Goal: Information Seeking & Learning: Learn about a topic

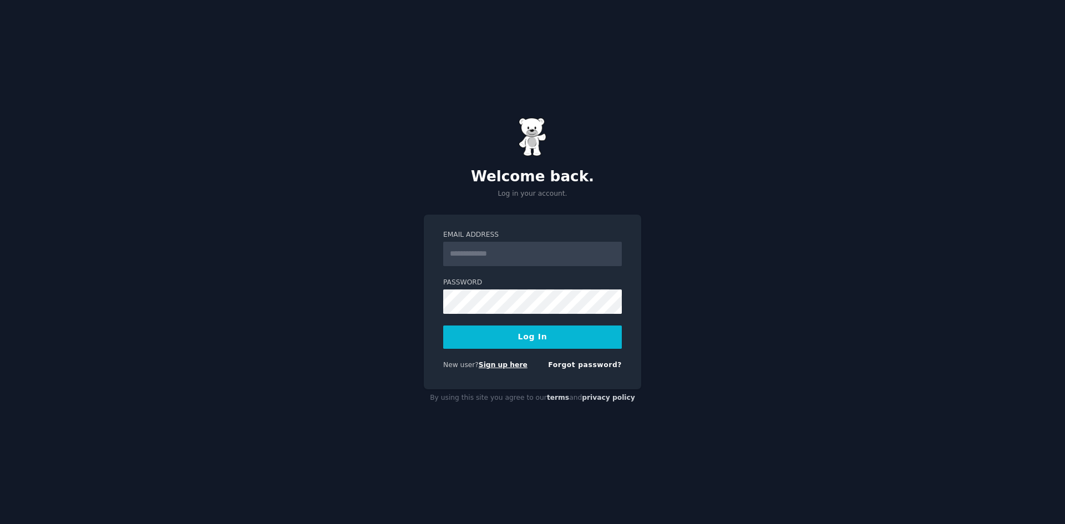
click at [490, 366] on link "Sign up here" at bounding box center [503, 365] width 49 height 8
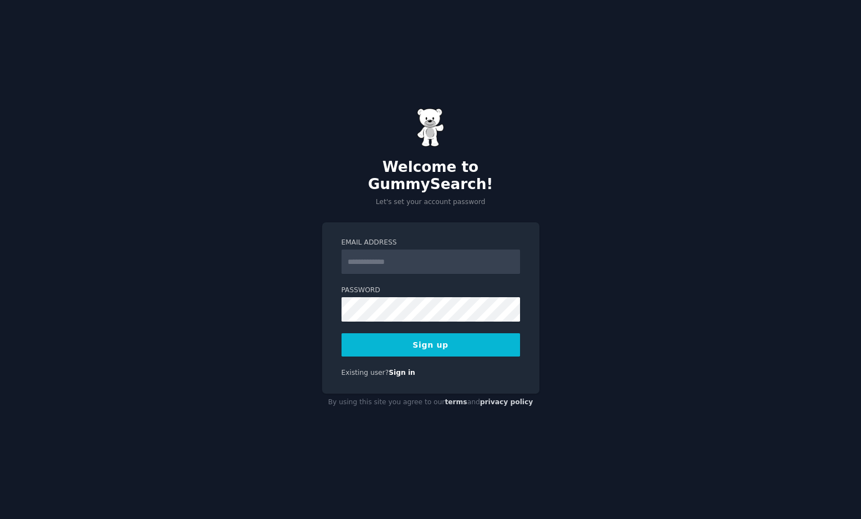
click at [430, 258] on input "Email Address" at bounding box center [431, 262] width 179 height 24
type input "**********"
click at [342, 322] on div at bounding box center [342, 322] width 0 height 0
click at [446, 337] on button "Sign up" at bounding box center [431, 344] width 179 height 23
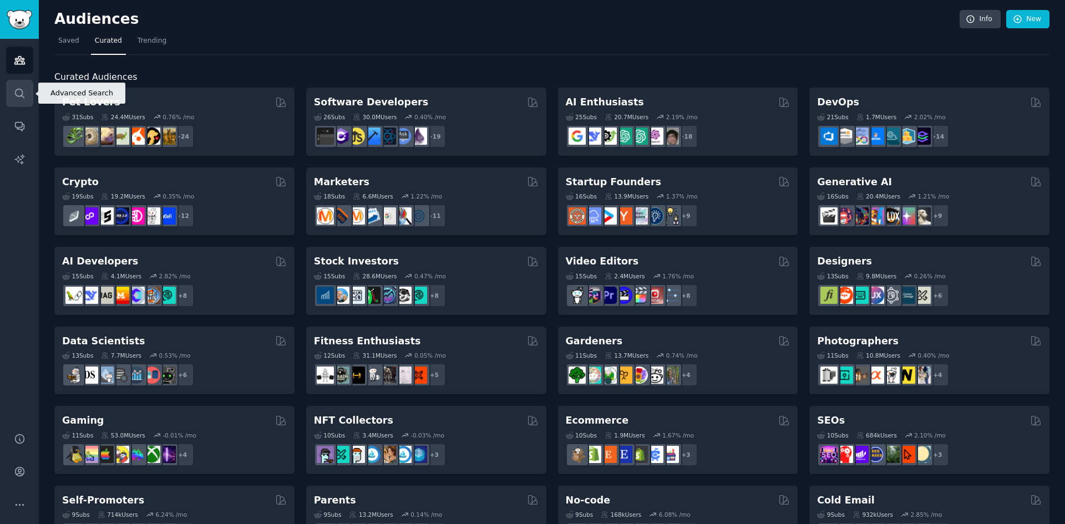
click at [22, 97] on icon "Sidebar" at bounding box center [19, 93] width 9 height 9
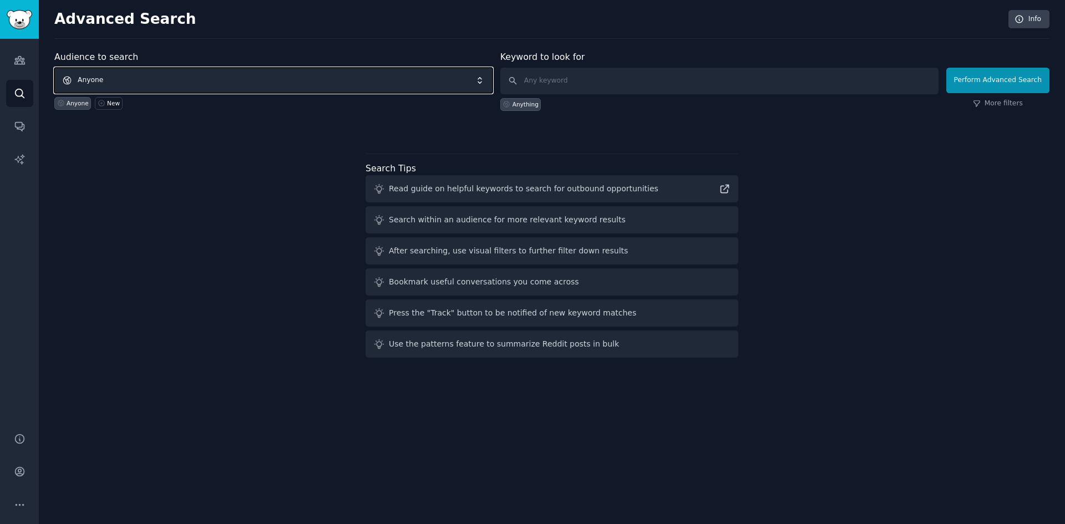
click at [135, 77] on span "Anyone" at bounding box center [273, 81] width 438 height 26
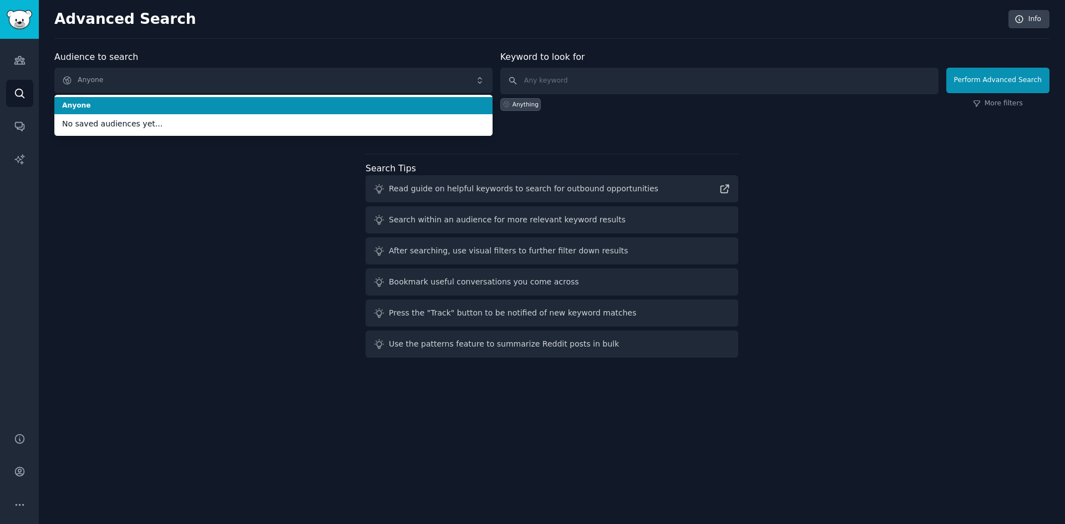
click at [124, 110] on span "Anyone" at bounding box center [273, 106] width 423 height 10
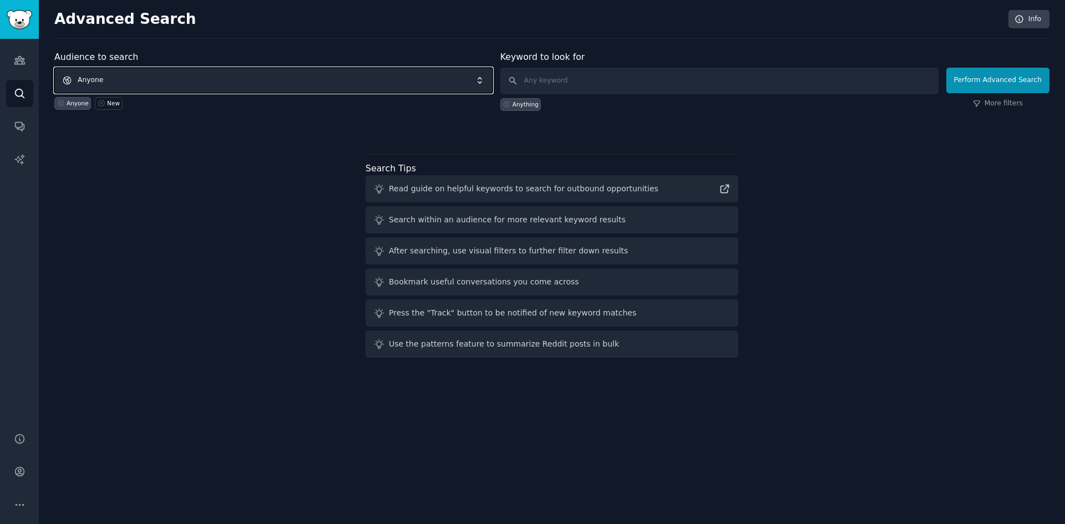
click at [131, 84] on span "Anyone" at bounding box center [273, 81] width 438 height 26
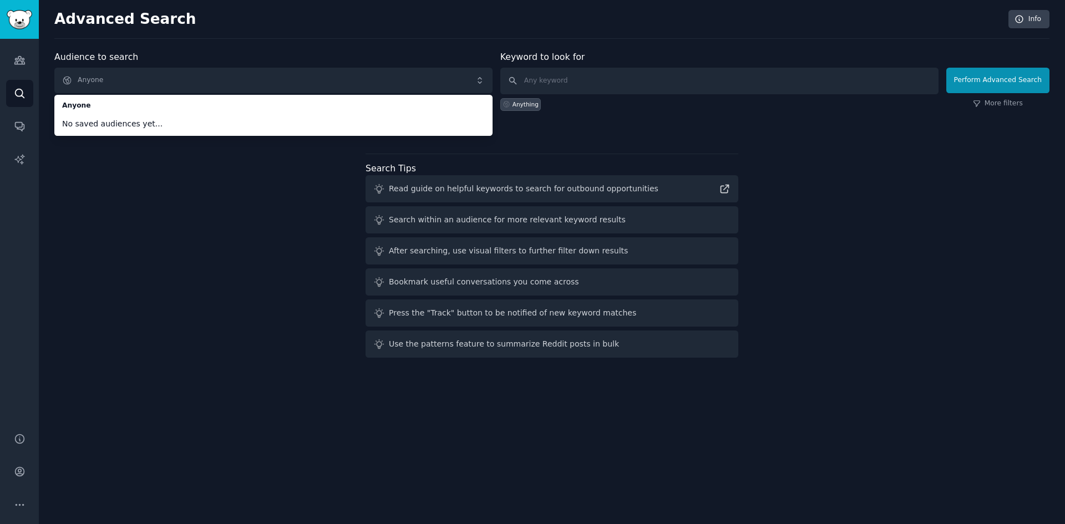
click at [128, 123] on span "No saved audiences yet..." at bounding box center [273, 124] width 423 height 12
click at [204, 307] on div "Audience to search Anyone Anyone No saved audiences yet... Anyone New Keyword t…" at bounding box center [551, 206] width 995 height 312
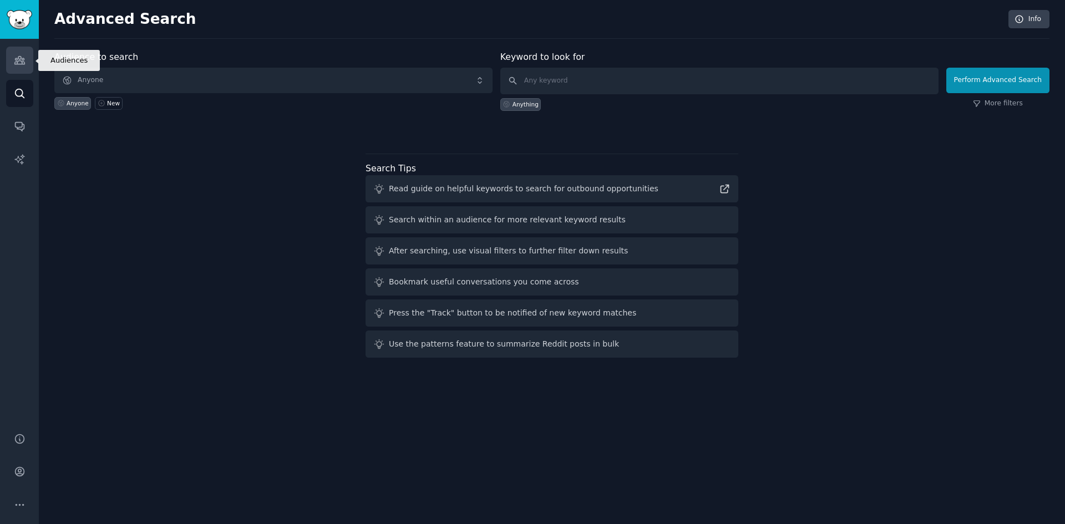
click at [12, 58] on link "Audiences" at bounding box center [19, 60] width 27 height 27
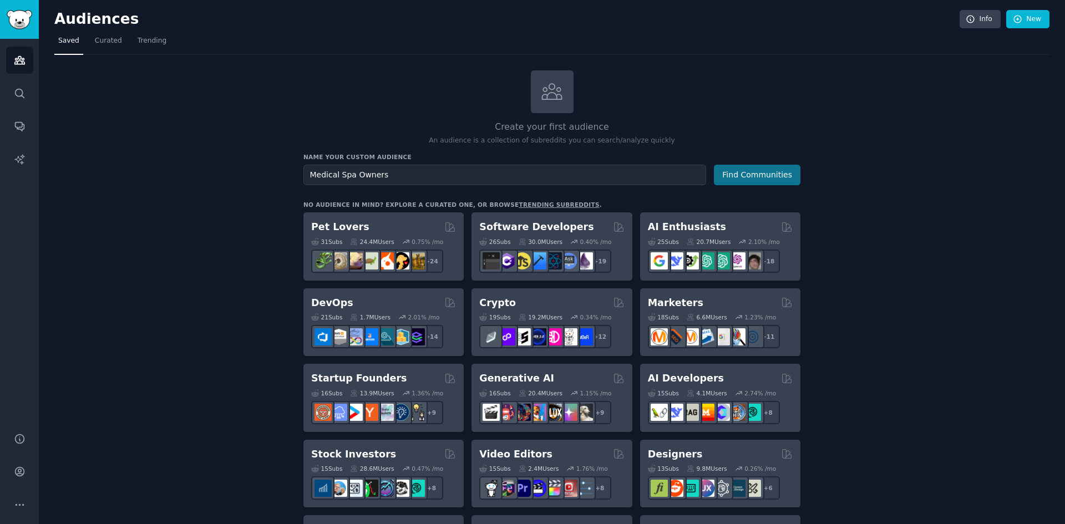
type input "Medical Spa Owners"
click at [752, 172] on button "Find Communities" at bounding box center [757, 175] width 87 height 21
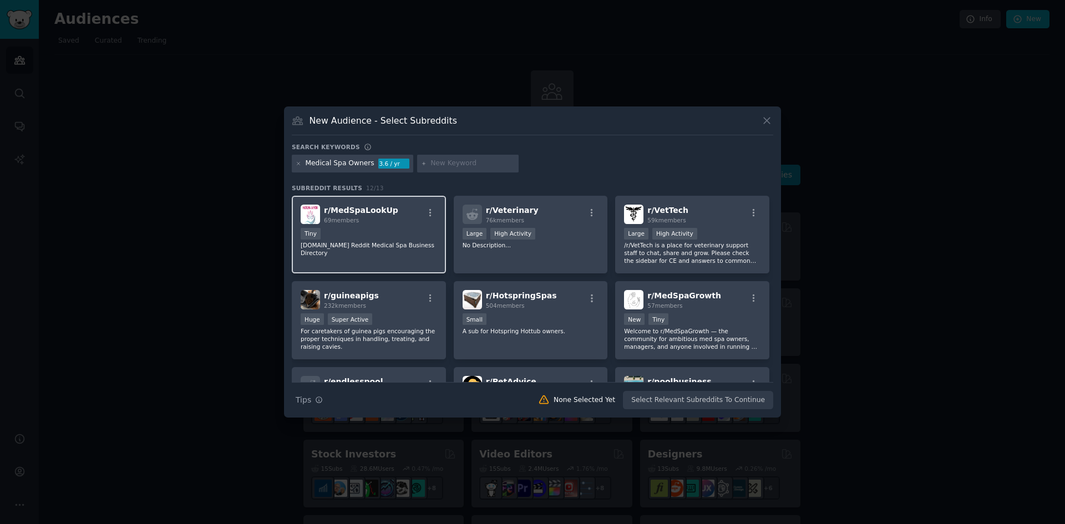
click at [370, 211] on span "r/ MedSpaLookUp" at bounding box center [361, 210] width 74 height 9
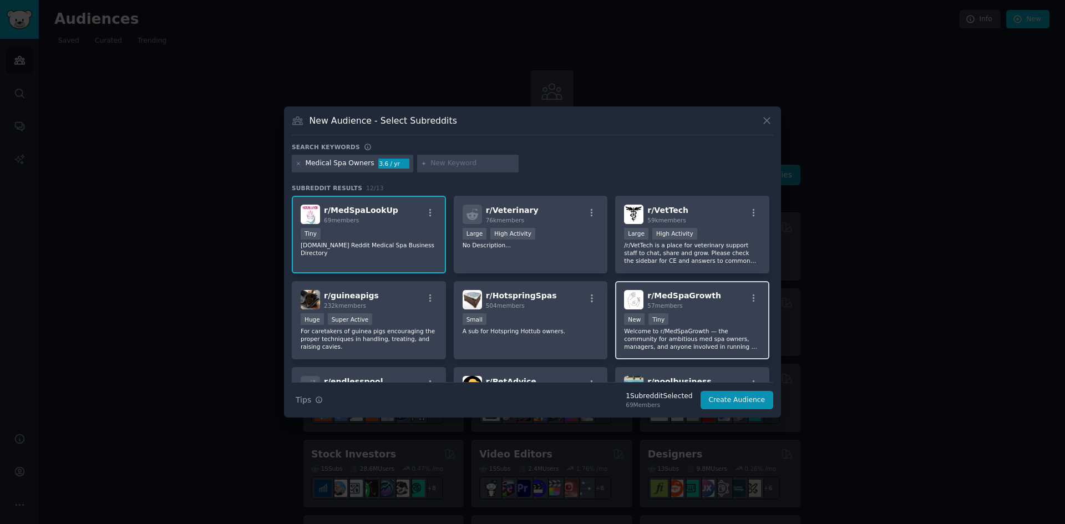
click at [697, 318] on div "New Tiny" at bounding box center [692, 320] width 136 height 14
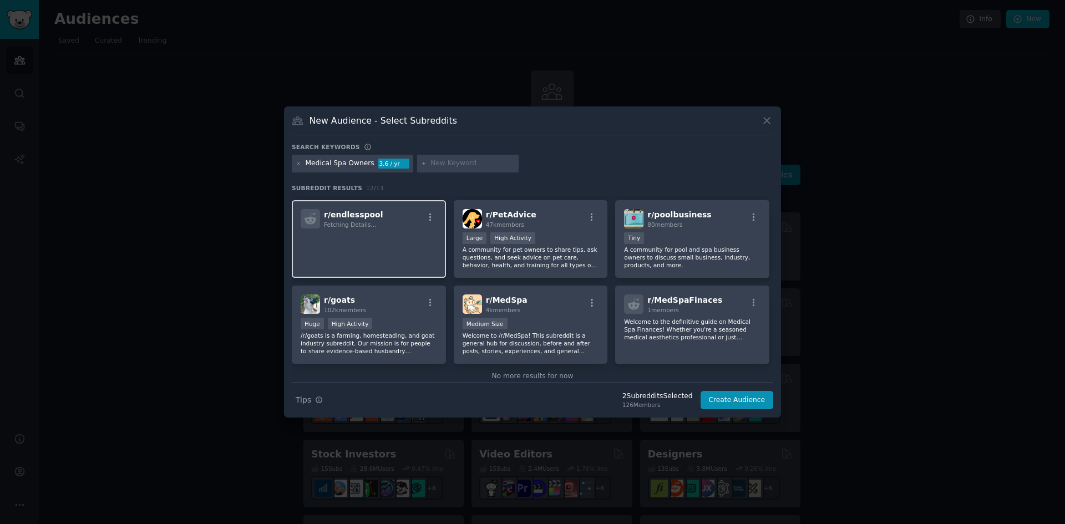
scroll to position [187, 0]
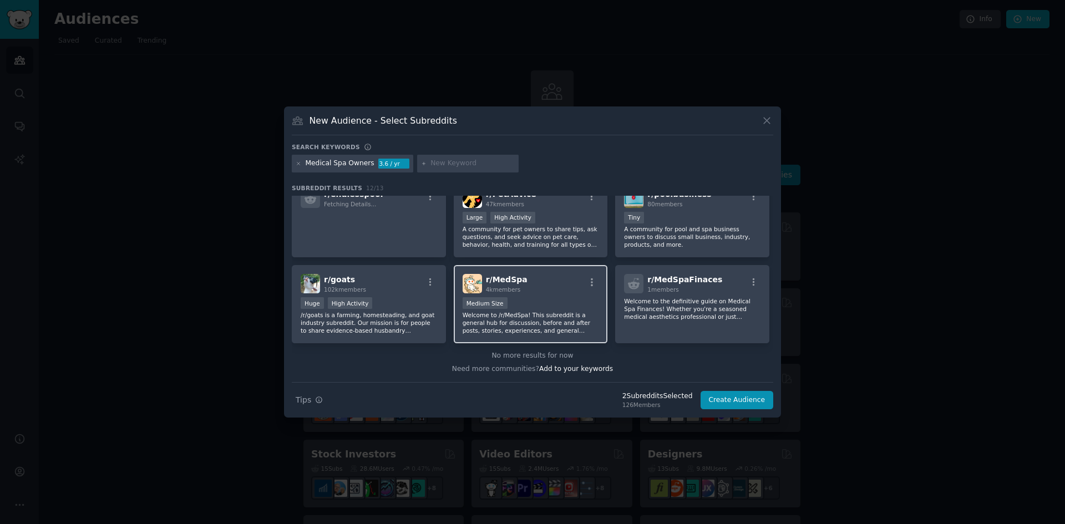
click at [542, 285] on div "r/ MedSpa 4k members" at bounding box center [531, 283] width 136 height 19
click at [739, 401] on button "Create Audience" at bounding box center [737, 400] width 73 height 19
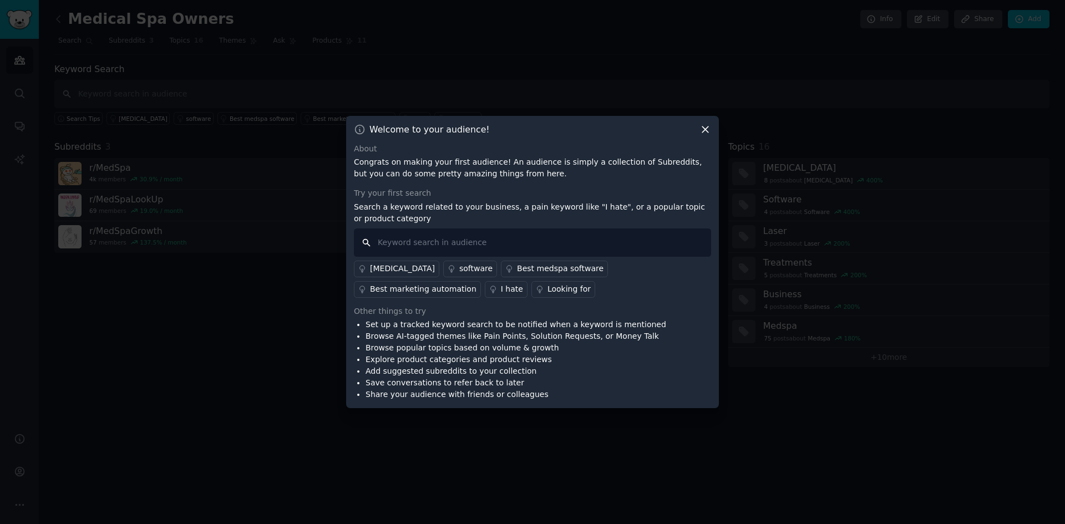
click at [488, 243] on input "text" at bounding box center [532, 243] width 357 height 28
type input "marketing"
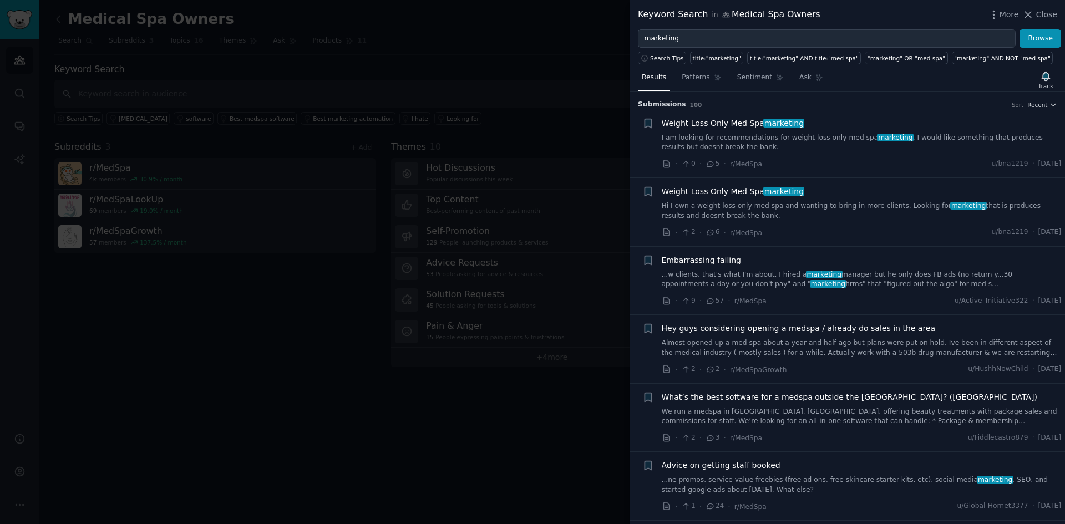
click at [711, 133] on link "I am looking for recommendations for weight loss only med spa marketing . I wou…" at bounding box center [862, 142] width 400 height 19
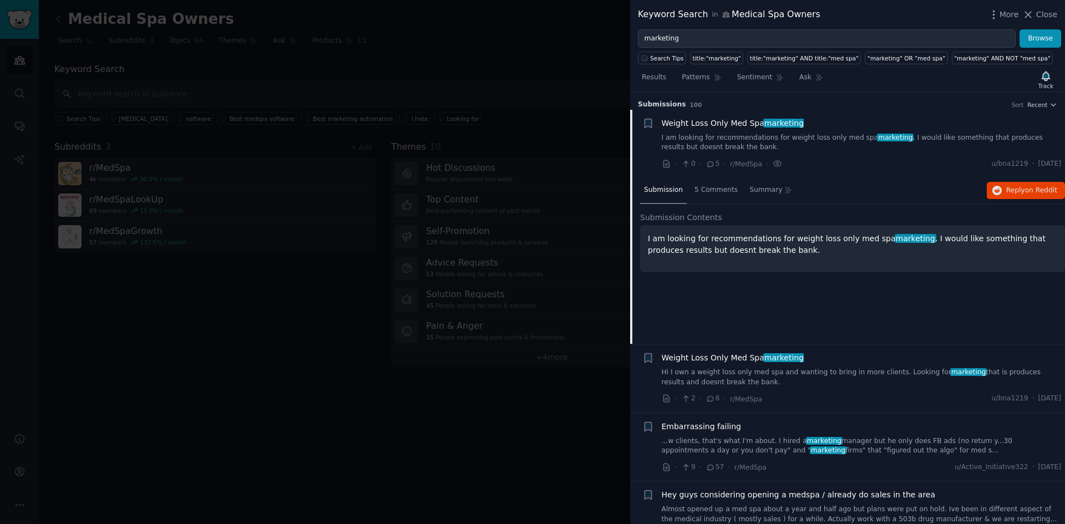
scroll to position [18, 0]
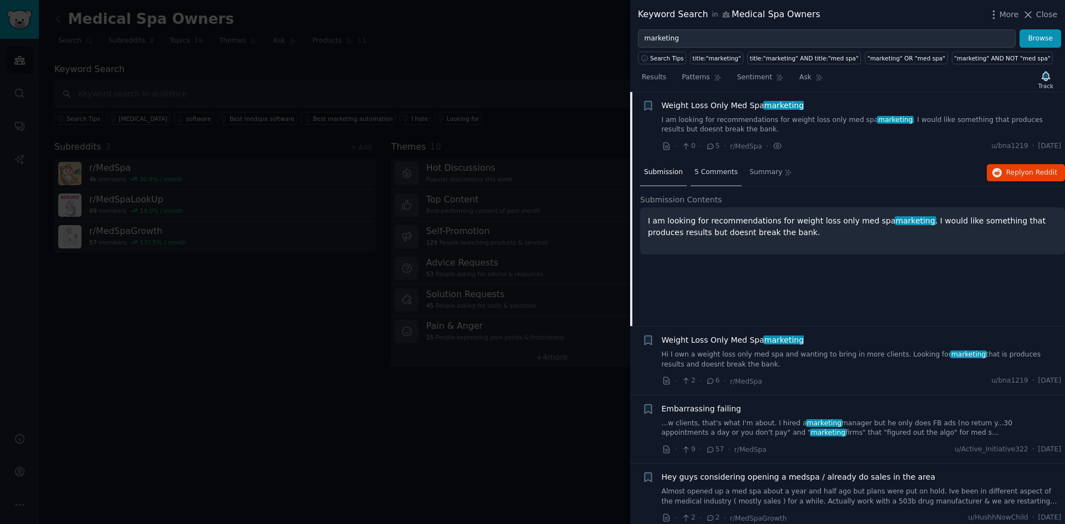
click at [709, 174] on span "5 Comments" at bounding box center [715, 173] width 43 height 10
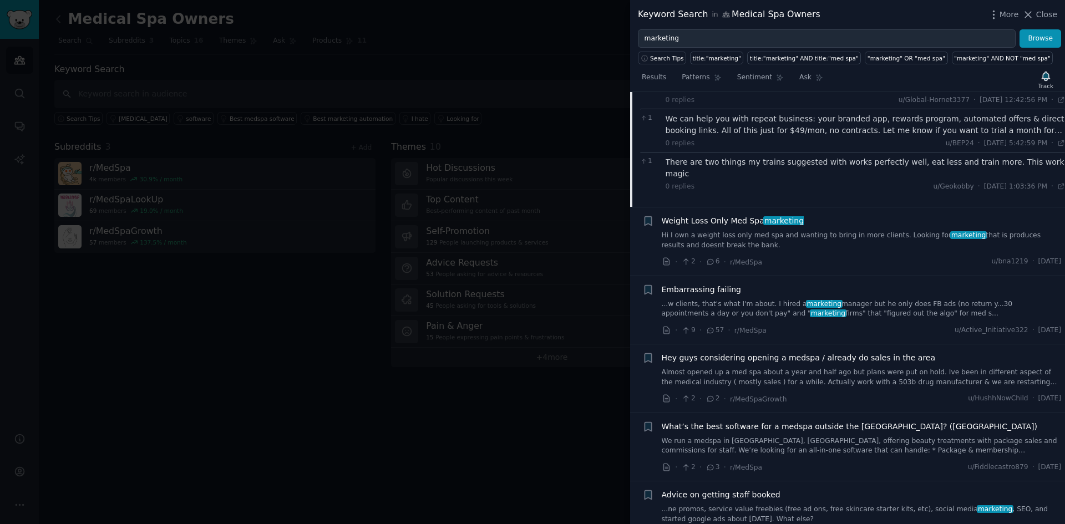
scroll to position [277, 0]
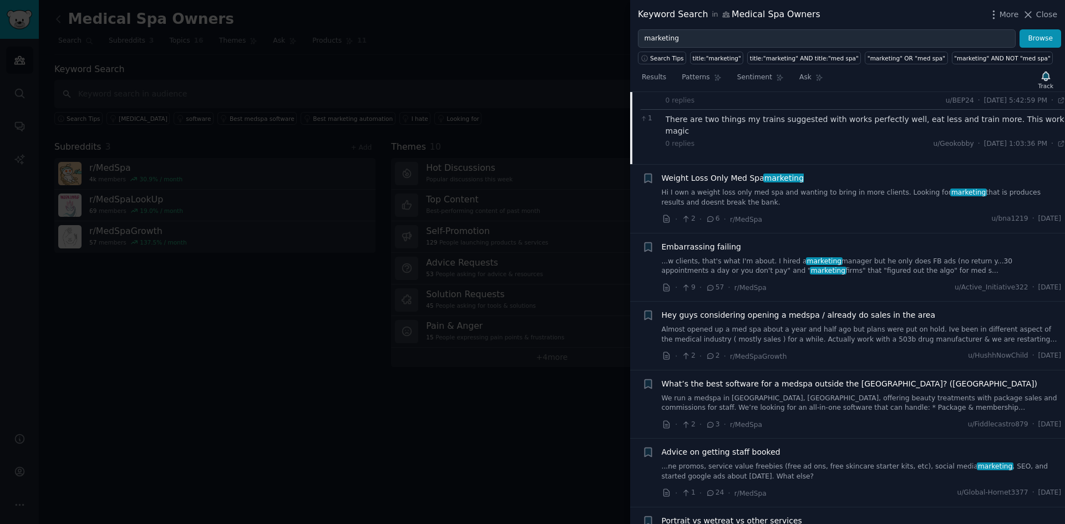
click at [819, 188] on link "Hi I own a weight loss only med spa and wanting to bring in more clients. Looki…" at bounding box center [862, 197] width 400 height 19
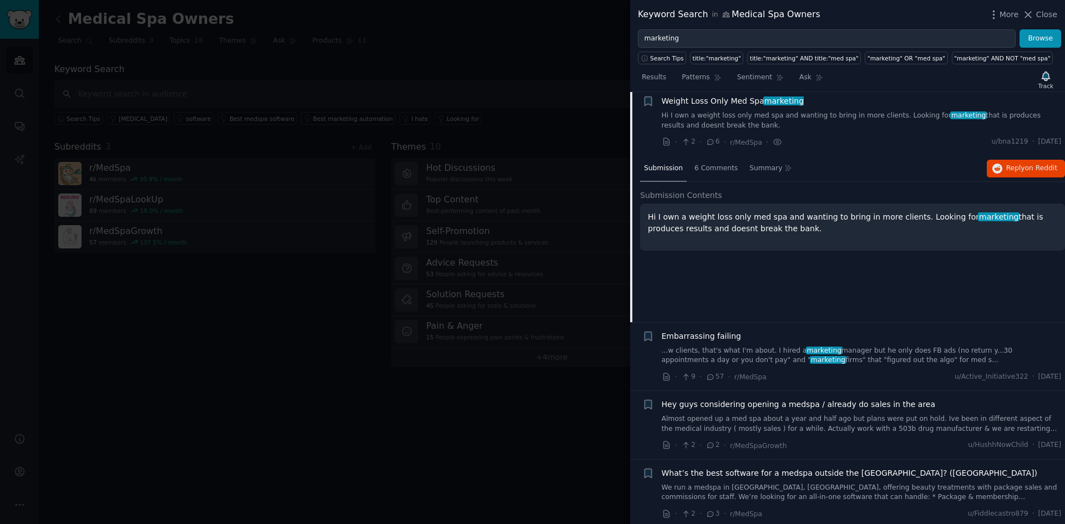
scroll to position [86, 0]
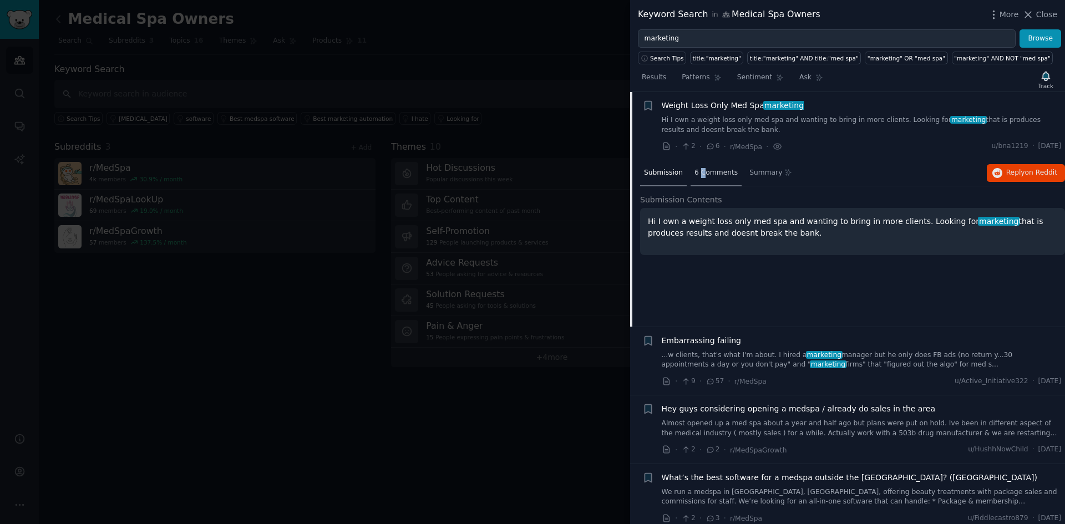
click at [699, 177] on div "6 Comments" at bounding box center [716, 173] width 51 height 27
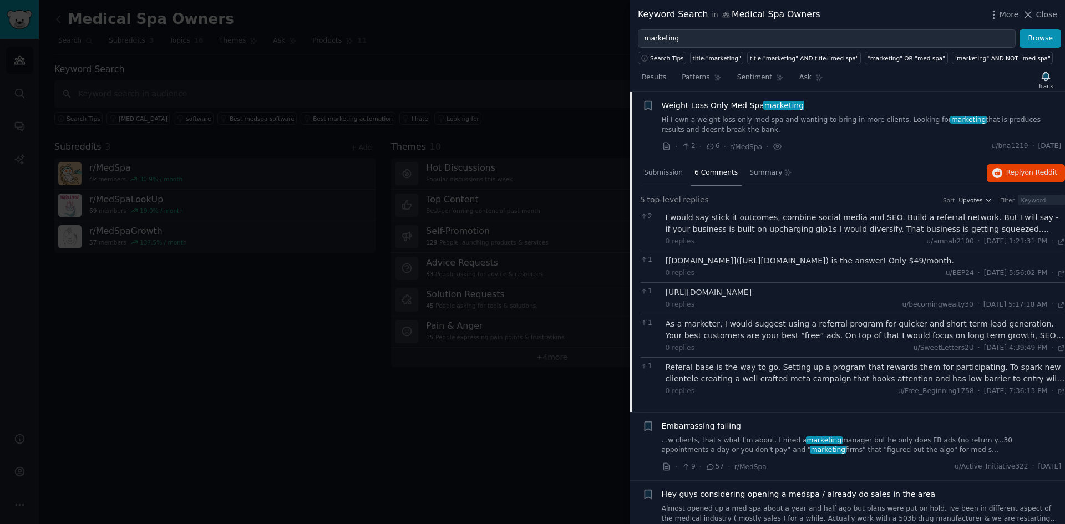
click at [822, 342] on div "As a marketer, I would suggest using a referral program for quicker and short t…" at bounding box center [866, 329] width 400 height 23
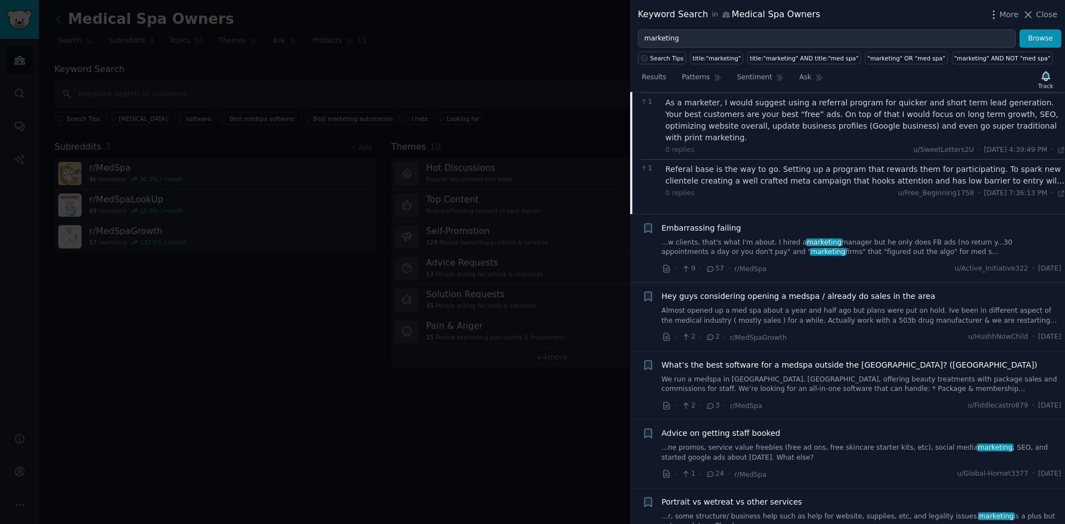
scroll to position [345, 0]
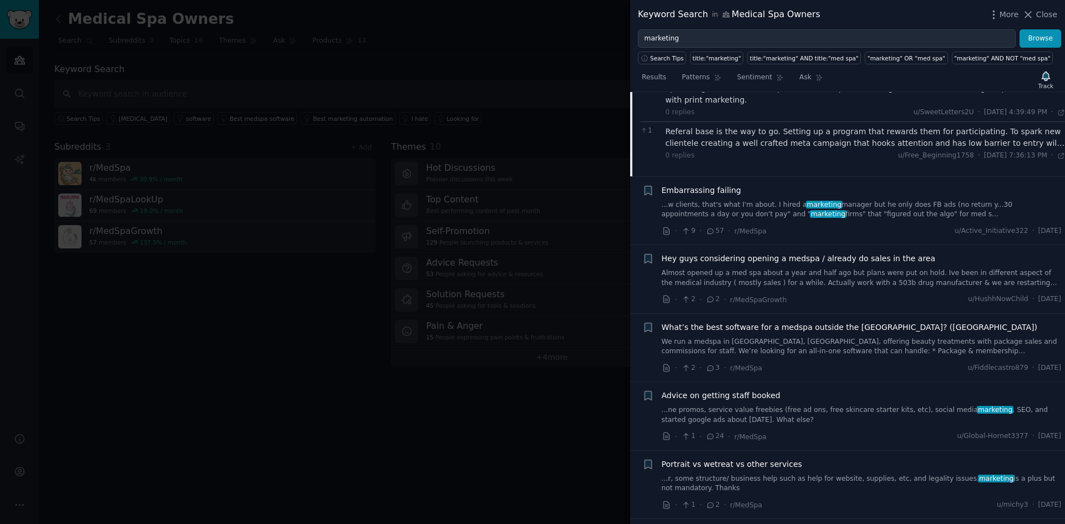
click at [861, 209] on link "...w clients, that's what I'm about. I hired a marketing manager but he only do…" at bounding box center [862, 209] width 400 height 19
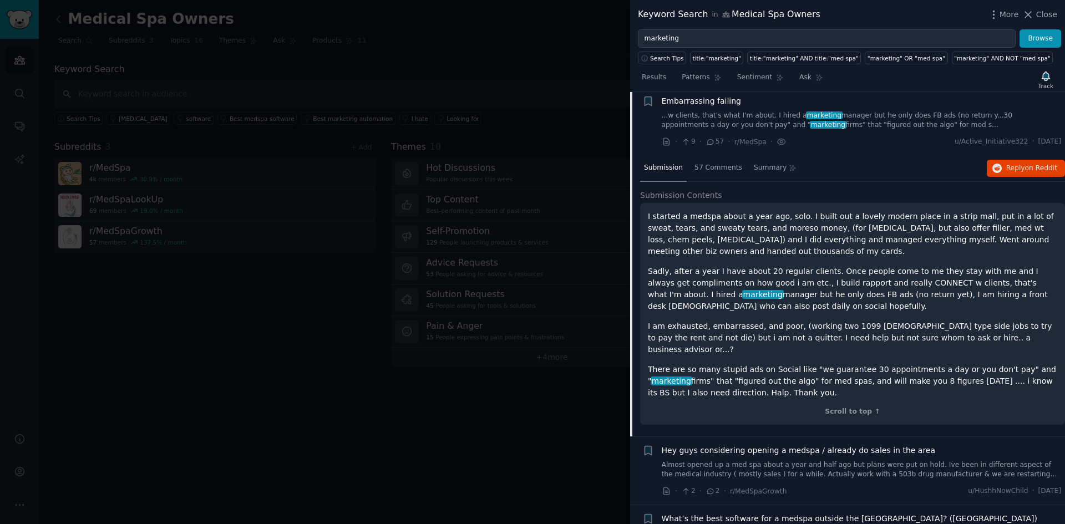
scroll to position [155, 0]
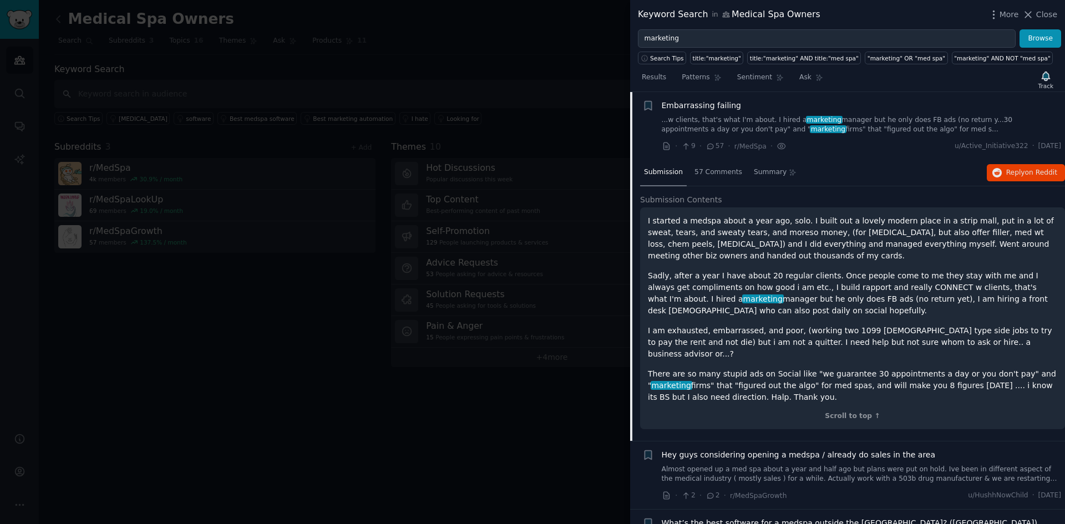
click at [835, 465] on link "Almost opened up a med spa about a year and half ago but plans were put on hold…" at bounding box center [862, 474] width 400 height 19
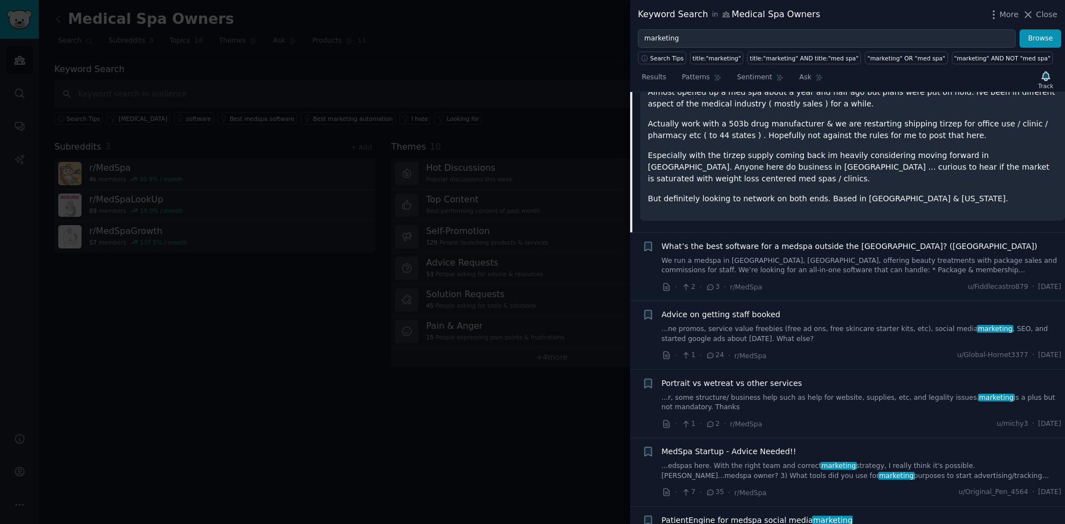
scroll to position [482, 0]
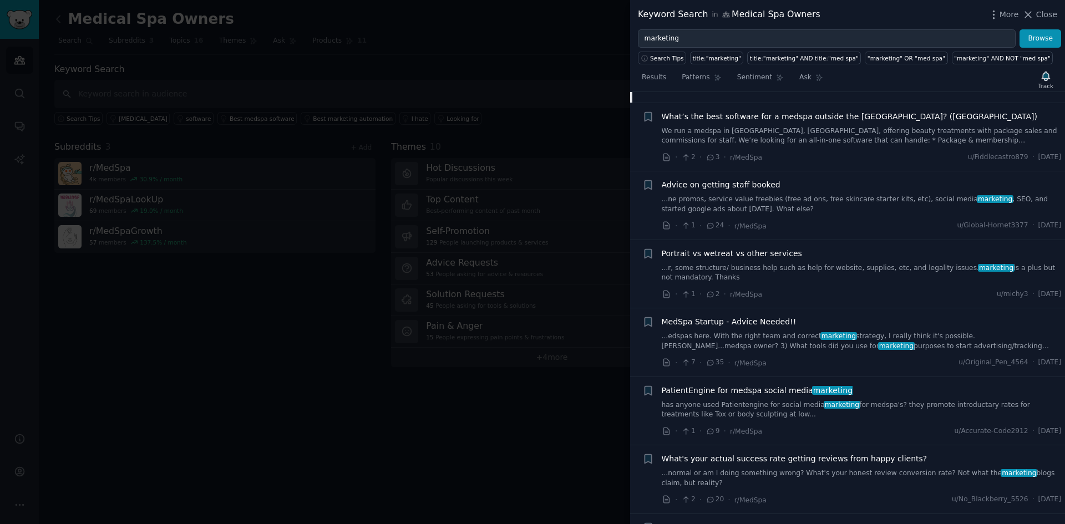
click at [707, 195] on link "...ne promos, service value freebies (free ad ons, free skincare starter kits, …" at bounding box center [862, 204] width 400 height 19
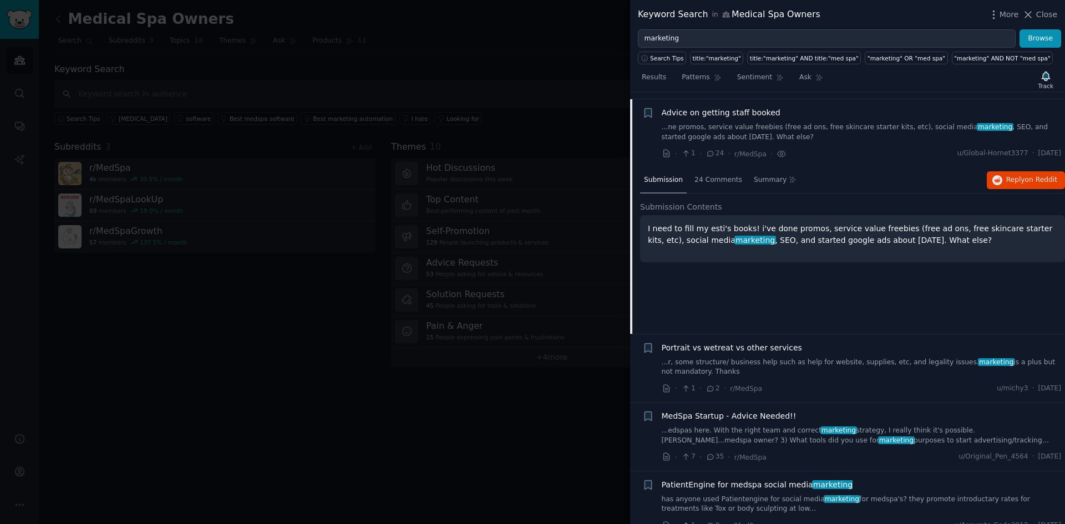
scroll to position [360, 0]
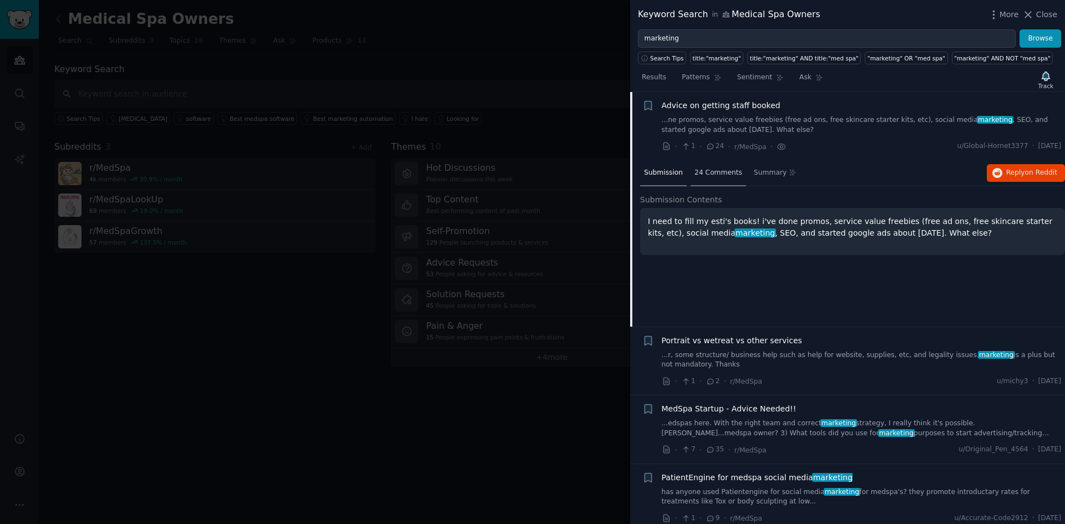
click at [717, 171] on span "24 Comments" at bounding box center [718, 173] width 48 height 10
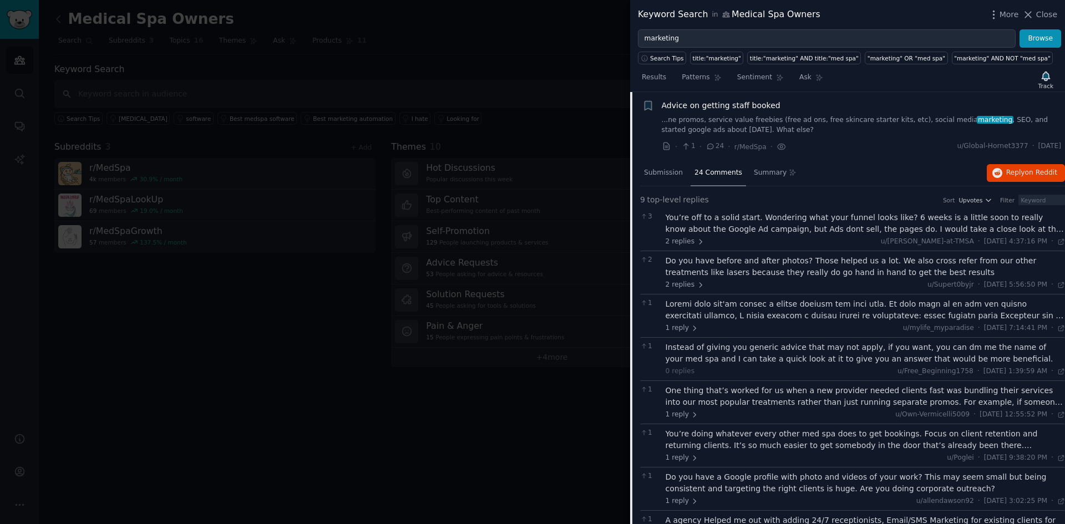
scroll to position [489, 0]
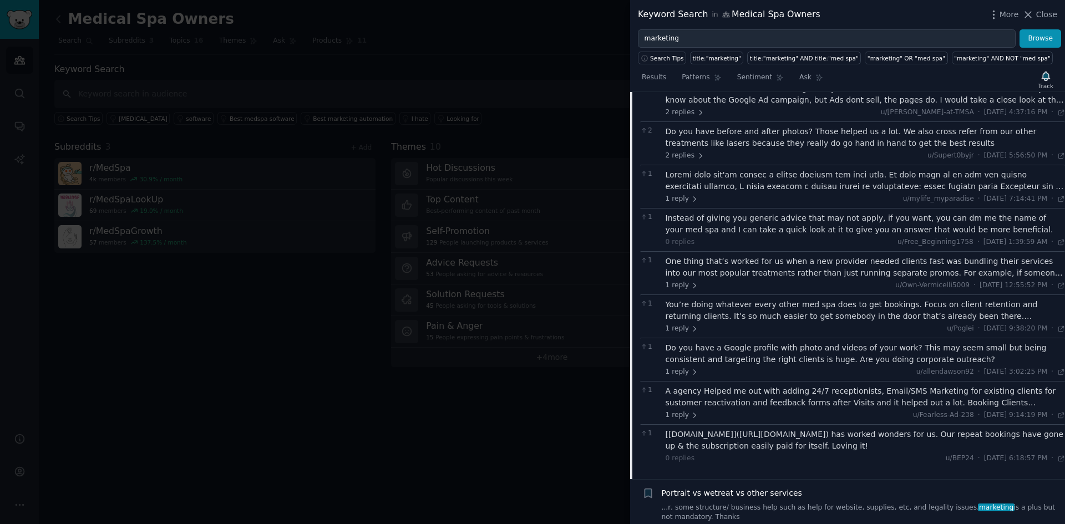
click at [796, 266] on div "One thing that’s worked for us when a new provider needed clients fast was bund…" at bounding box center [866, 267] width 400 height 23
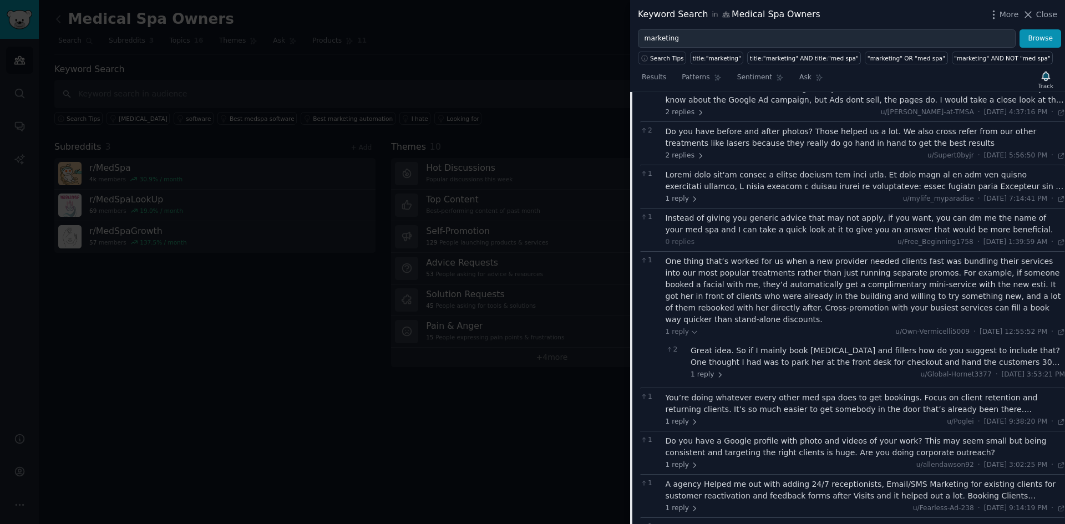
click at [834, 392] on div "You’re doing whatever every other med spa does to get bookings. Focus on client…" at bounding box center [866, 403] width 400 height 23
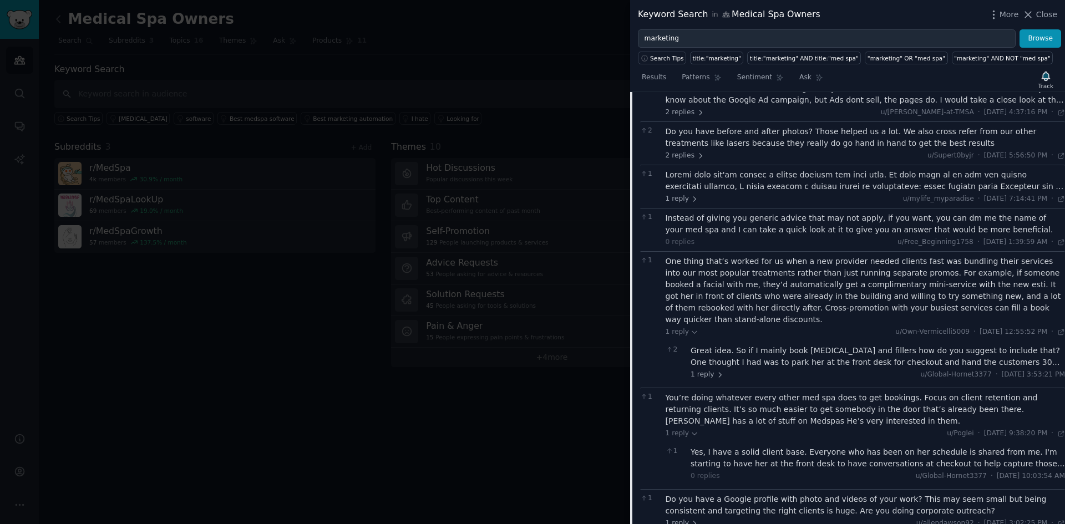
scroll to position [619, 0]
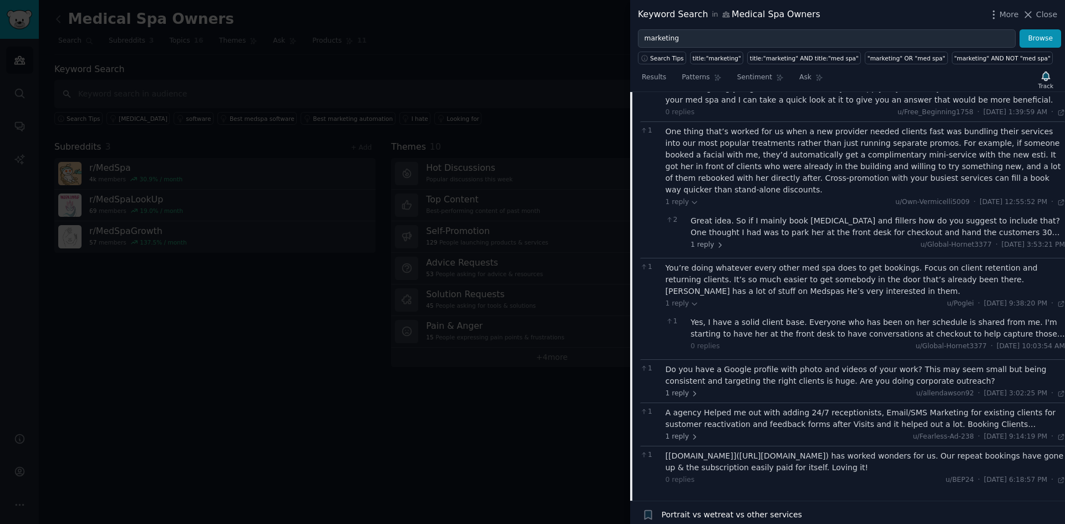
click at [740, 373] on div "Do you have a Google profile with photo and videos of your work? This may seem …" at bounding box center [866, 375] width 400 height 23
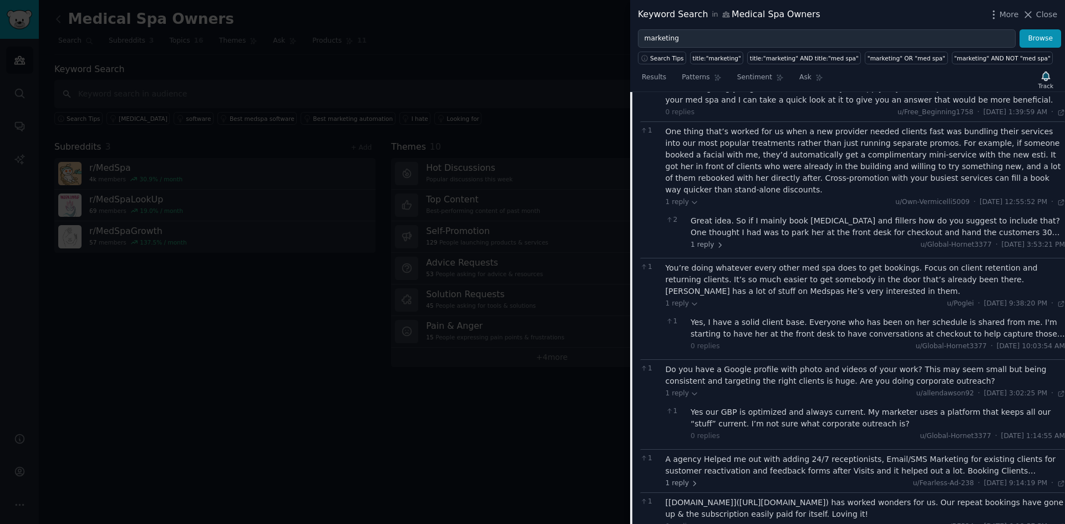
scroll to position [748, 0]
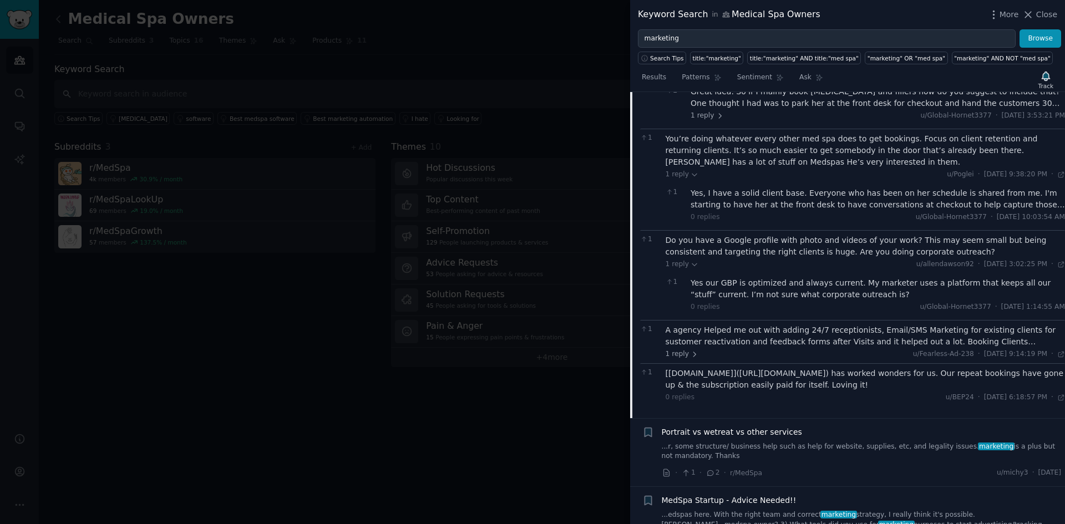
click at [762, 328] on div "A agency Helped me out with adding 24/7 receptionists, Email/SMS Marketing for …" at bounding box center [866, 335] width 400 height 23
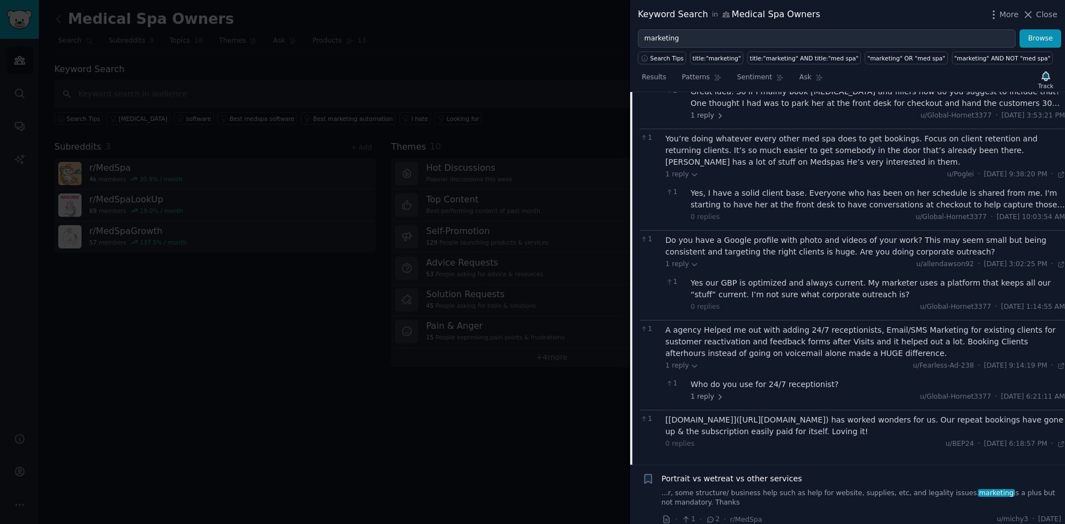
click at [735, 379] on div "Who do you use for 24/7 receptionist?" at bounding box center [878, 385] width 374 height 12
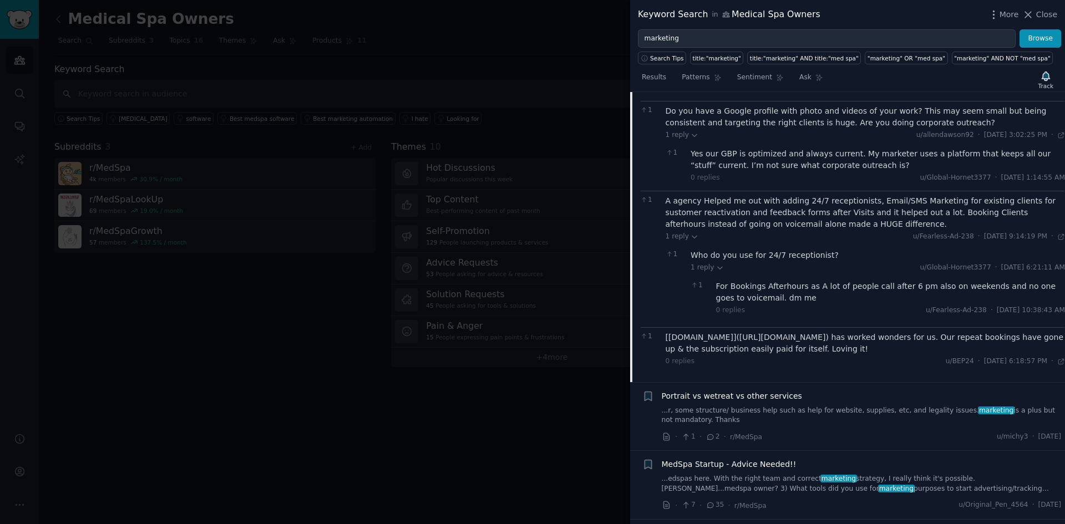
scroll to position [1007, 0]
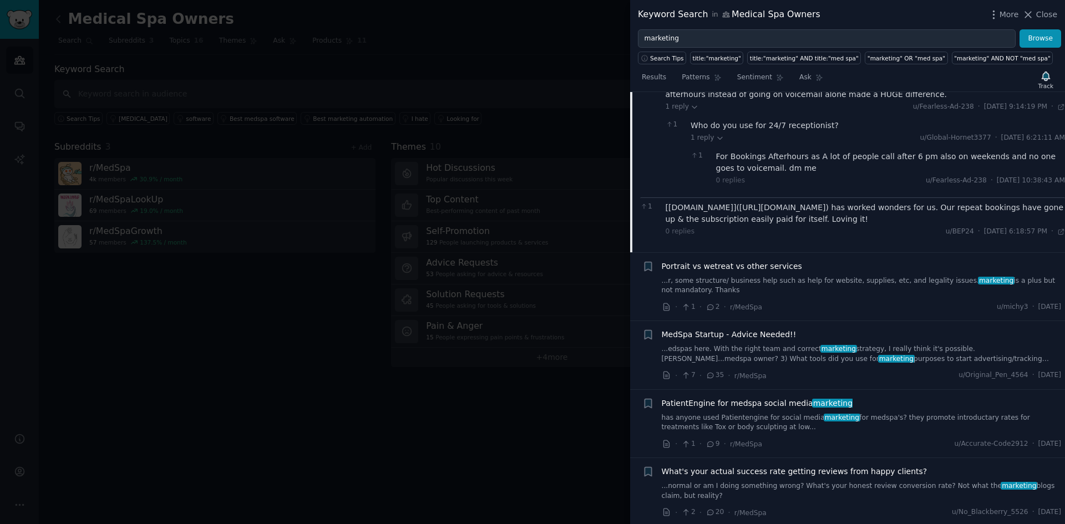
click at [794, 349] on link "...edspas here. With the right team and correct marketing strategy, I really th…" at bounding box center [862, 353] width 400 height 19
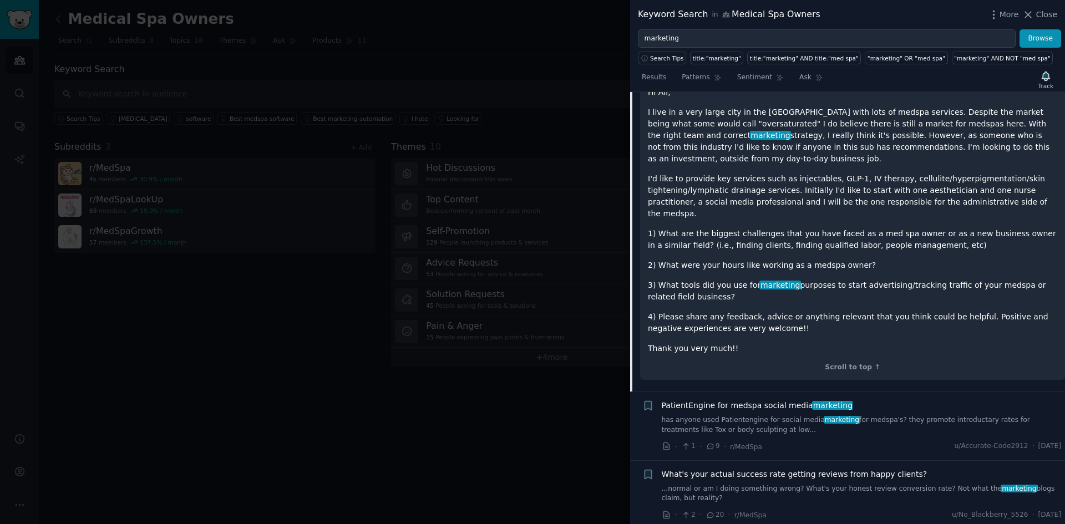
scroll to position [756, 0]
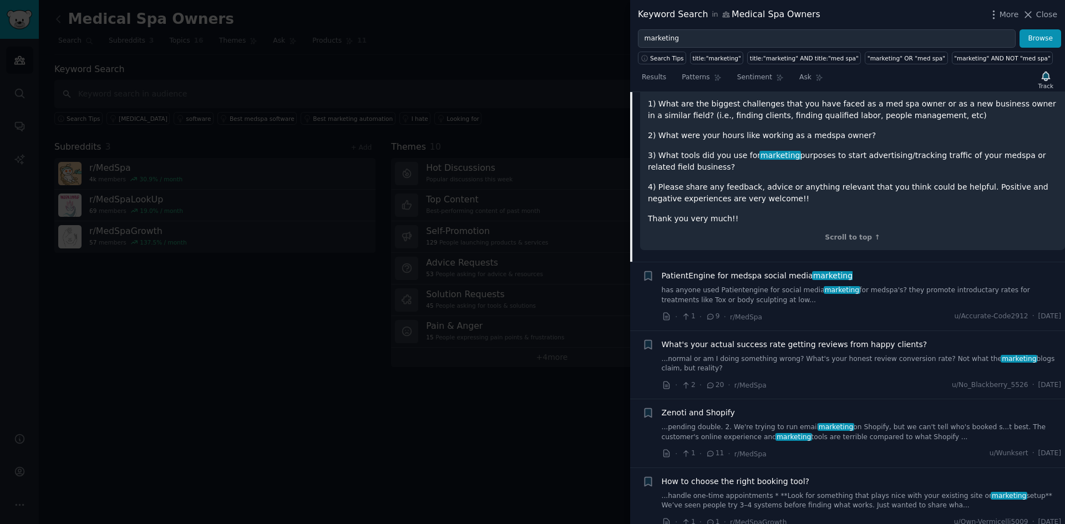
click at [861, 286] on link "has anyone used Patientengine for social media marketing for medspa's? they pro…" at bounding box center [862, 295] width 400 height 19
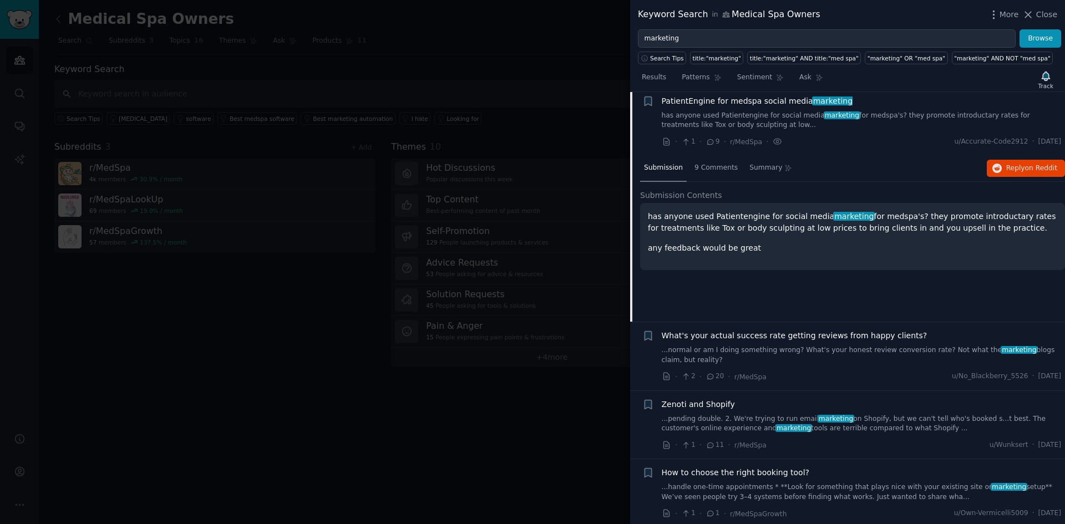
scroll to position [566, 0]
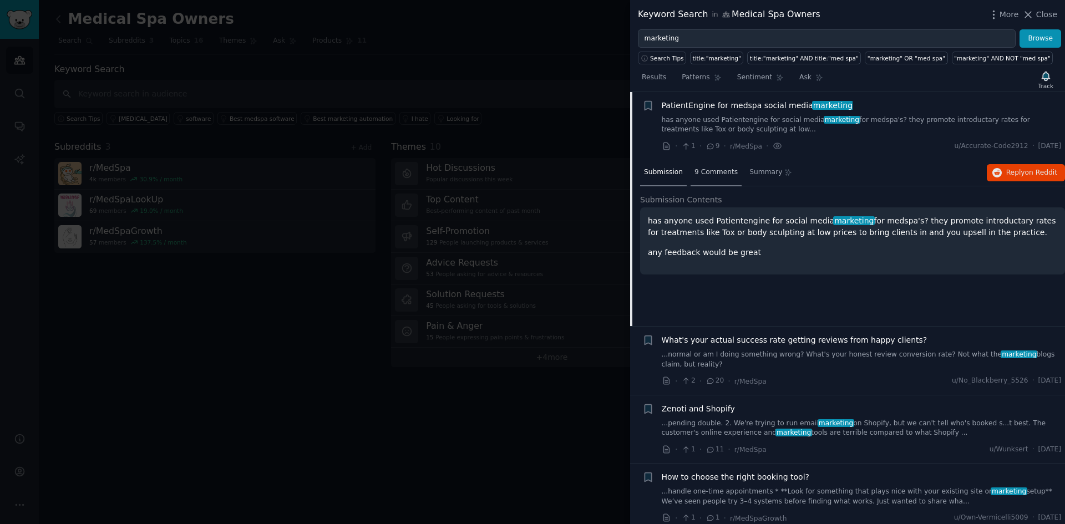
click at [705, 170] on span "9 Comments" at bounding box center [715, 173] width 43 height 10
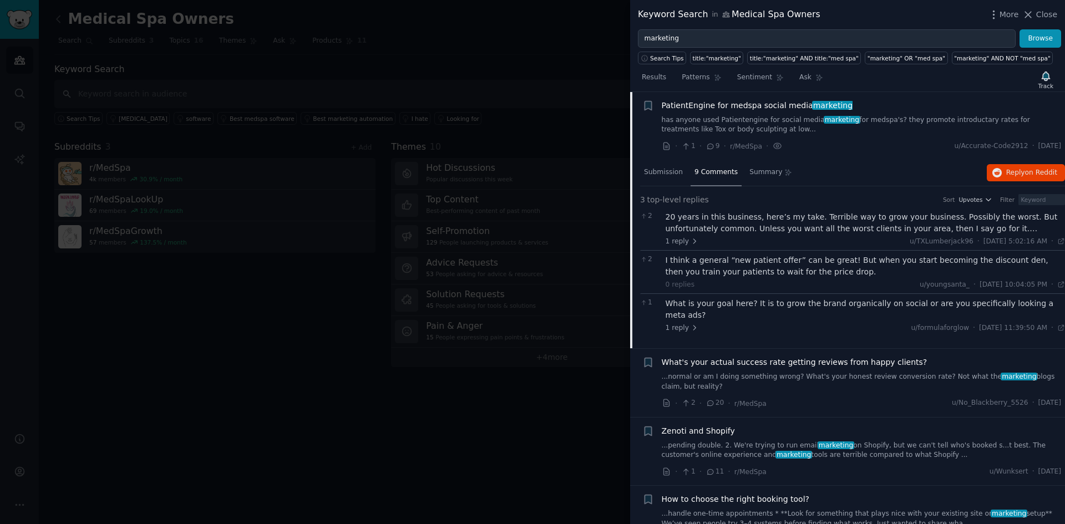
click at [821, 230] on div "20 years in this business, here’s my take. Terrible way to grow your business. …" at bounding box center [866, 222] width 400 height 23
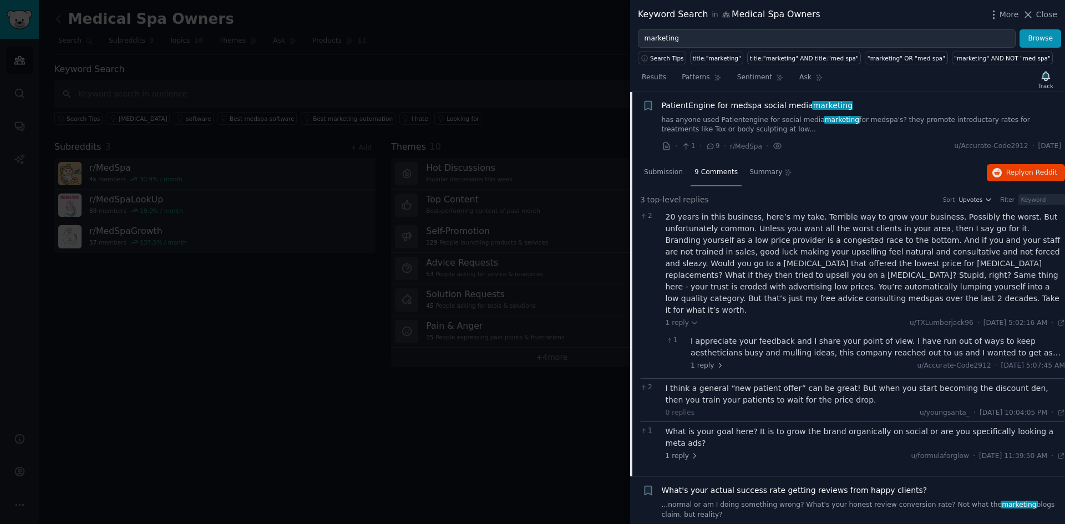
click at [814, 336] on div "I appreciate your feedback and I share your point of view. I have run out of wa…" at bounding box center [878, 347] width 374 height 23
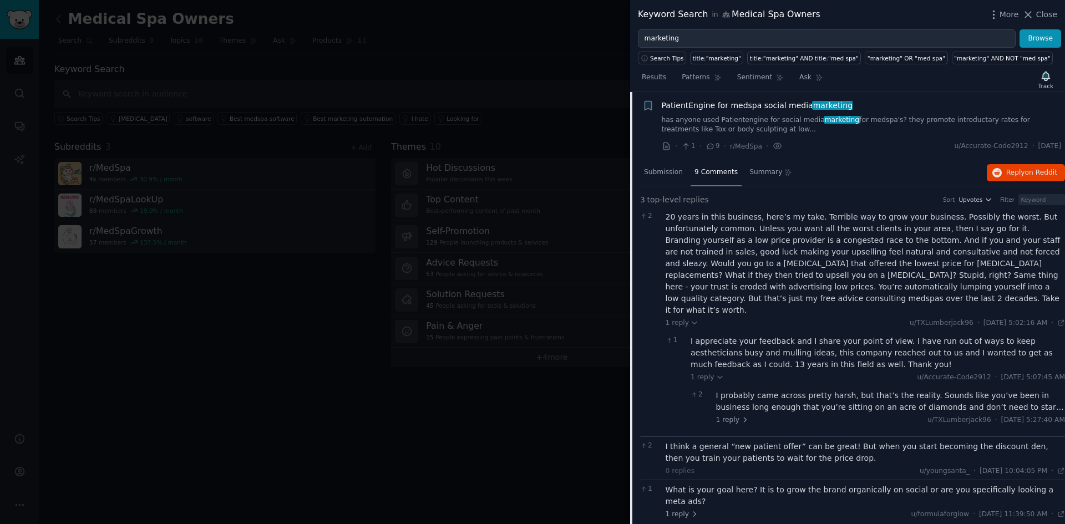
scroll to position [695, 0]
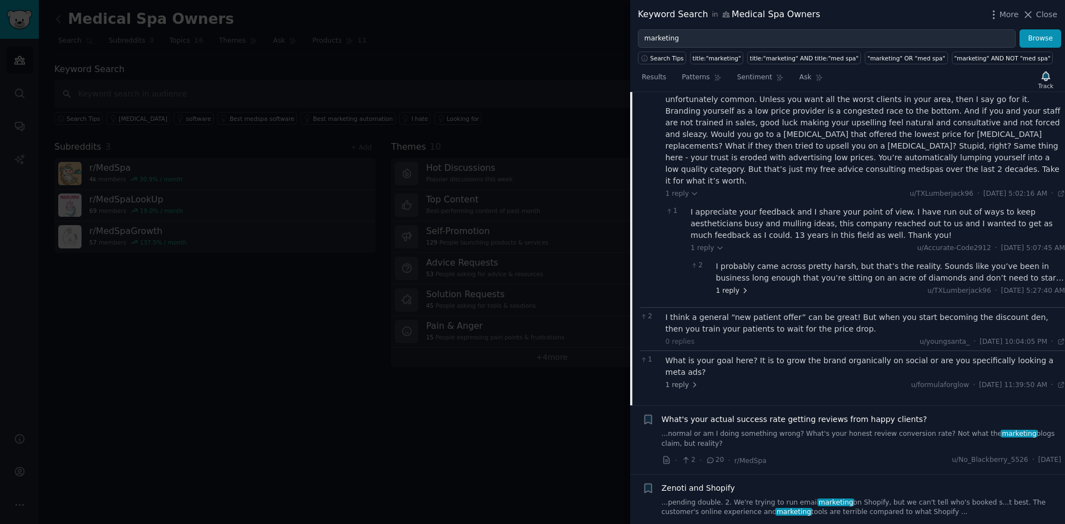
click at [729, 286] on span "1 reply" at bounding box center [732, 291] width 33 height 10
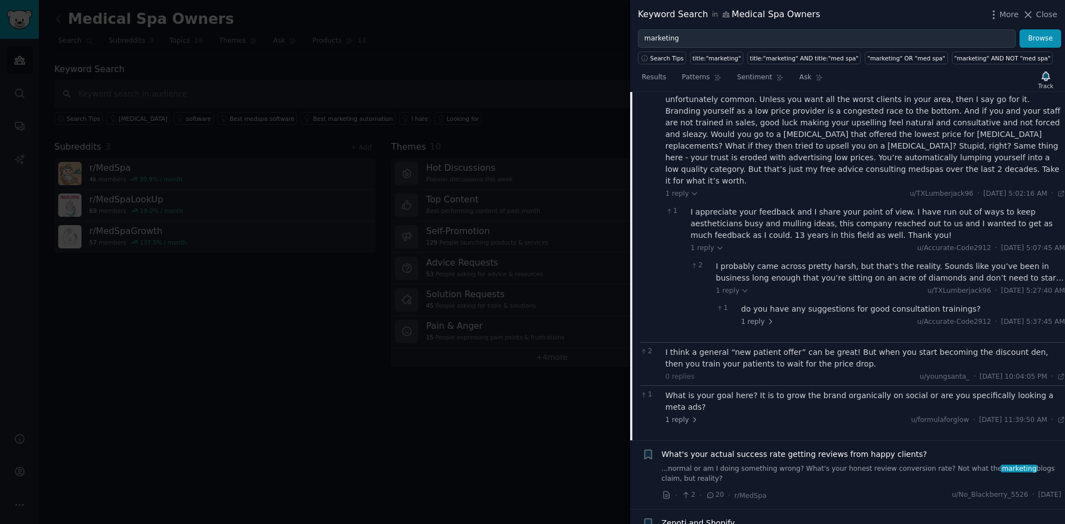
click at [850, 264] on div "I probably came across pretty harsh, but that’s the reality. Sounds like you’ve…" at bounding box center [890, 272] width 349 height 23
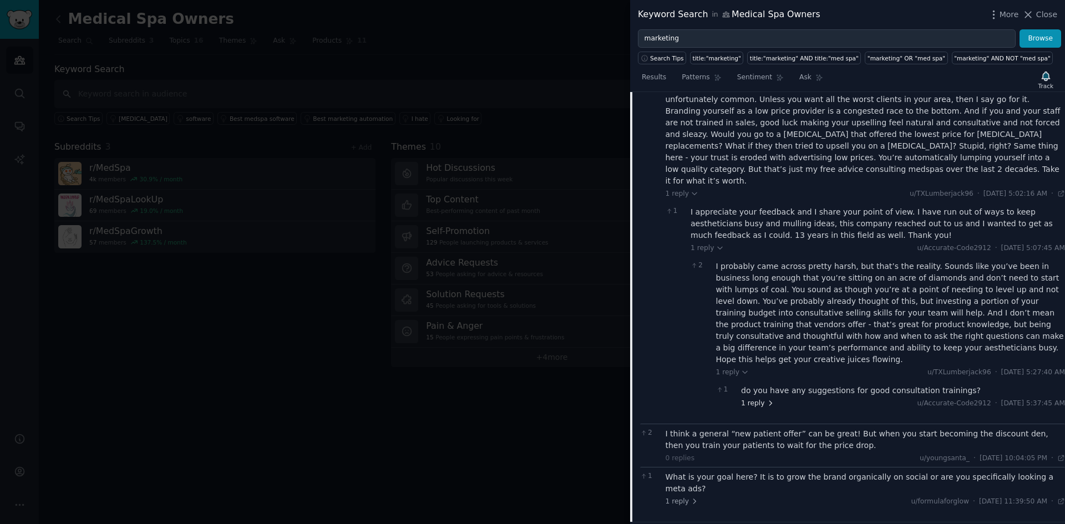
click at [757, 399] on span "1 reply" at bounding box center [757, 404] width 33 height 10
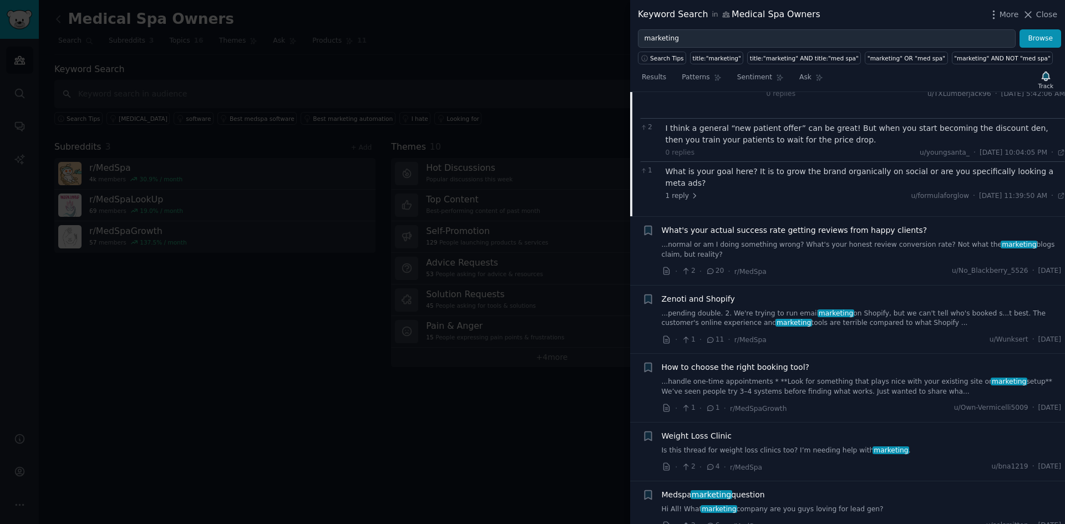
scroll to position [1083, 0]
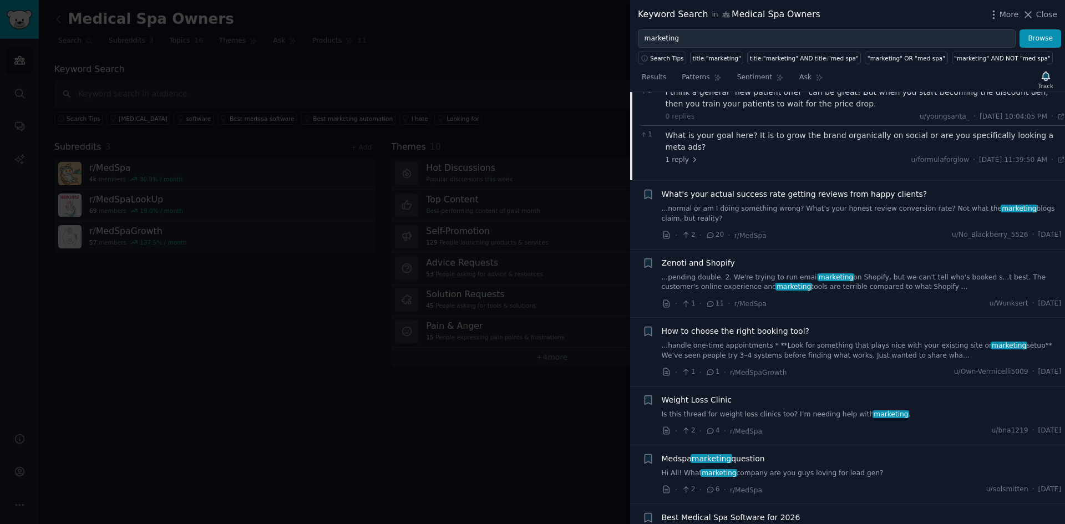
click at [861, 341] on link "...handle one-time appointments * **Look for something that plays nice with you…" at bounding box center [862, 350] width 400 height 19
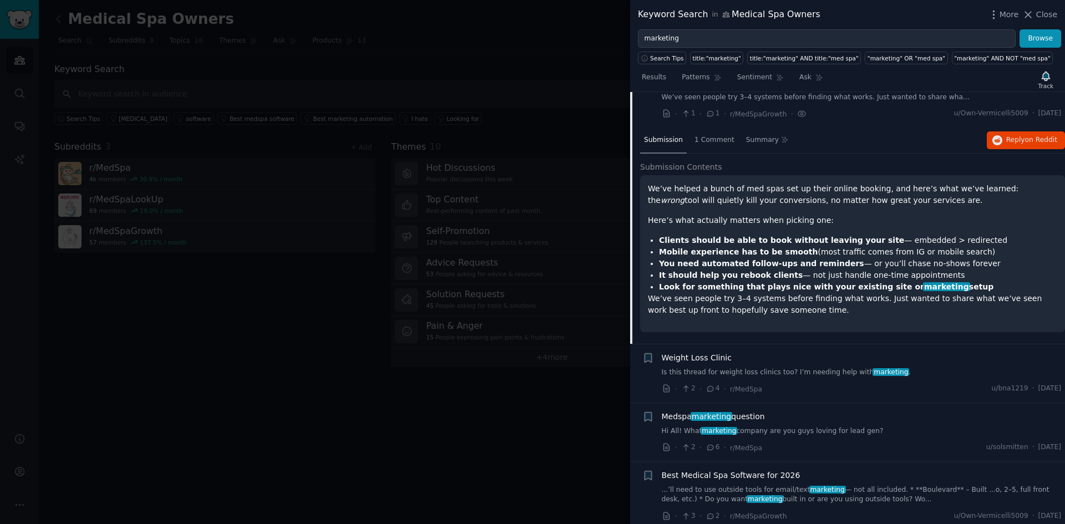
scroll to position [771, 0]
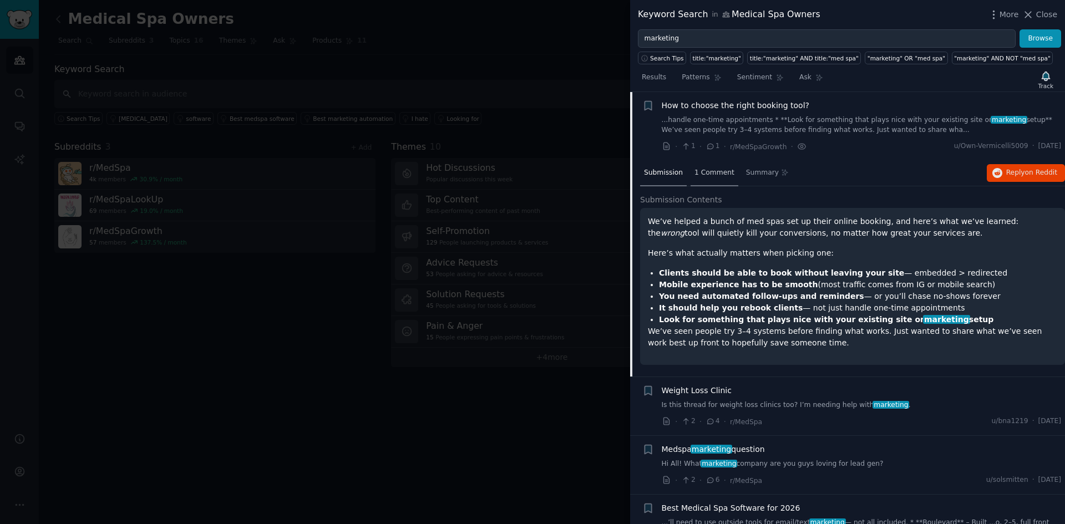
click at [698, 167] on div "1 Comment" at bounding box center [715, 173] width 48 height 27
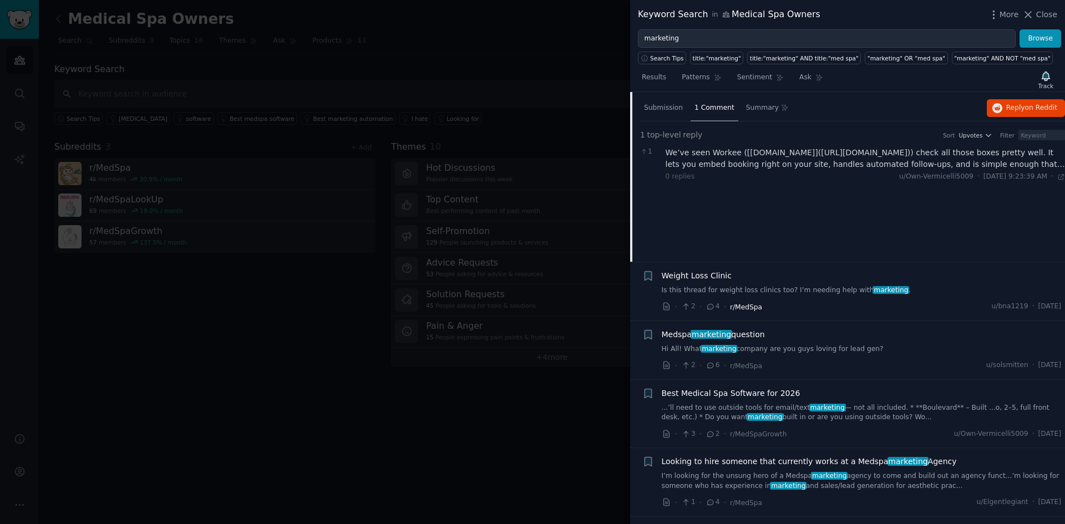
scroll to position [900, 0]
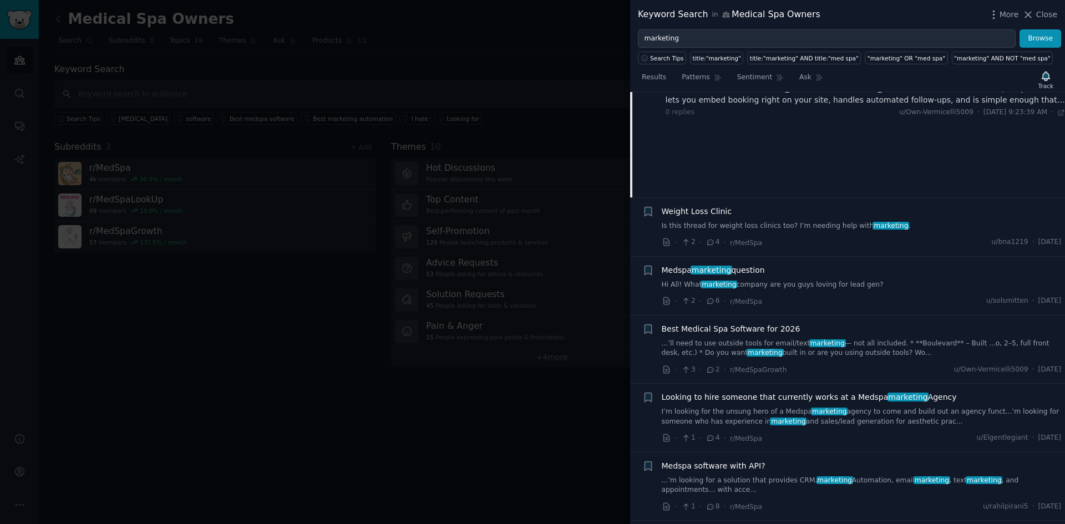
click at [809, 224] on link "Is this thread for weight loss clinics too? I’m needing help with marketing ." at bounding box center [862, 226] width 400 height 10
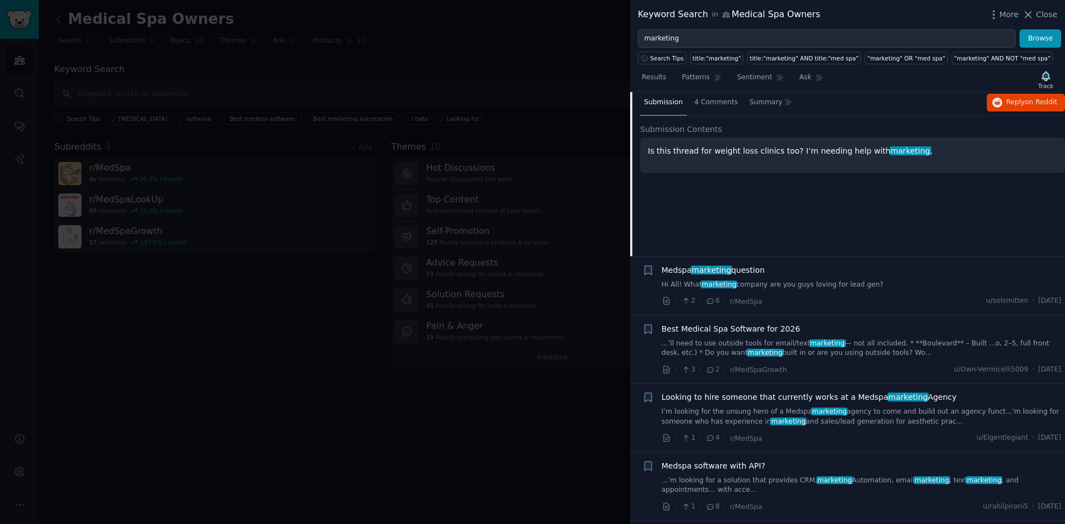
scroll to position [840, 0]
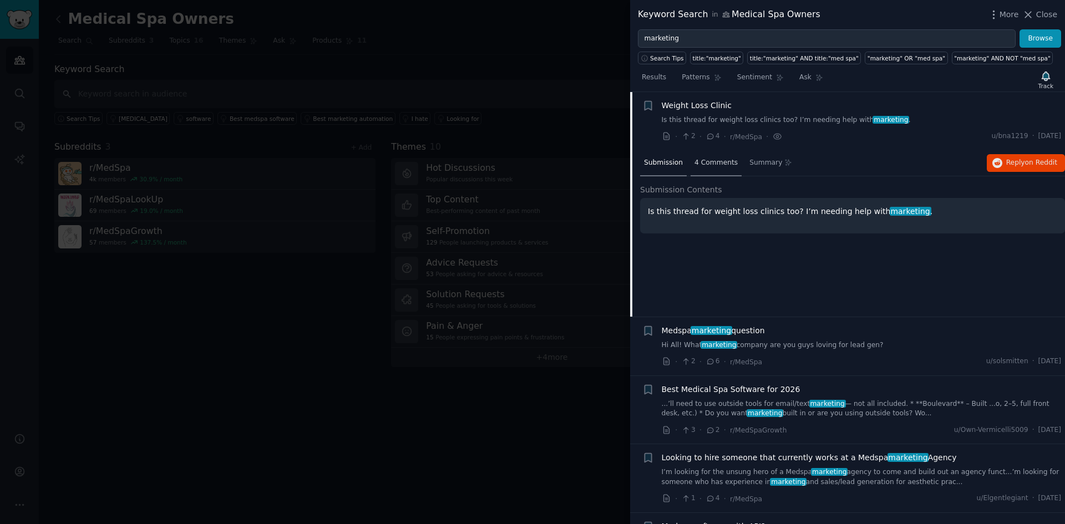
click at [711, 162] on span "4 Comments" at bounding box center [715, 163] width 43 height 10
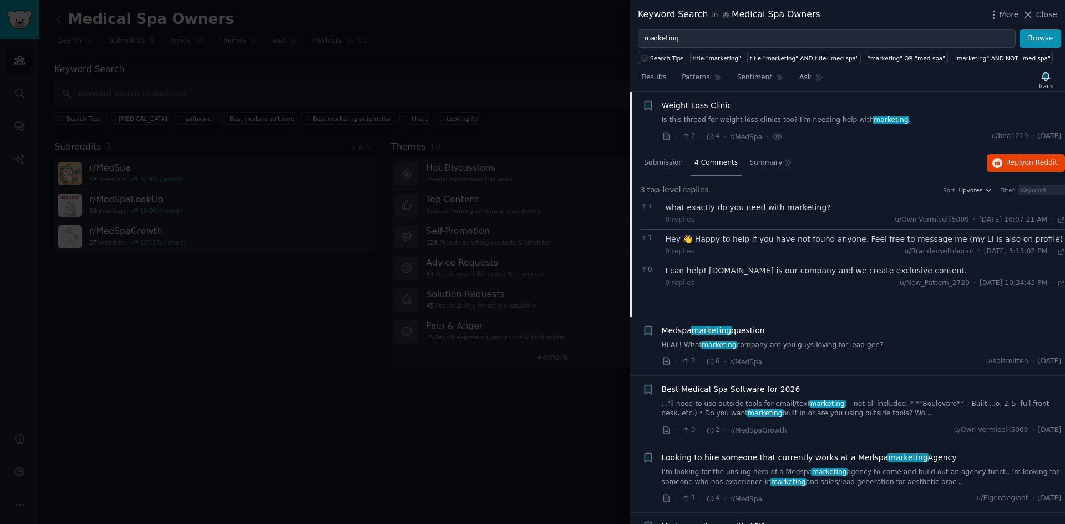
scroll to position [969, 0]
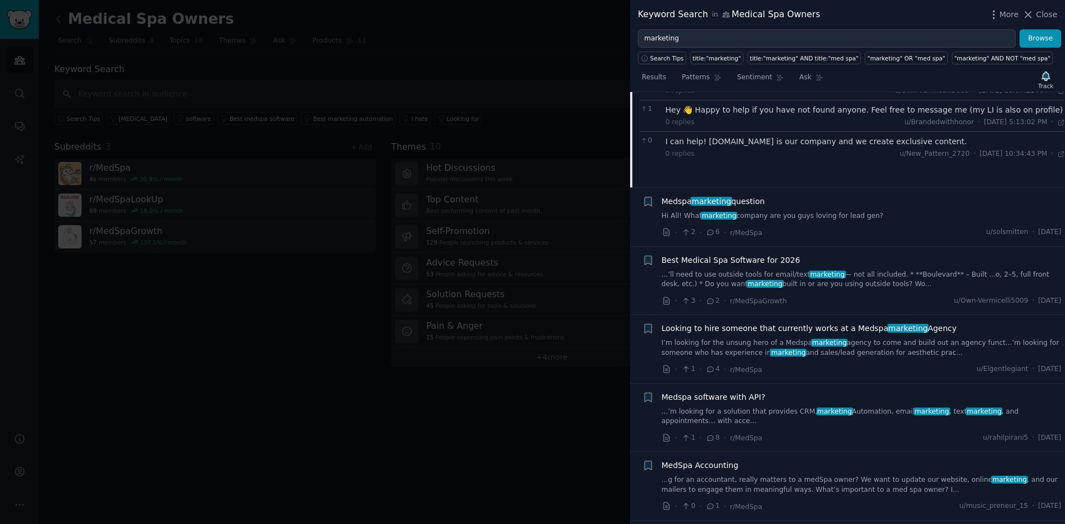
click at [810, 216] on link "Hi All! What marketing company are you guys loving for lead gen?" at bounding box center [862, 216] width 400 height 10
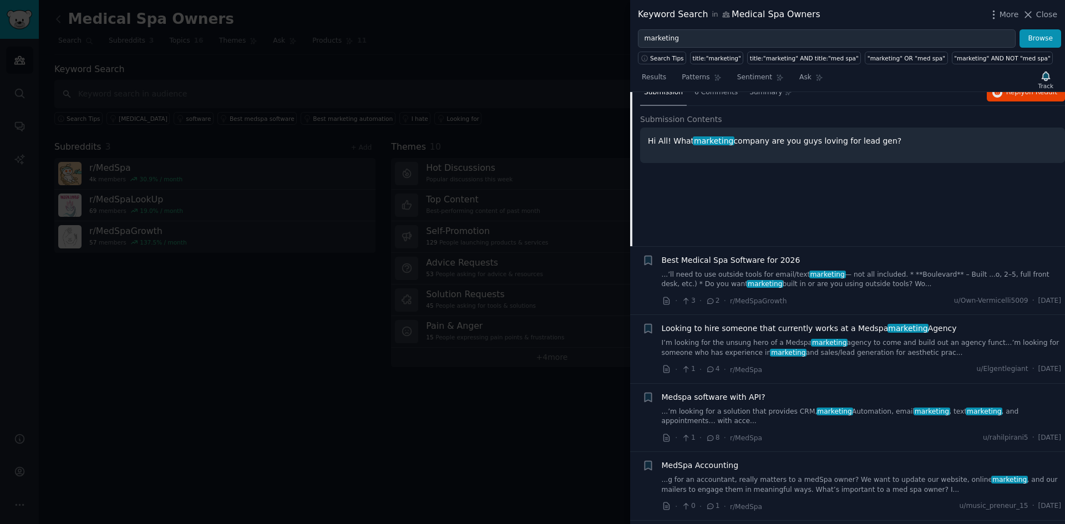
scroll to position [899, 0]
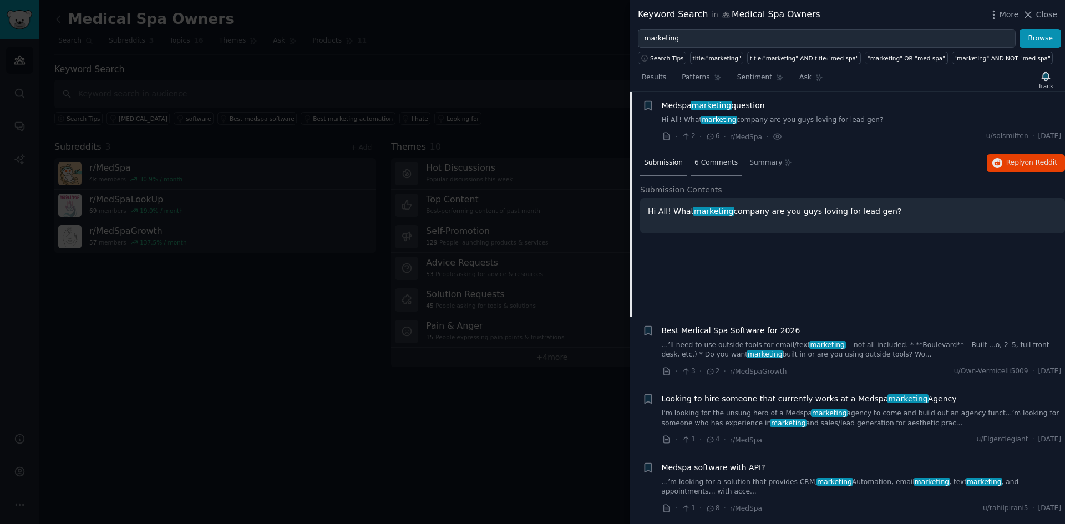
click at [713, 164] on span "6 Comments" at bounding box center [715, 163] width 43 height 10
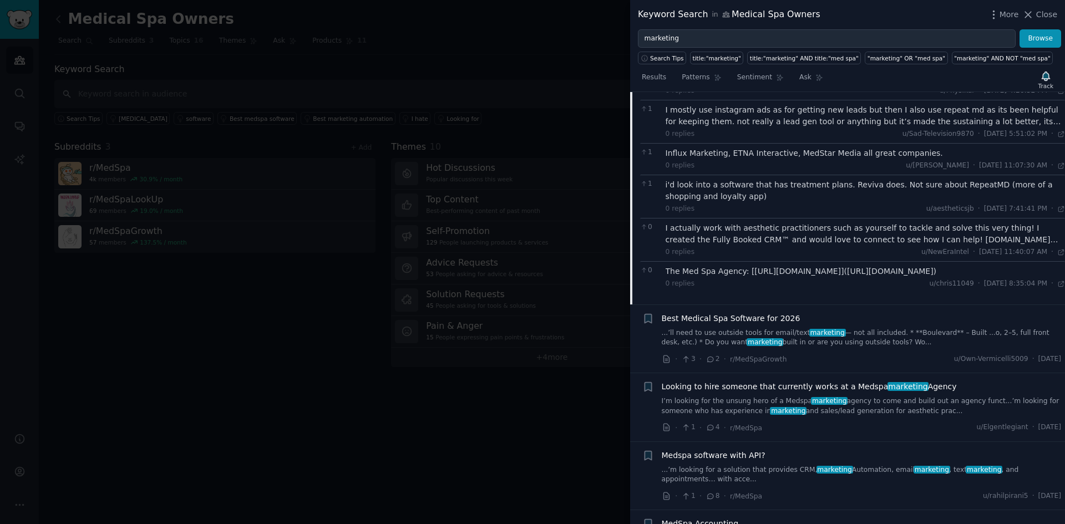
scroll to position [1158, 0]
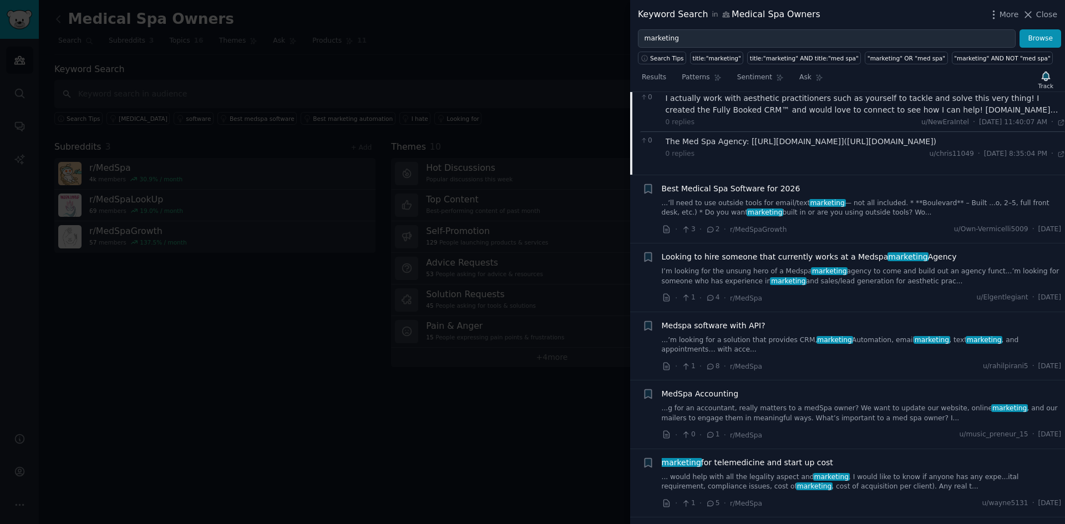
click at [825, 283] on link "I’m looking for the unsung hero of a Medspa marketing agency to come and build …" at bounding box center [862, 276] width 400 height 19
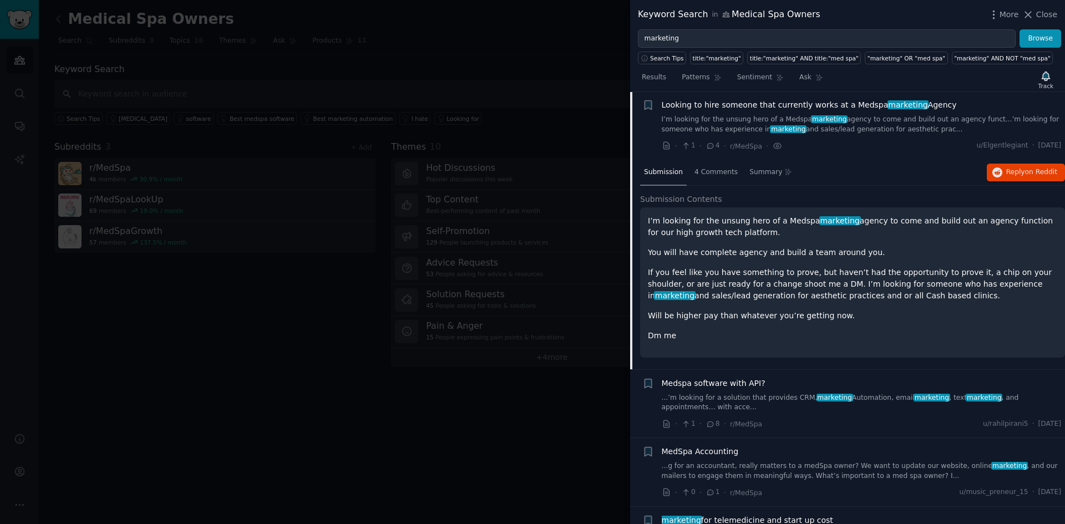
scroll to position [1026, 0]
click at [723, 172] on span "4 Comments" at bounding box center [715, 173] width 43 height 10
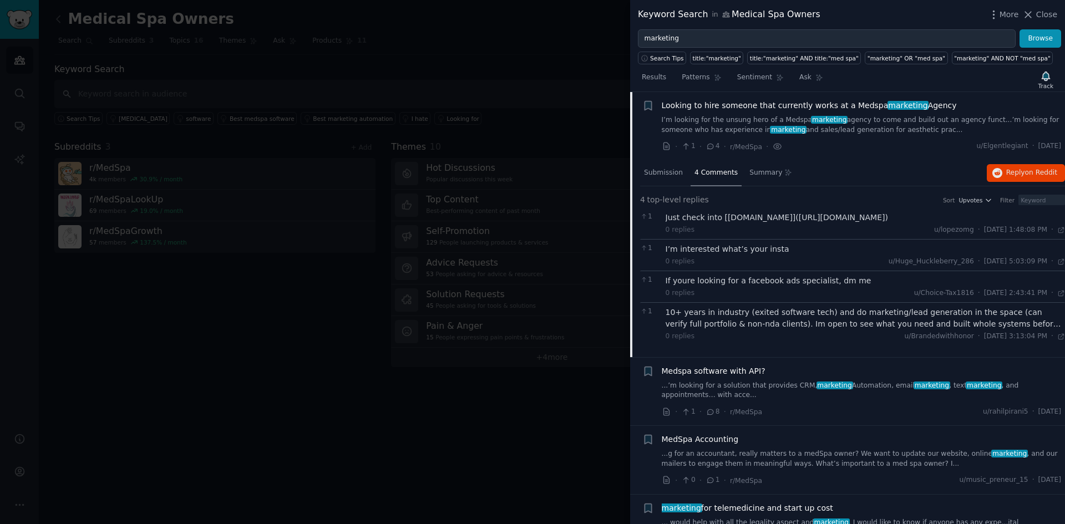
scroll to position [1155, 0]
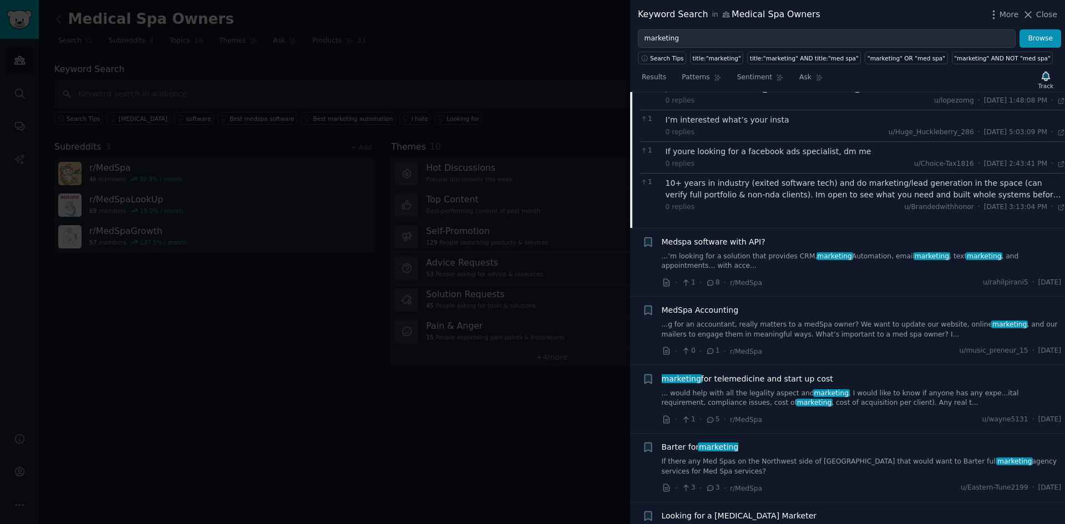
click at [730, 253] on link "...’m looking for a solution that provides CRM, marketing Automation, email mar…" at bounding box center [862, 261] width 400 height 19
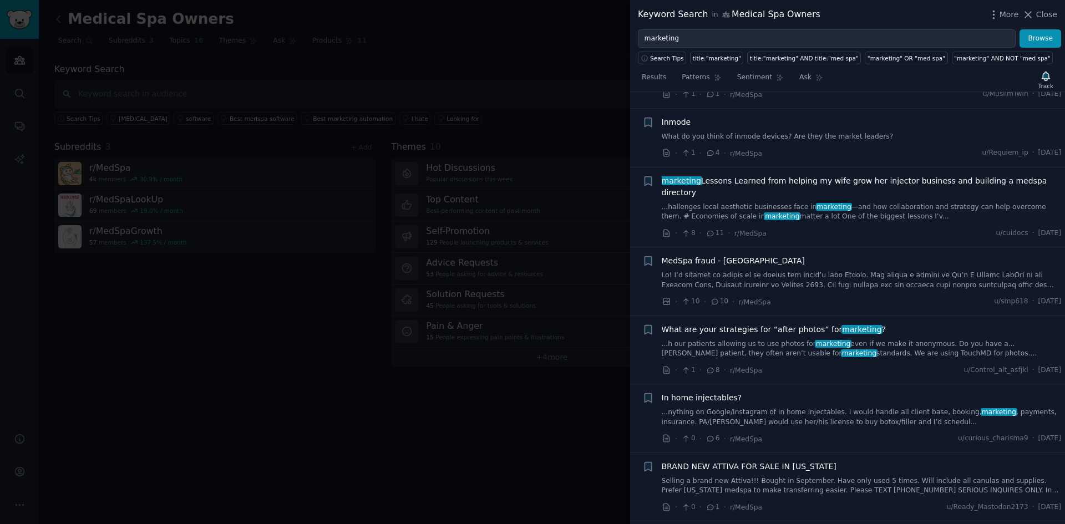
scroll to position [1612, 0]
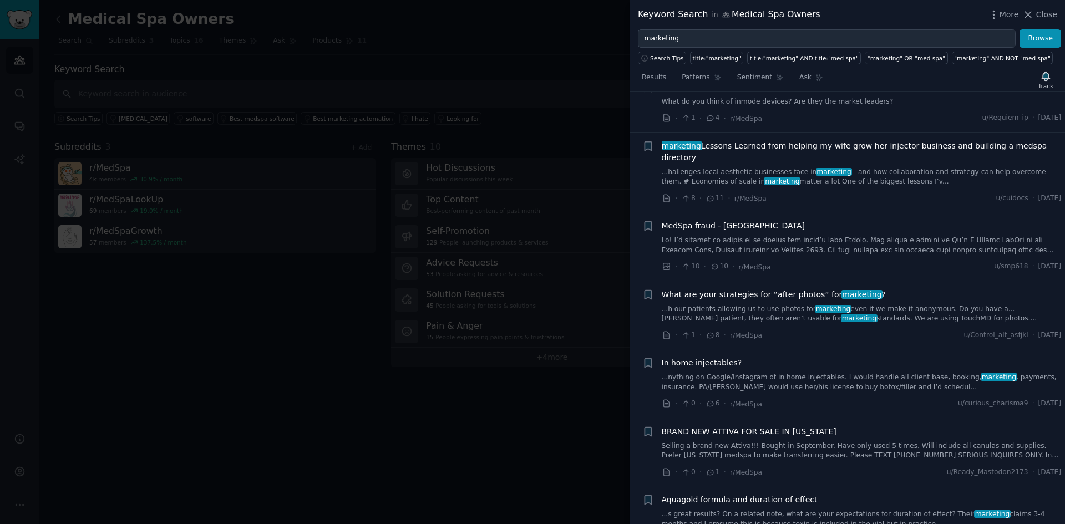
click at [861, 169] on link "...hallenges local aesthetic businesses face in marketing —and how collaboratio…" at bounding box center [862, 177] width 400 height 19
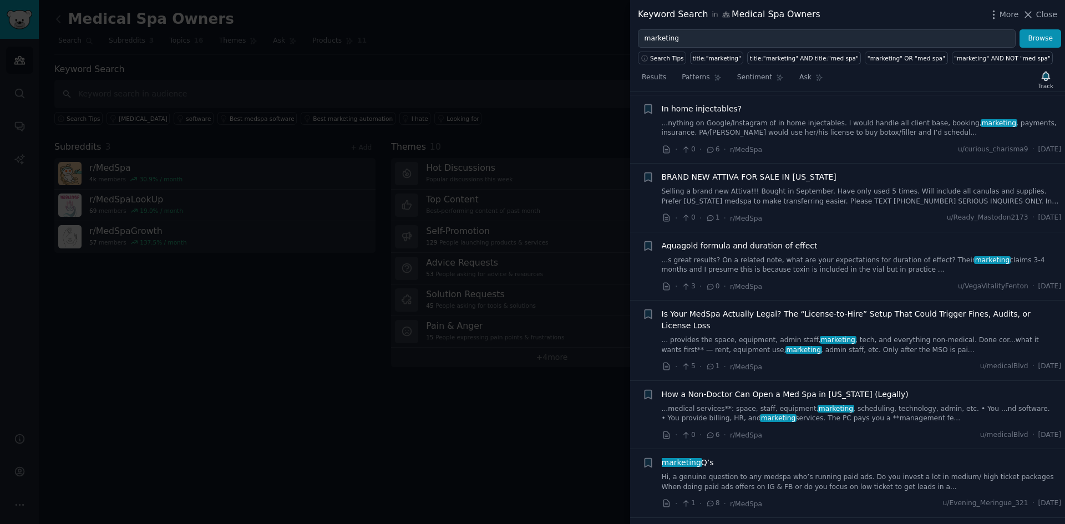
scroll to position [2910, 0]
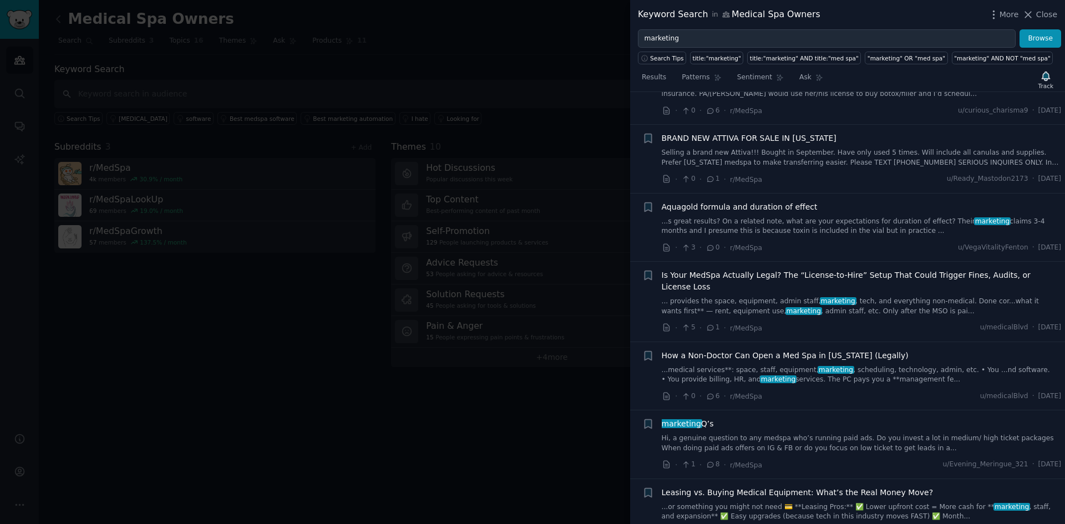
click at [799, 434] on link "Hi, a genuine question to any medspa who’s running paid ads. Do you invest a lo…" at bounding box center [862, 443] width 400 height 19
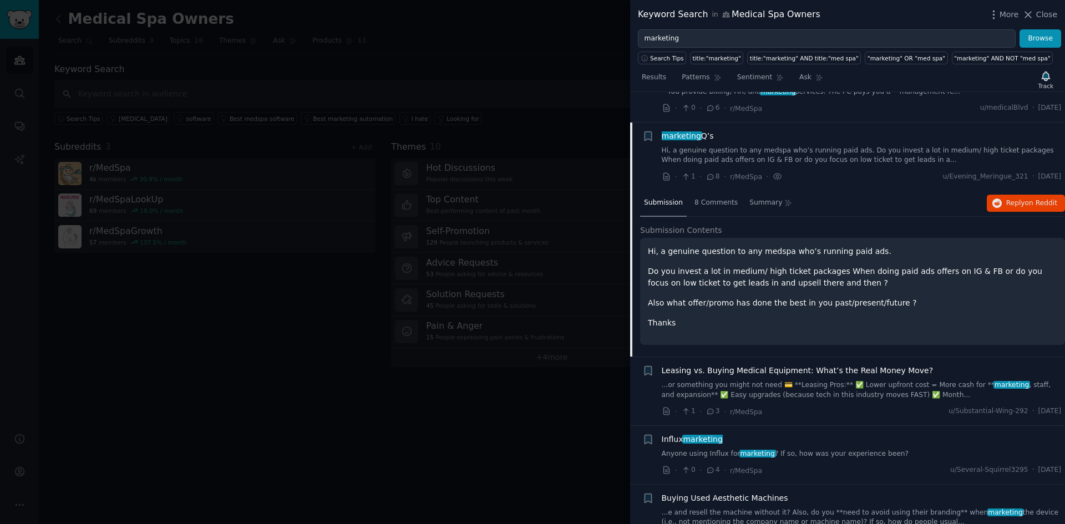
scroll to position [2034, 0]
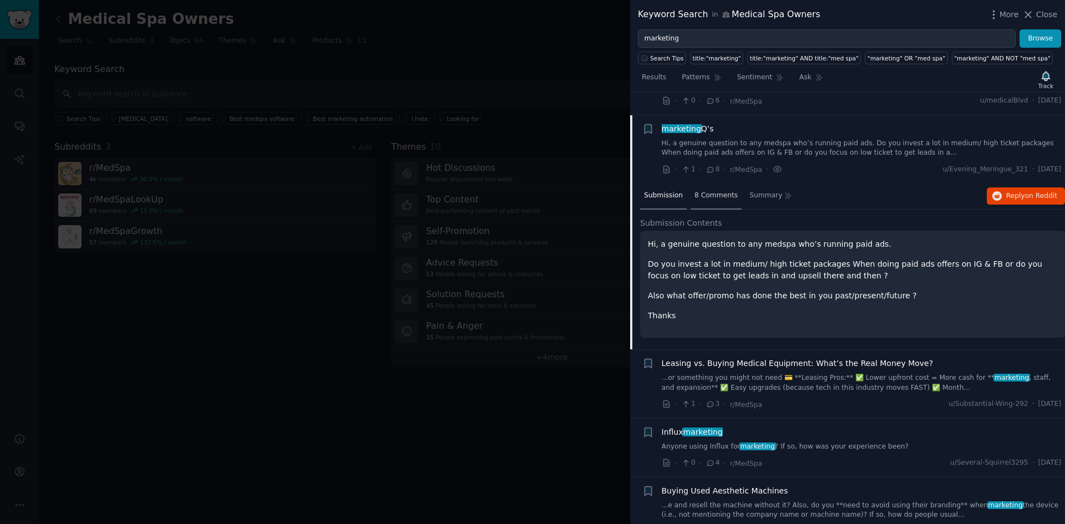
click at [704, 191] on span "8 Comments" at bounding box center [715, 196] width 43 height 10
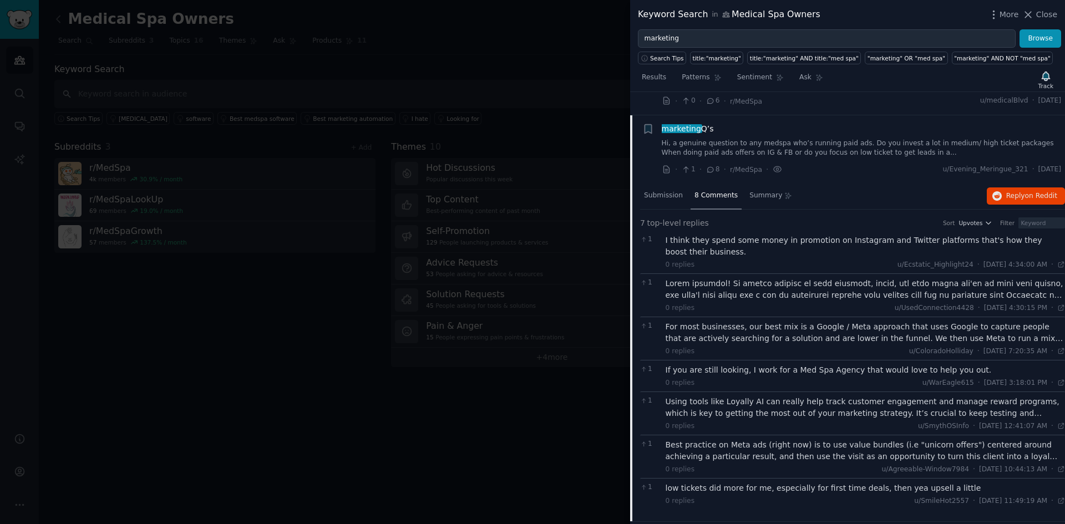
click at [745, 278] on div at bounding box center [866, 289] width 400 height 23
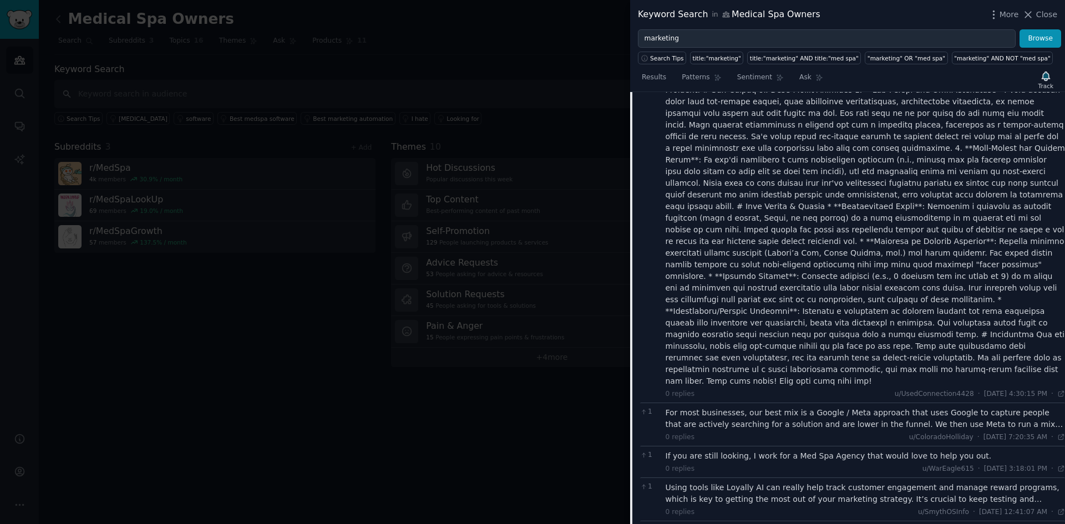
scroll to position [2293, 0]
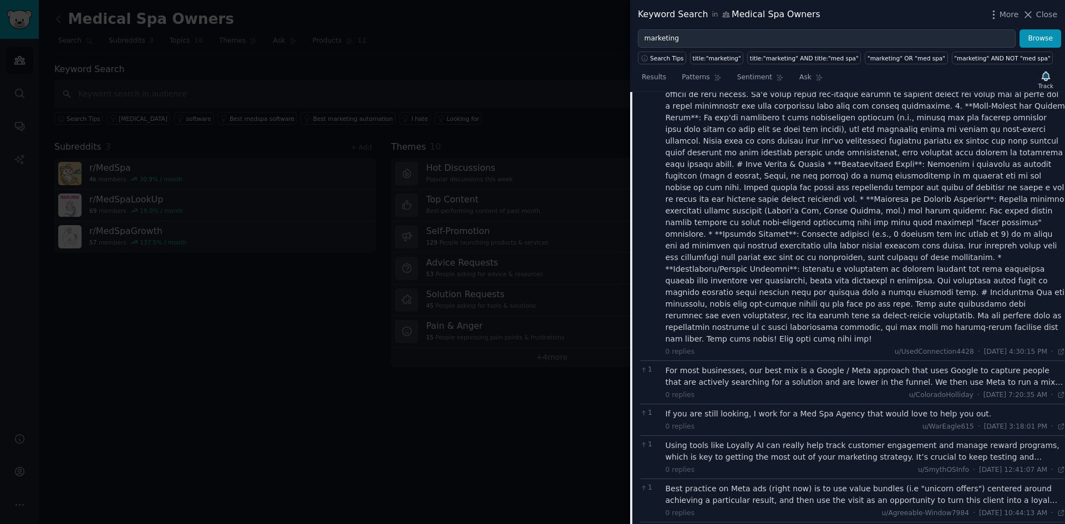
click at [733, 365] on div "For most businesses, our best mix is a Google / Meta approach that uses Google …" at bounding box center [866, 376] width 400 height 23
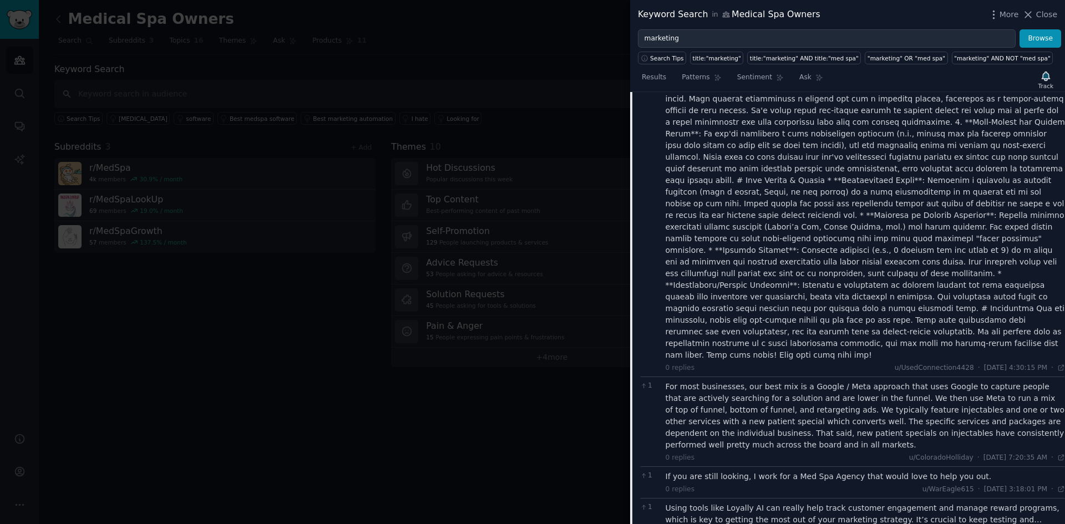
scroll to position [2163, 0]
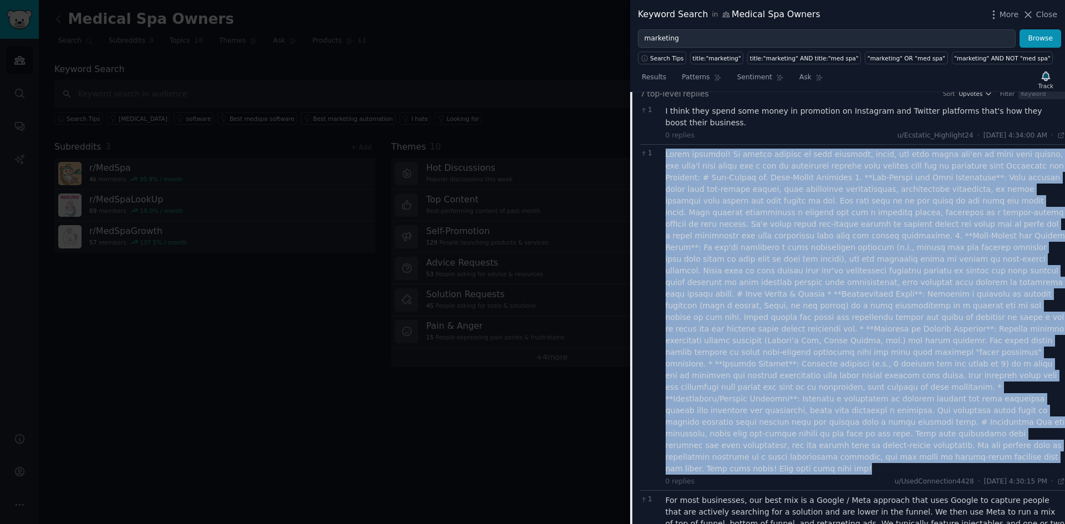
drag, startPoint x: 667, startPoint y: 128, endPoint x: 989, endPoint y: 400, distance: 421.6
click at [861, 400] on div at bounding box center [866, 312] width 400 height 326
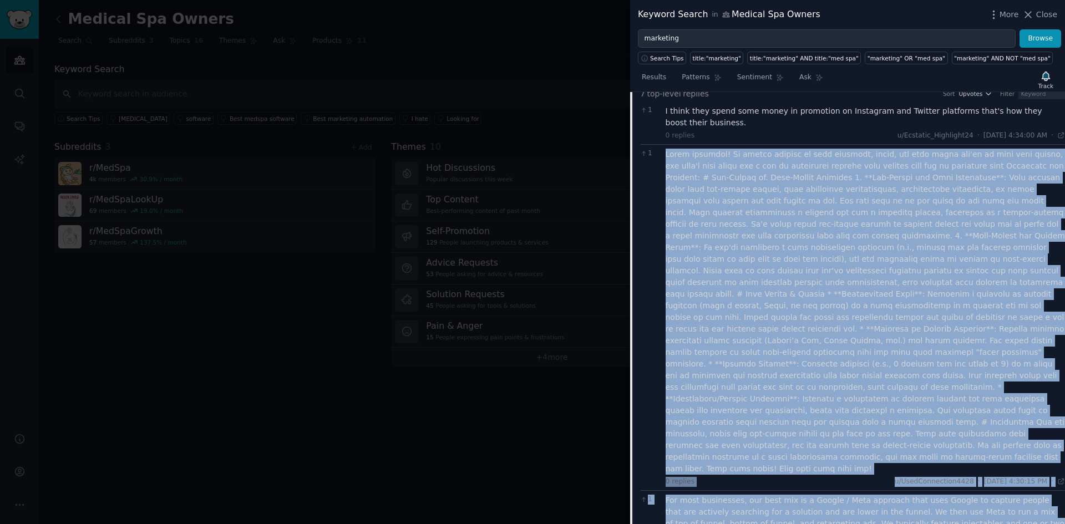
drag, startPoint x: 666, startPoint y: 130, endPoint x: 1057, endPoint y: 474, distance: 520.7
click at [861, 474] on div "1 I think they spend some money in promotion on Instagram and Twitter platforms…" at bounding box center [852, 416] width 425 height 628
copy div "Great question! It really depends on your strategy, goals, and what stage you'r…"
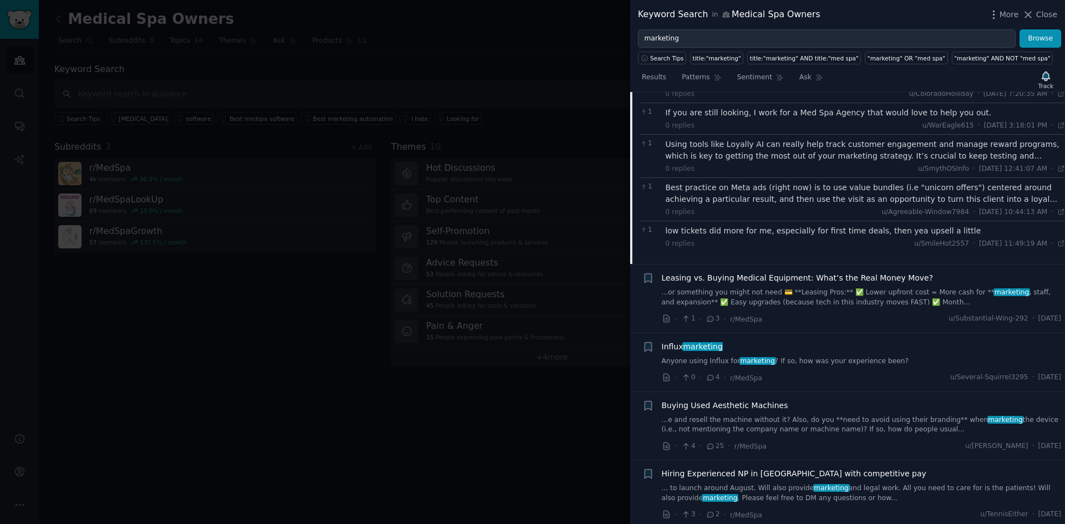
scroll to position [2681, 0]
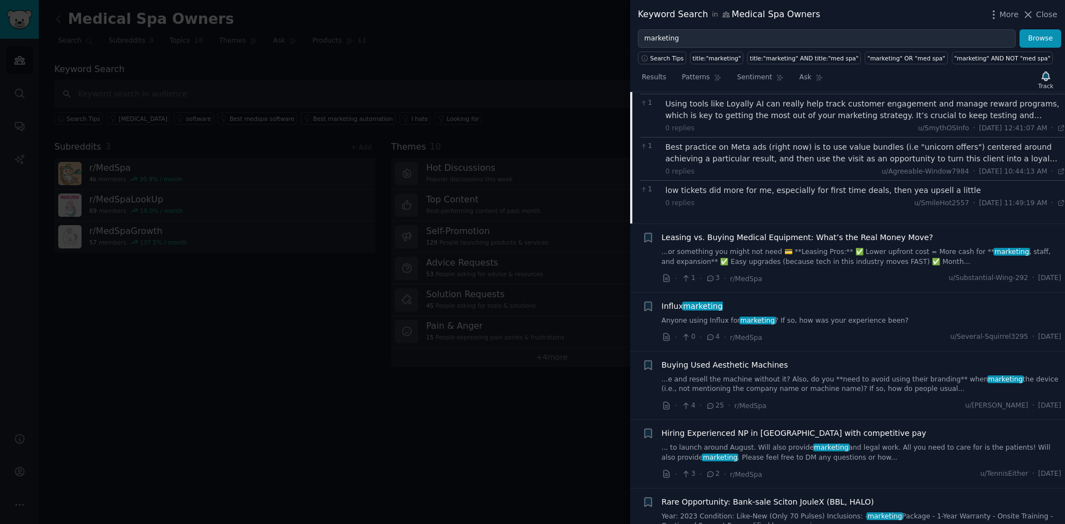
click at [716, 316] on link "Anyone using Influx for marketing ? If so, how was your experience been?" at bounding box center [862, 321] width 400 height 10
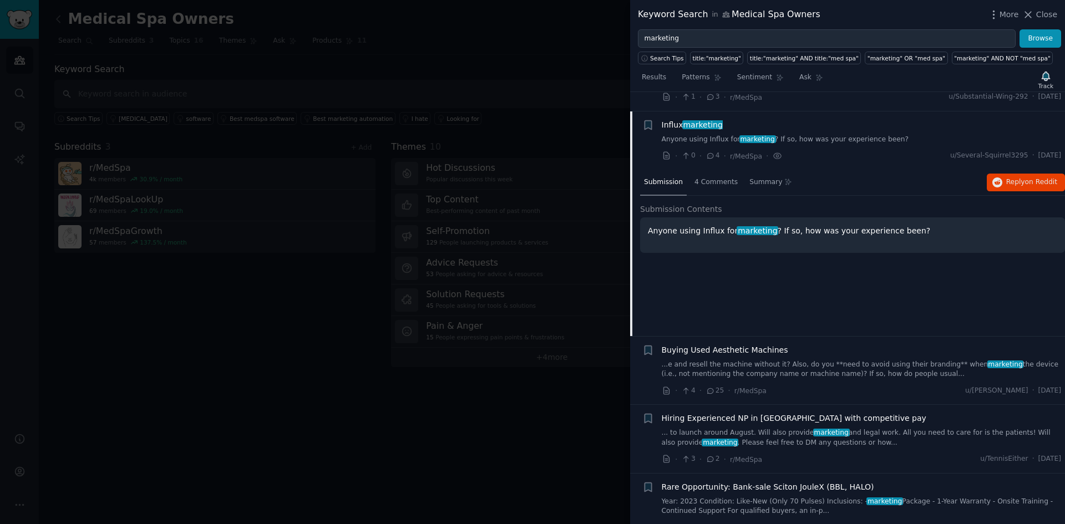
scroll to position [2171, 0]
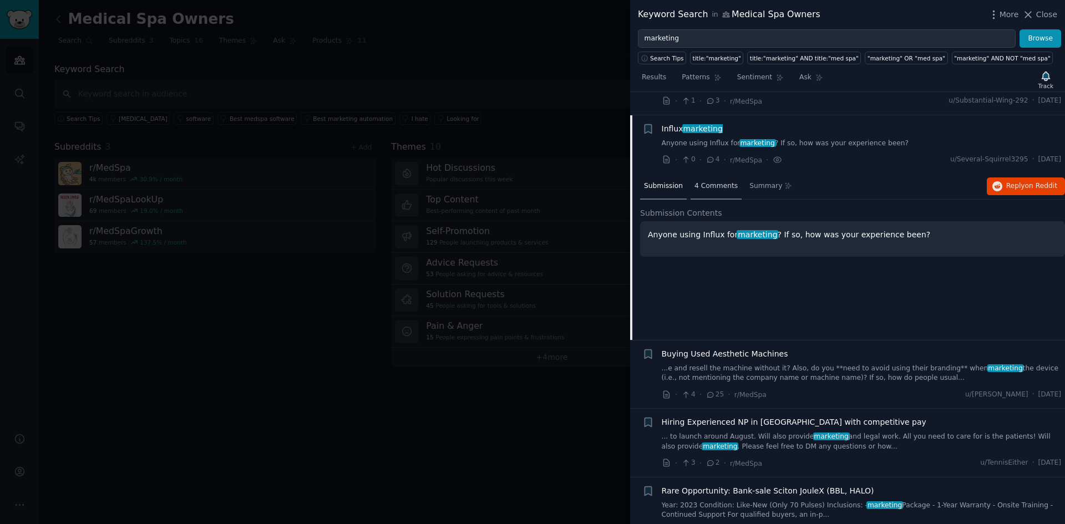
click at [705, 174] on div "4 Comments" at bounding box center [716, 187] width 51 height 27
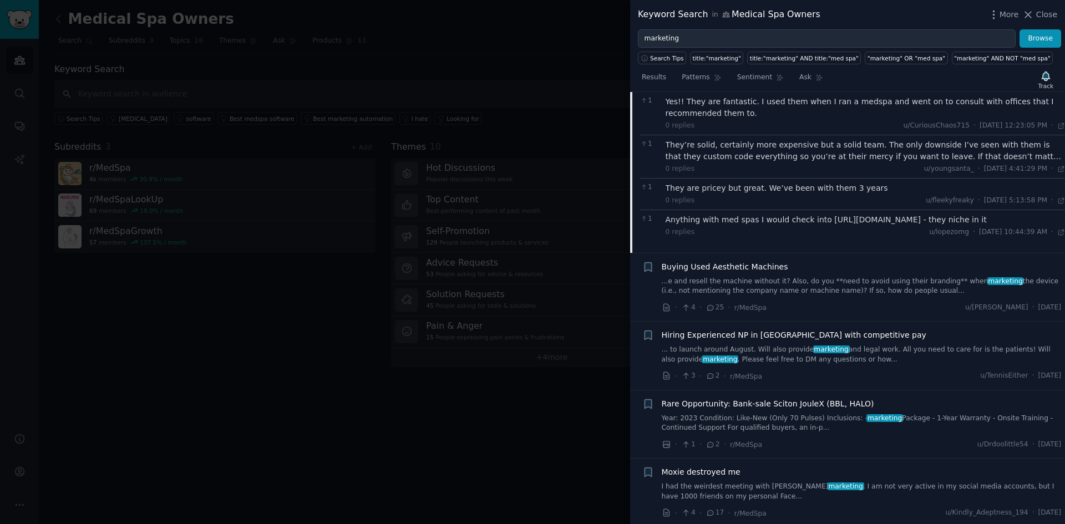
scroll to position [2430, 0]
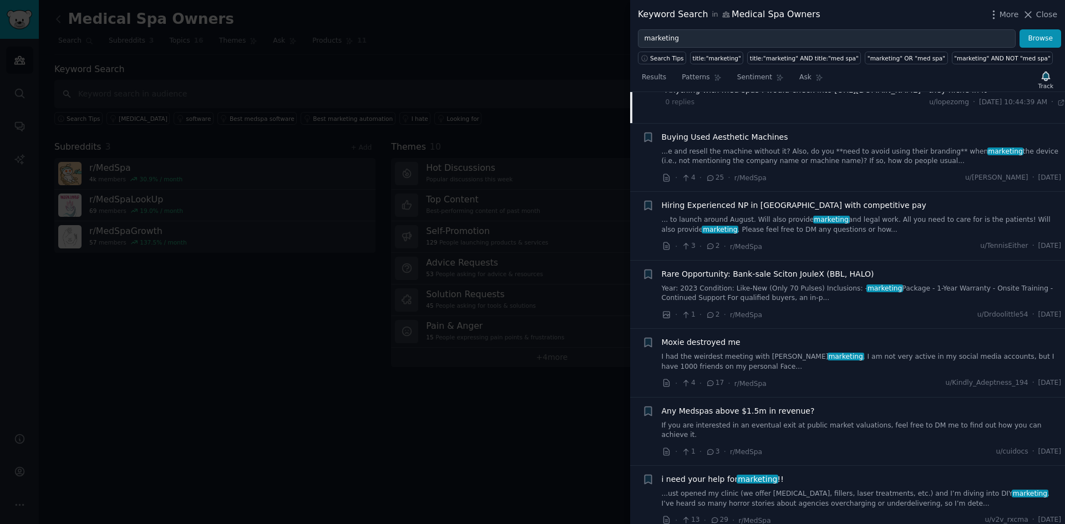
click at [850, 352] on link "I had the weirdest meeting with Moxie marketing . I am not very active in my so…" at bounding box center [862, 361] width 400 height 19
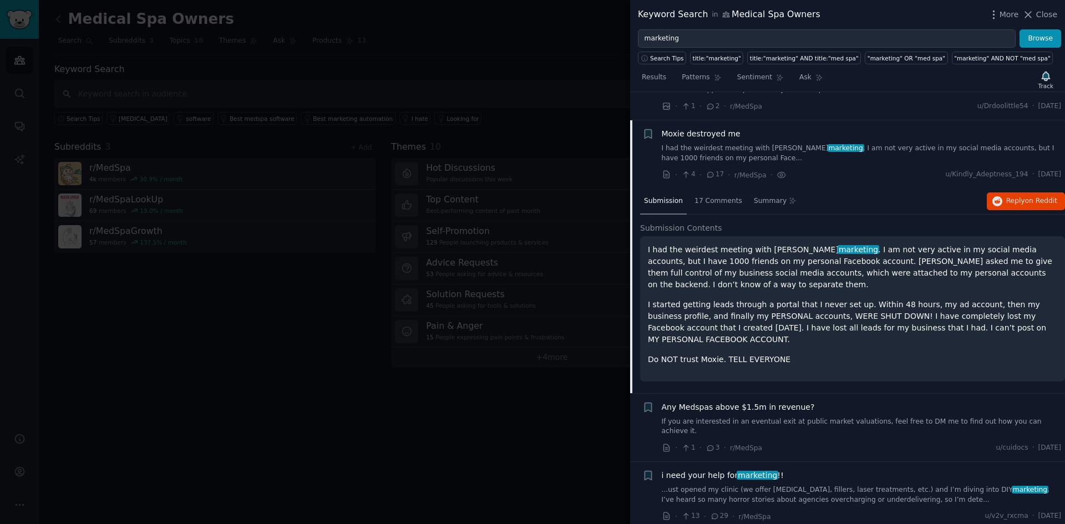
scroll to position [2435, 0]
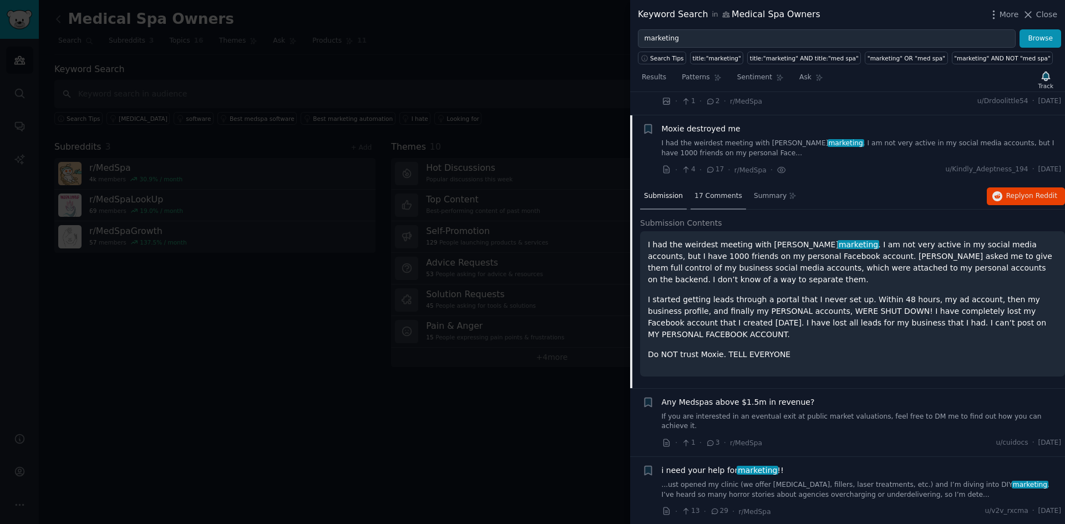
click at [716, 191] on span "17 Comments" at bounding box center [718, 196] width 48 height 10
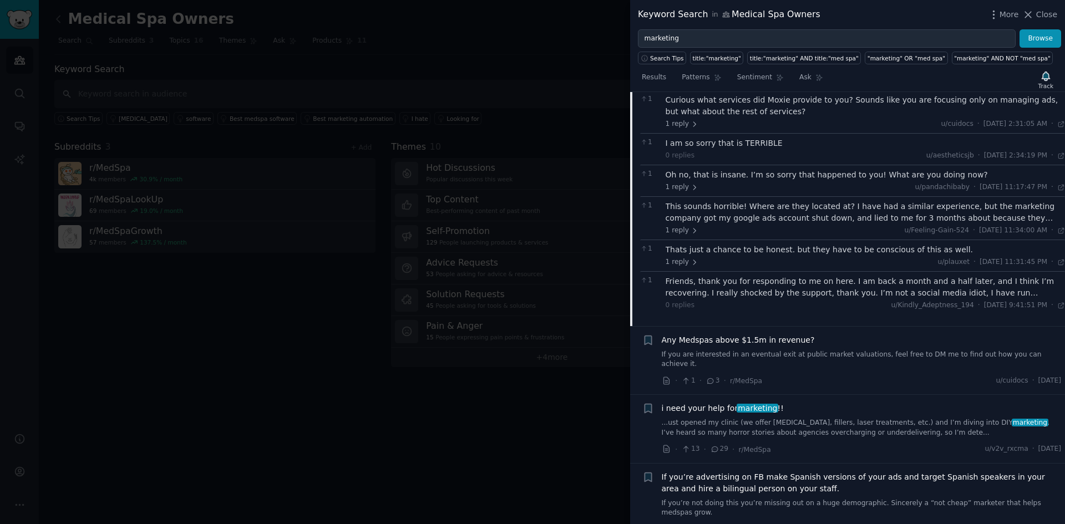
scroll to position [2823, 0]
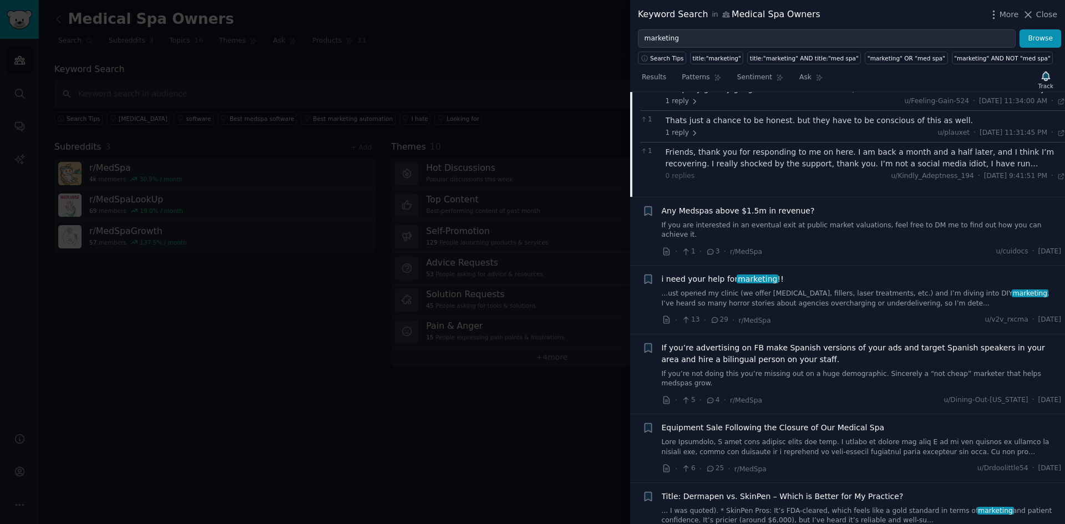
click at [854, 289] on link "...ust opened my clinic (we offer [MEDICAL_DATA], fillers, laser treatments, et…" at bounding box center [862, 298] width 400 height 19
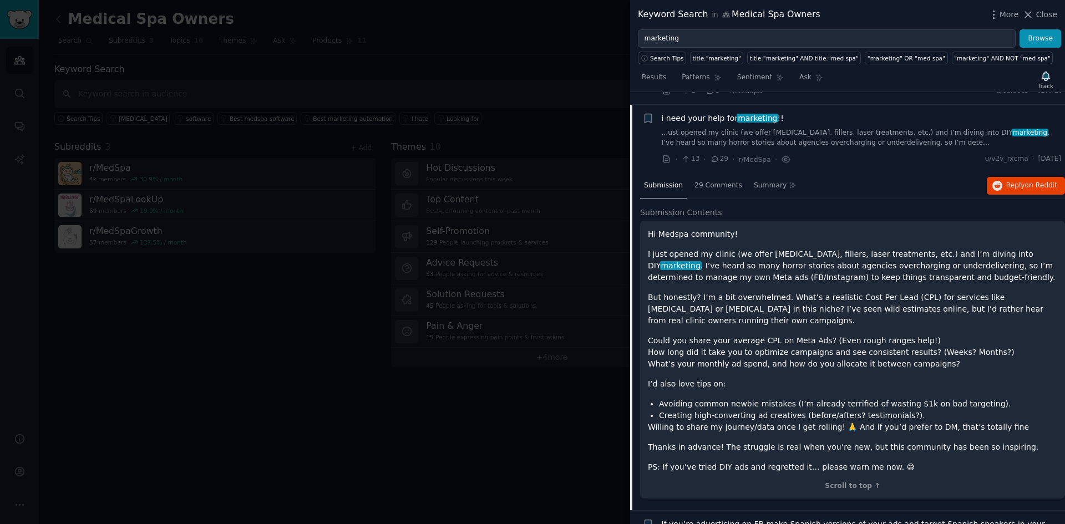
scroll to position [2563, 0]
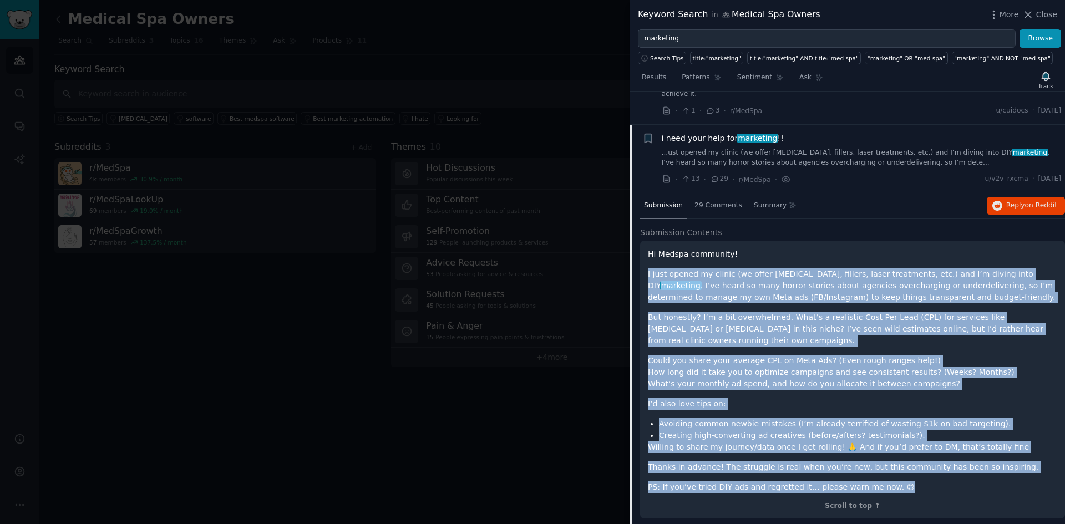
drag, startPoint x: 647, startPoint y: 240, endPoint x: 936, endPoint y: 433, distance: 347.2
click at [861, 433] on div "Hi Medspa community! I just opened my clinic (we offer [MEDICAL_DATA], fillers,…" at bounding box center [852, 380] width 425 height 278
copy div "L ipsu dolors am consec (ad elits Doeiu, tempori, utlab etdolorema, ali.) eni A…"
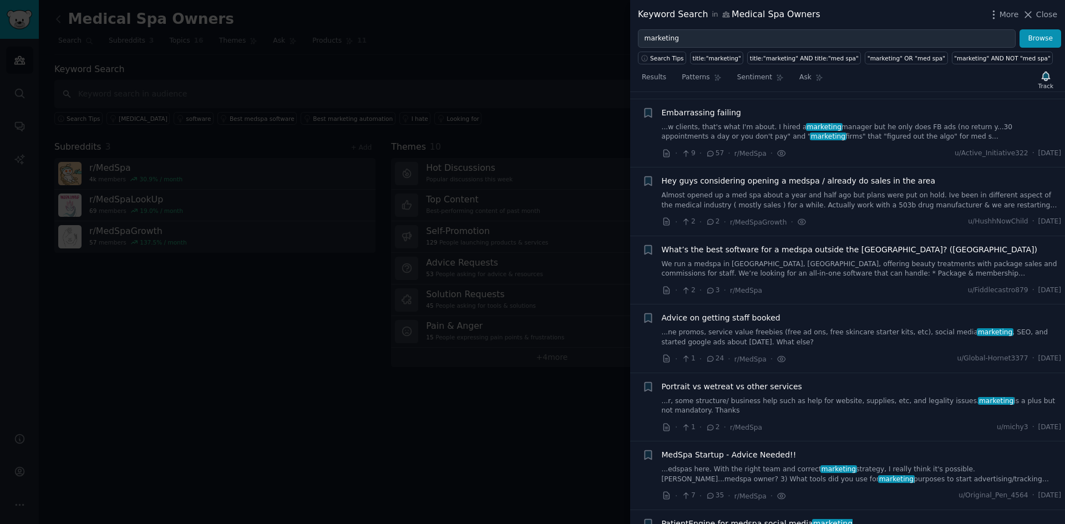
scroll to position [0, 0]
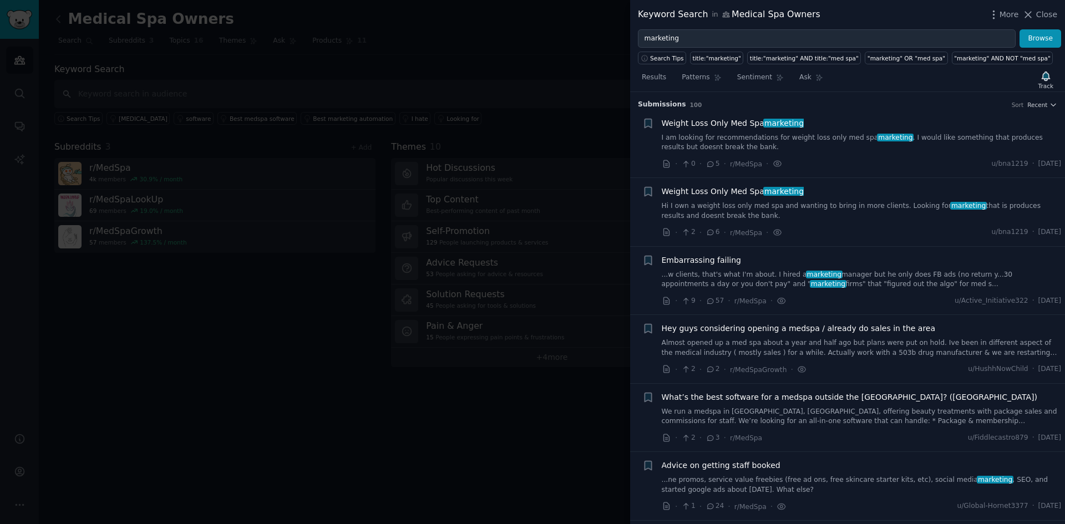
click at [783, 144] on link "I am looking for recommendations for weight loss only med spa marketing . I wou…" at bounding box center [862, 142] width 400 height 19
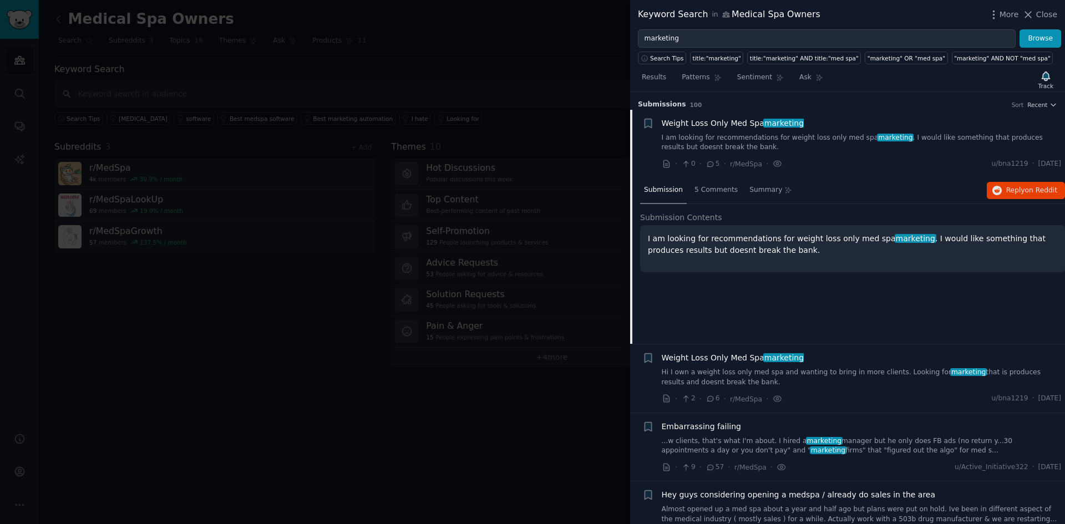
scroll to position [18, 0]
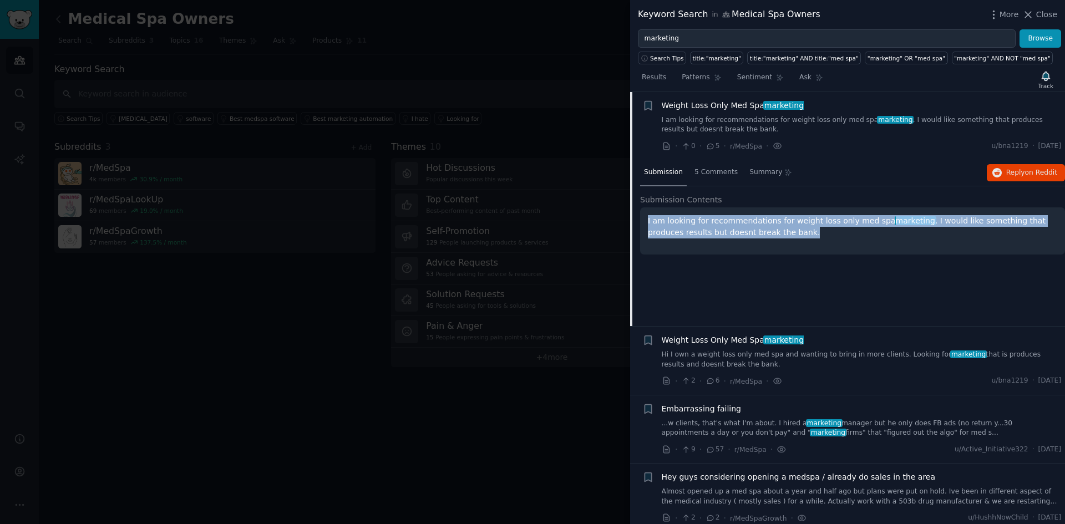
drag, startPoint x: 784, startPoint y: 232, endPoint x: 641, endPoint y: 222, distance: 142.9
click at [641, 222] on div "I am looking for recommendations for weight loss only med spa marketing . I wou…" at bounding box center [852, 230] width 425 height 47
copy p "I am looking for recommendations for weight loss only med spa marketing . I wou…"
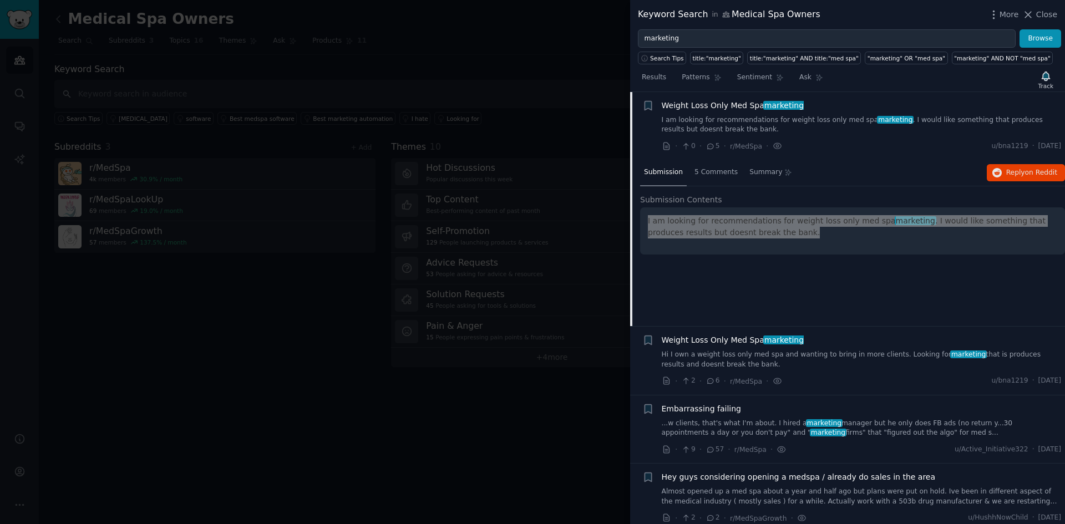
scroll to position [147, 0]
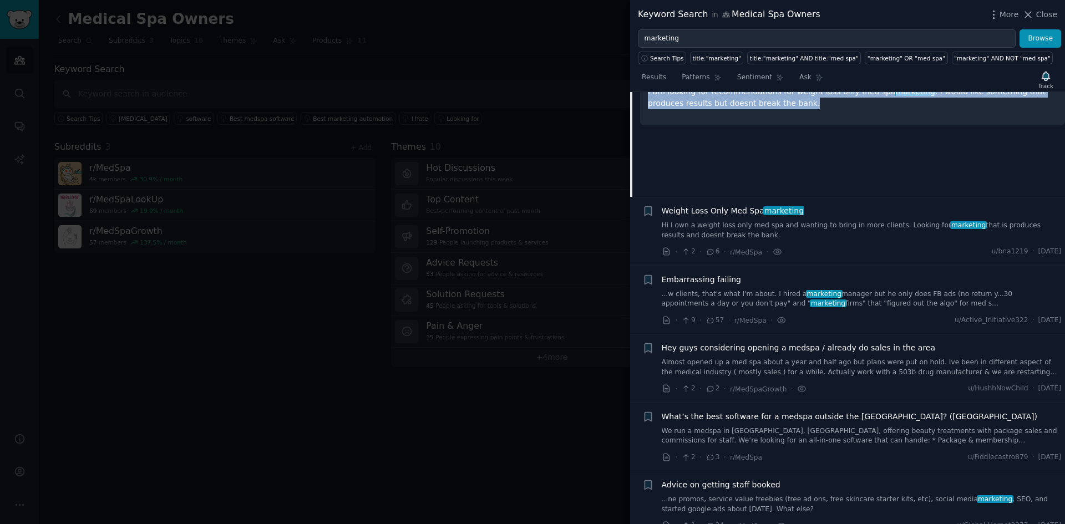
click at [838, 292] on link "...w clients, that's what I'm about. I hired a marketing manager but he only do…" at bounding box center [862, 299] width 400 height 19
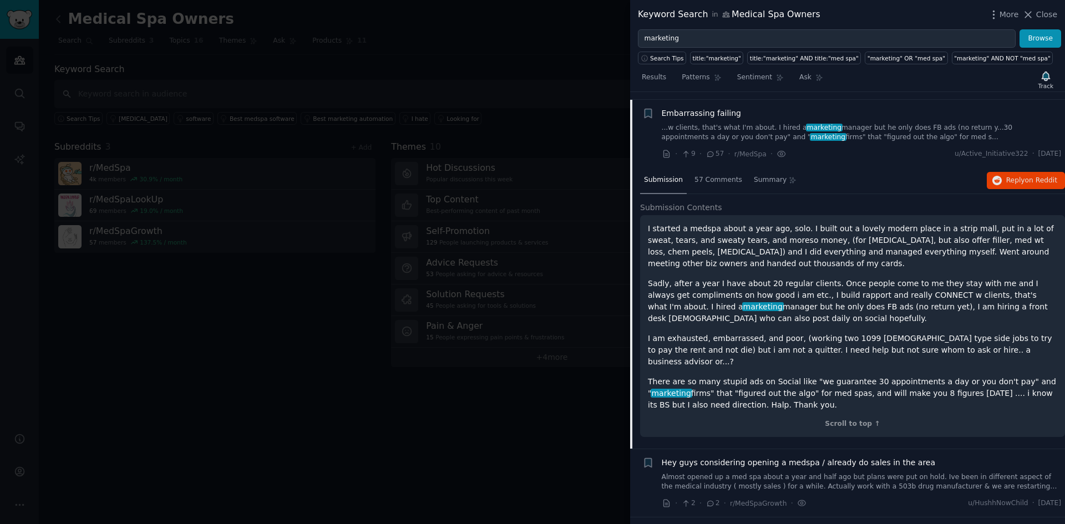
scroll to position [155, 0]
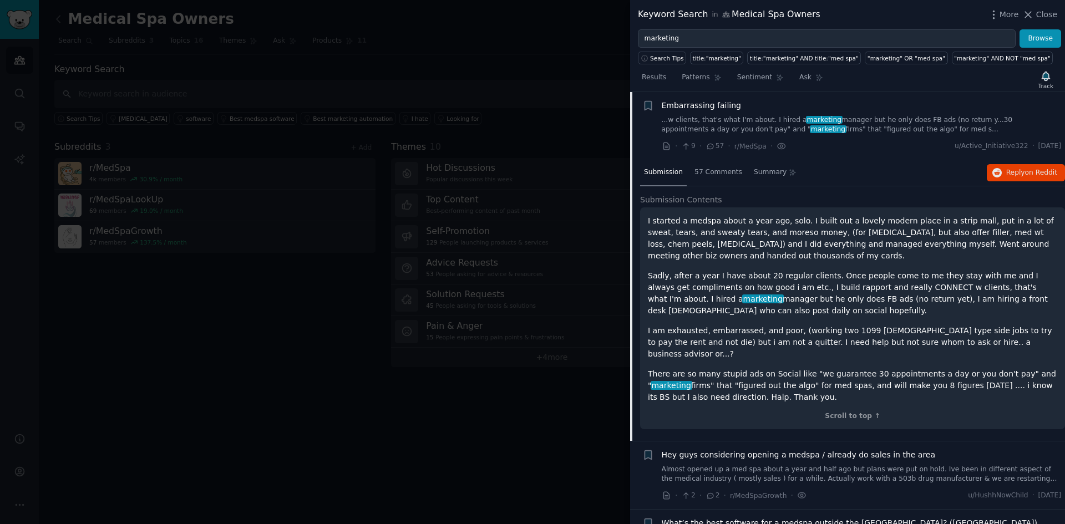
drag, startPoint x: 751, startPoint y: 386, endPoint x: 643, endPoint y: 221, distance: 197.2
click at [643, 221] on div "I started a medspa about a year ago, solo. I built out a lovely modern place in…" at bounding box center [852, 318] width 425 height 222
copy div "I started a medspa about a year ago, solo. I built out a lovely modern place in…"
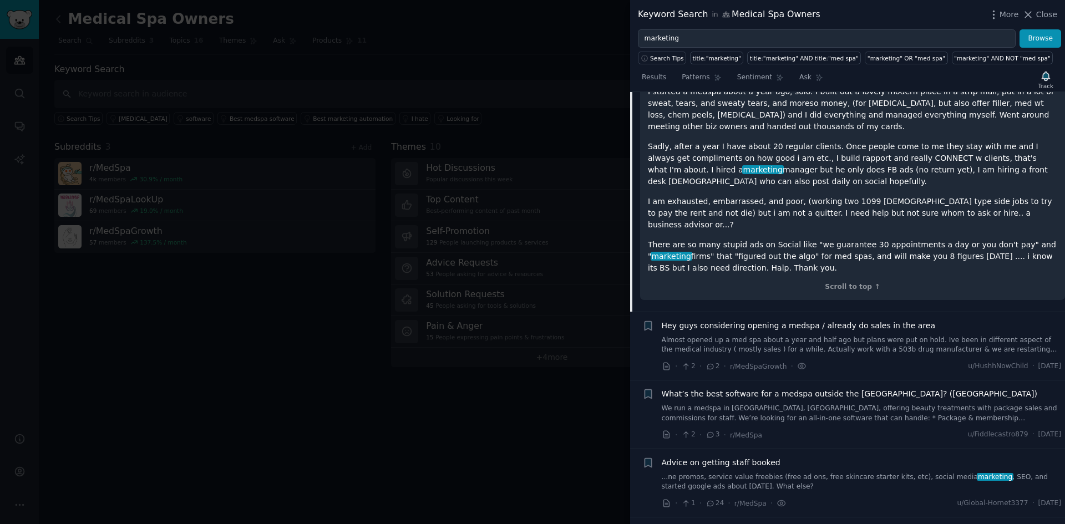
scroll to position [414, 0]
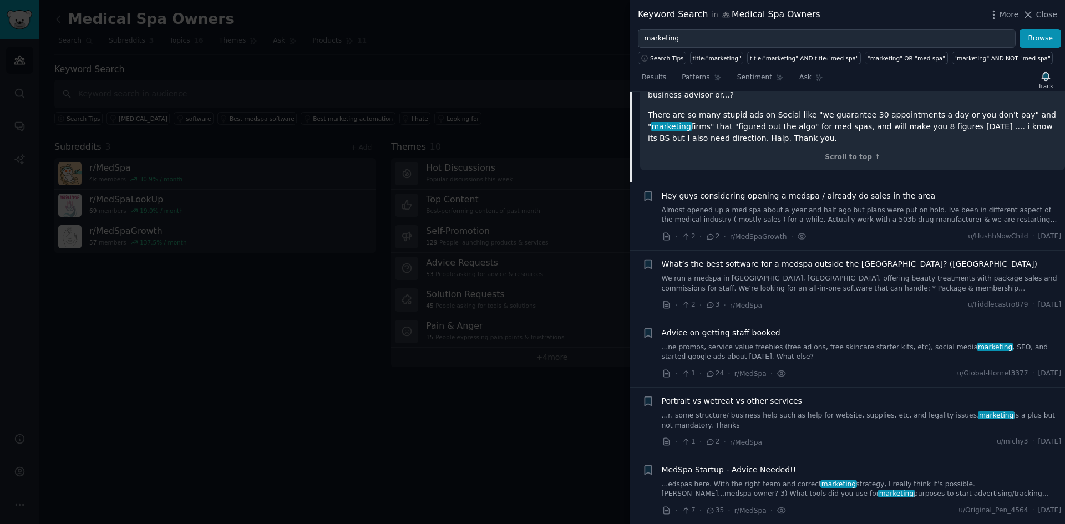
click at [848, 210] on link "Almost opened up a med spa about a year and half ago but plans were put on hold…" at bounding box center [862, 215] width 400 height 19
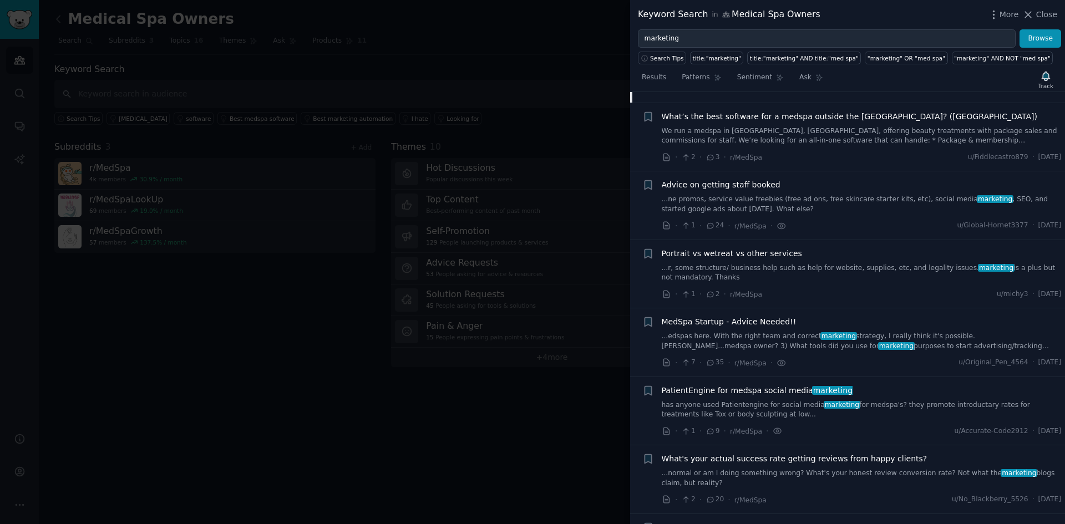
scroll to position [611, 0]
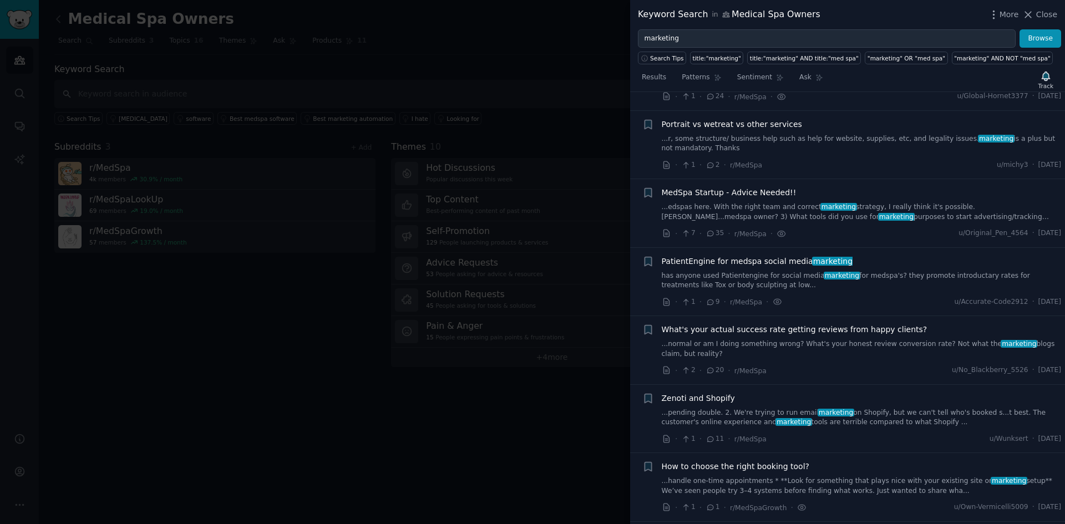
click at [854, 207] on link "...edspas here. With the right team and correct marketing strategy, I really th…" at bounding box center [862, 211] width 400 height 19
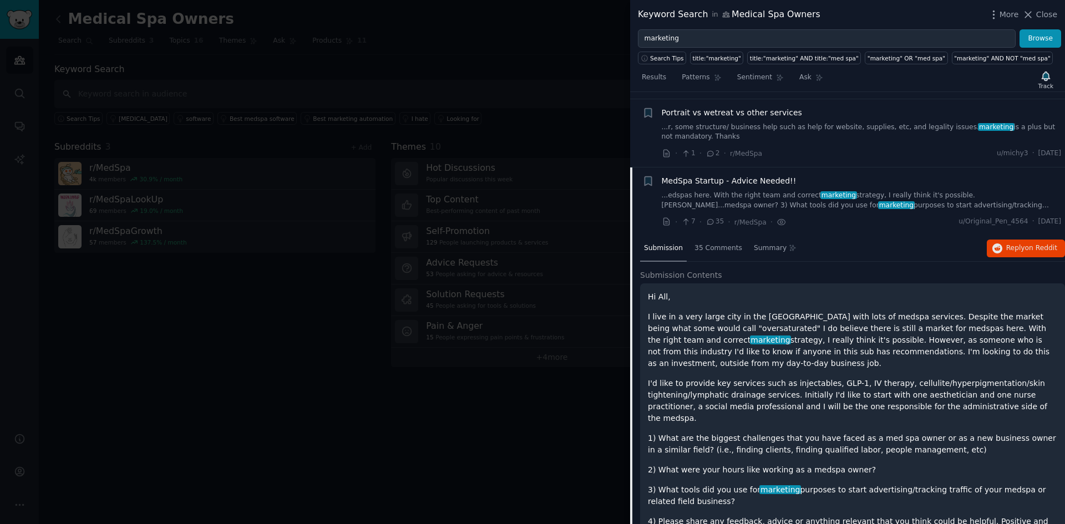
scroll to position [497, 0]
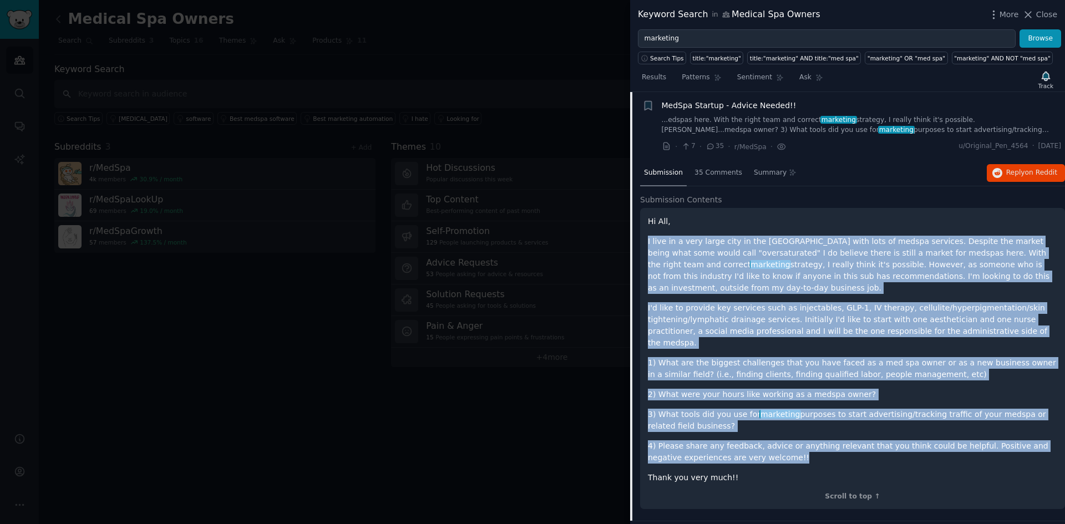
drag, startPoint x: 646, startPoint y: 240, endPoint x: 815, endPoint y: 434, distance: 257.9
click at [815, 434] on div "Hi All, I live in a very large city in the [GEOGRAPHIC_DATA] with lots of medsp…" at bounding box center [852, 359] width 425 height 302
copy div "I live in a very large city in the [GEOGRAPHIC_DATA] with lots of medspa servic…"
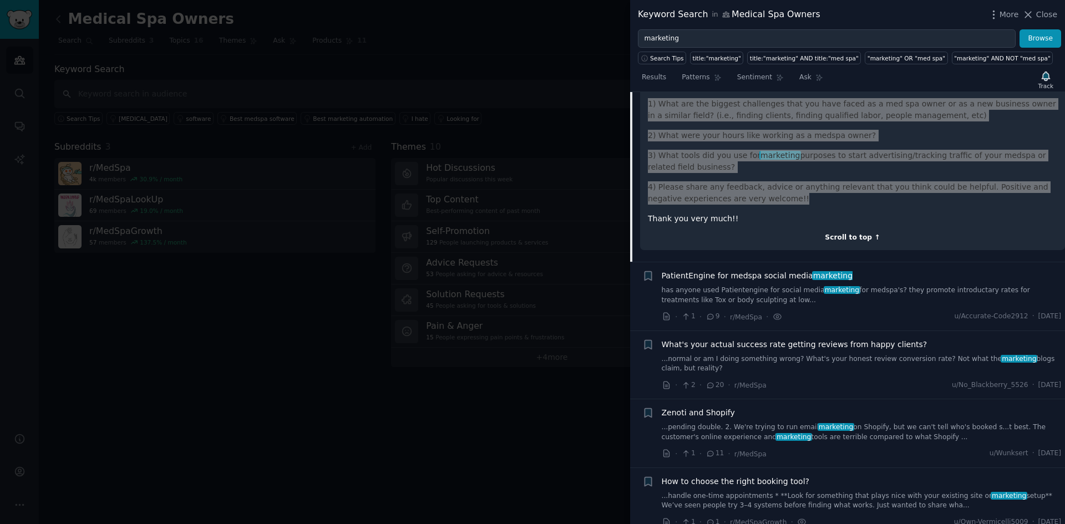
scroll to position [885, 0]
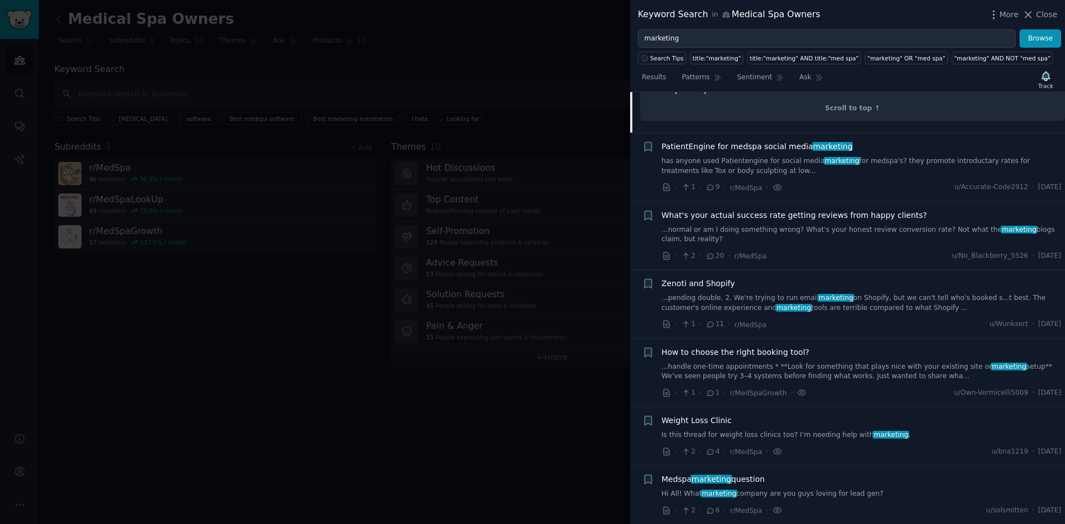
click at [792, 156] on link "has anyone used Patientengine for social media marketing for medspa's? they pro…" at bounding box center [862, 165] width 400 height 19
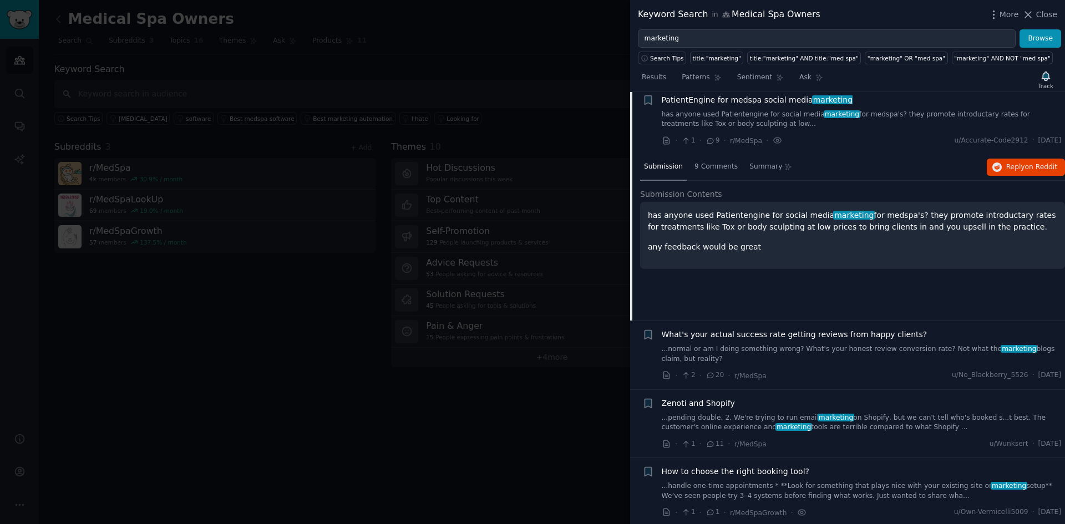
scroll to position [566, 0]
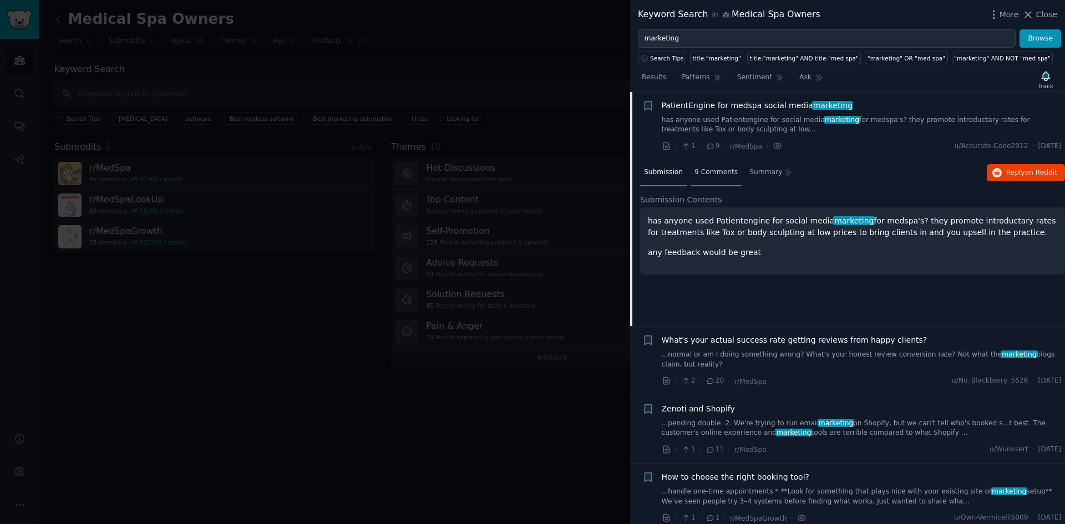
click at [705, 171] on span "9 Comments" at bounding box center [715, 173] width 43 height 10
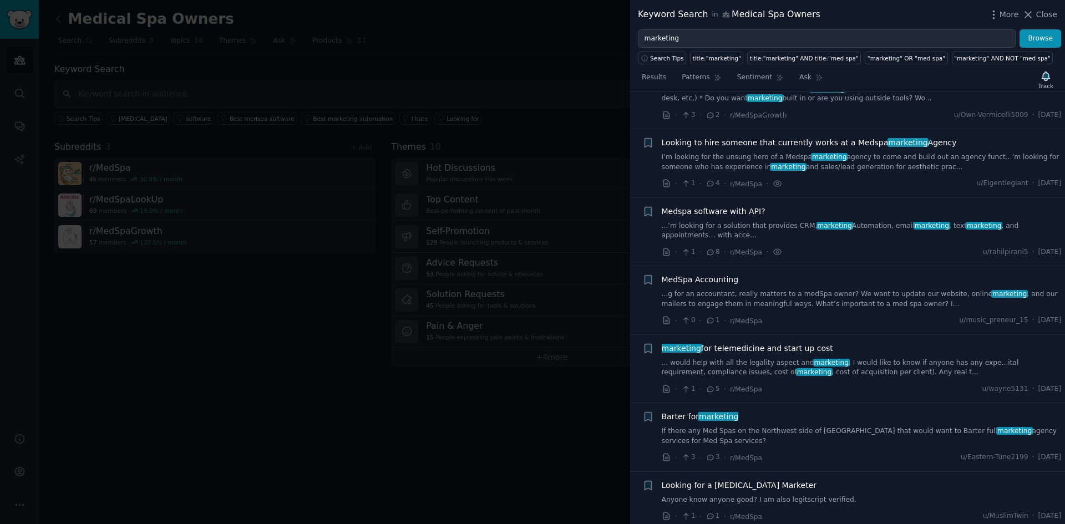
scroll to position [1213, 0]
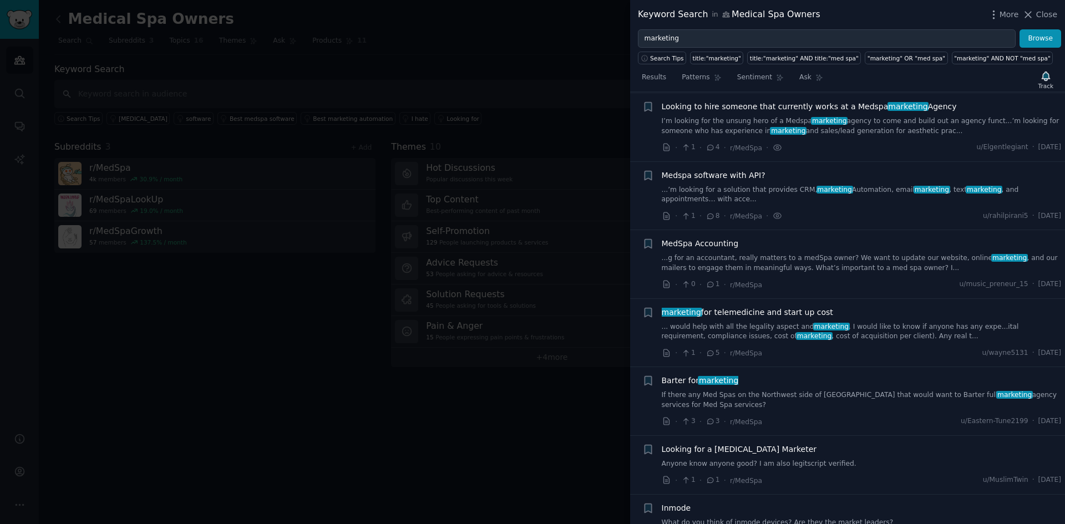
click at [758, 324] on link "... would help with all the legality aspect and marketing . I would like to kno…" at bounding box center [862, 331] width 400 height 19
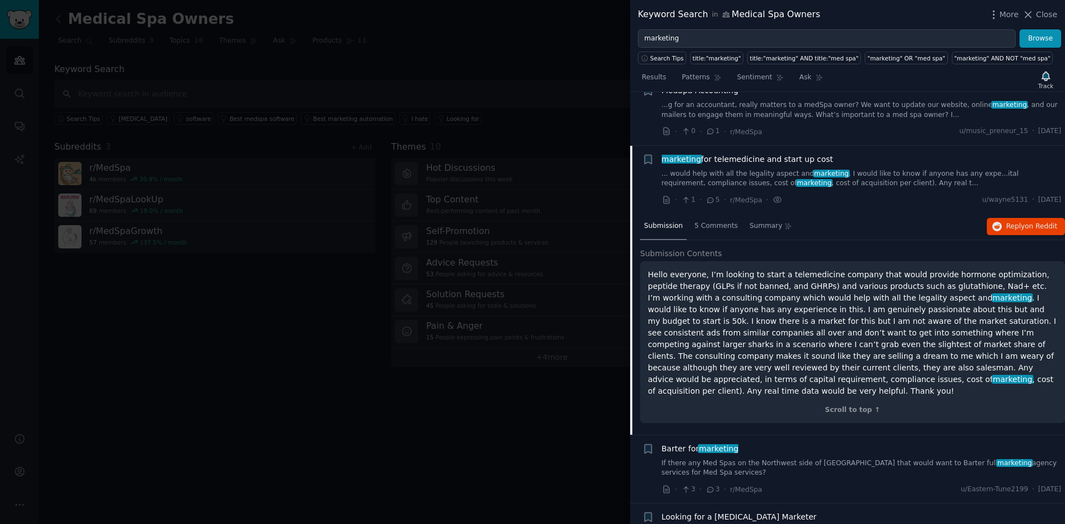
scroll to position [1231, 0]
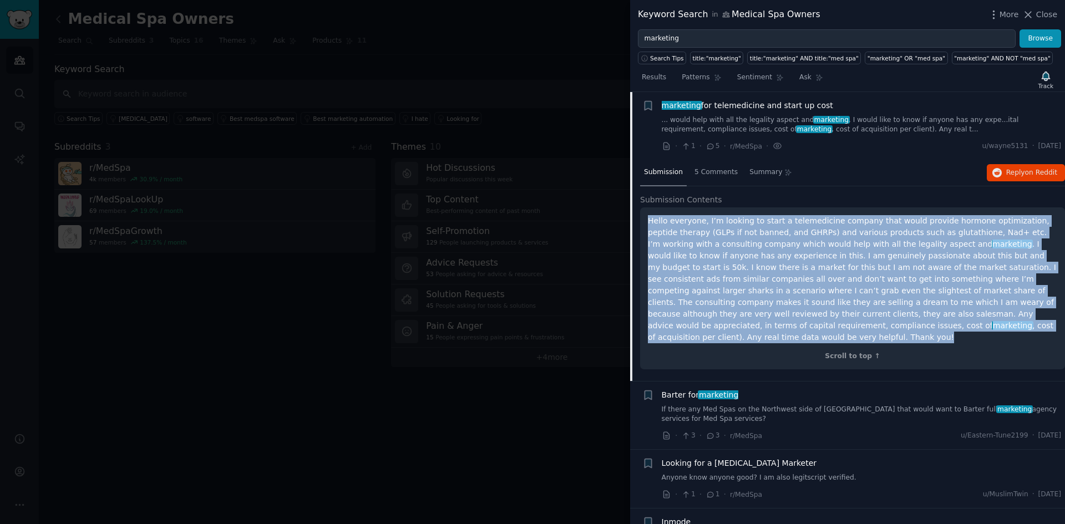
drag, startPoint x: 869, startPoint y: 322, endPoint x: 638, endPoint y: 218, distance: 252.5
click at [638, 218] on div "Submission 5 Comments Summary Reply on Reddit Submission Contents Hello everyon…" at bounding box center [847, 270] width 435 height 221
copy p "Lorem ipsumdol, S’a consect ad elits d eiusmodtempo incidid utla etdol magnaal …"
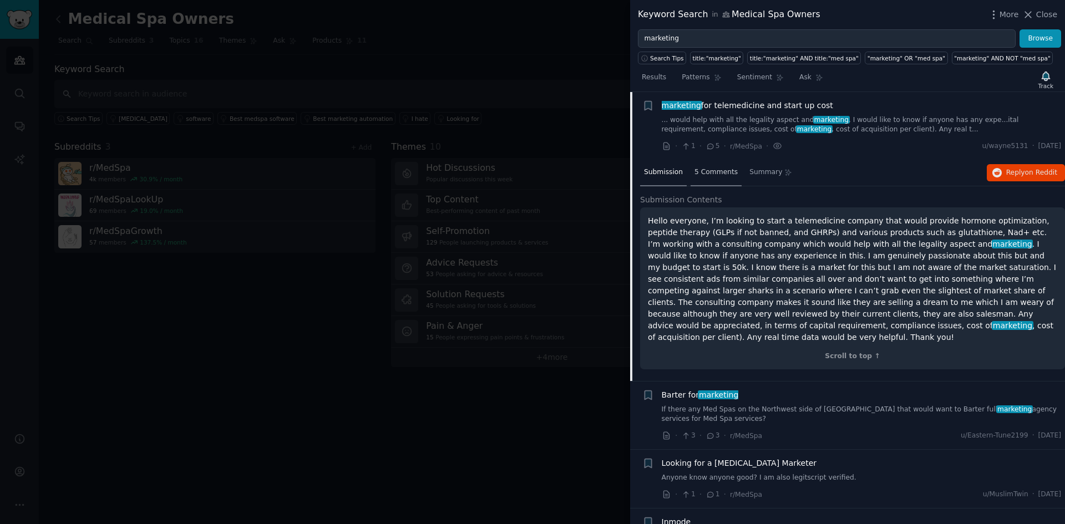
click at [696, 169] on span "5 Comments" at bounding box center [715, 173] width 43 height 10
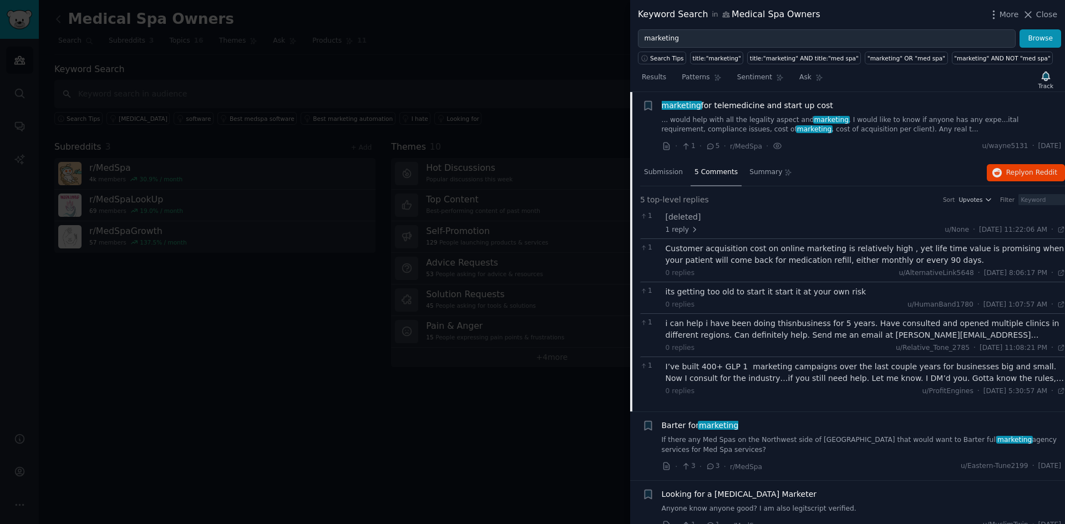
click at [808, 252] on div "Customer acquisition cost on online marketing is relatively high , yet life tim…" at bounding box center [866, 254] width 400 height 23
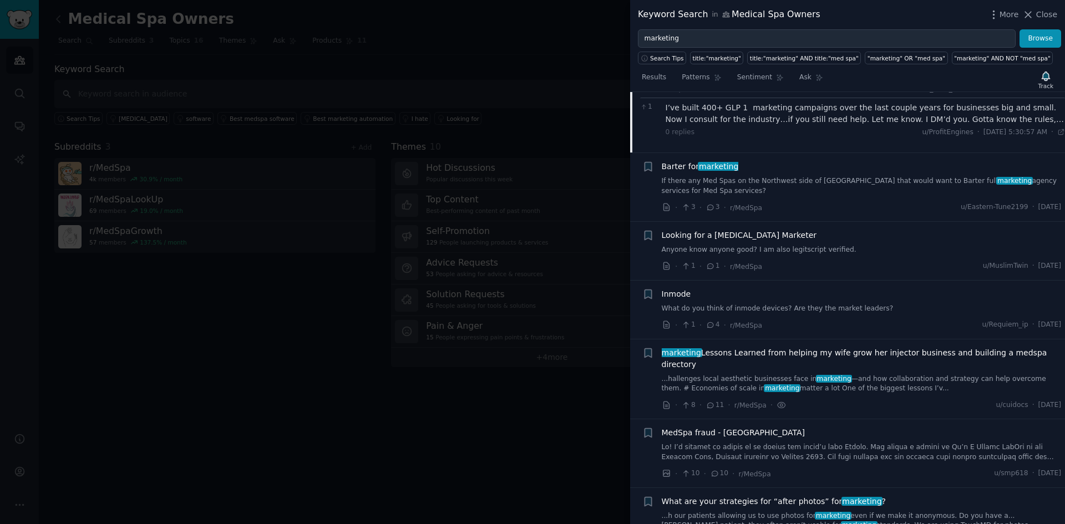
scroll to position [1620, 0]
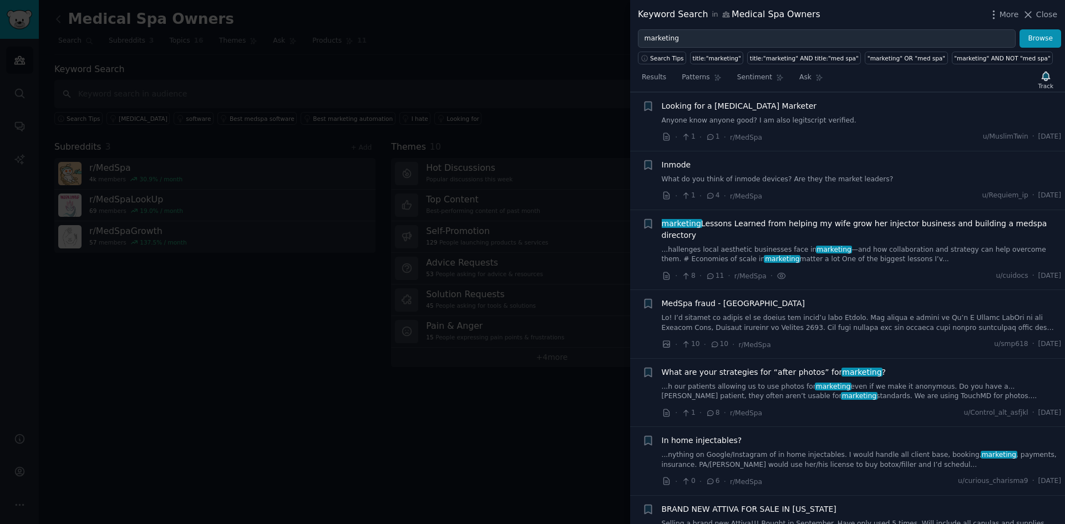
click at [749, 118] on link "Anyone know anyone good? I am also legitscript verified." at bounding box center [862, 121] width 400 height 10
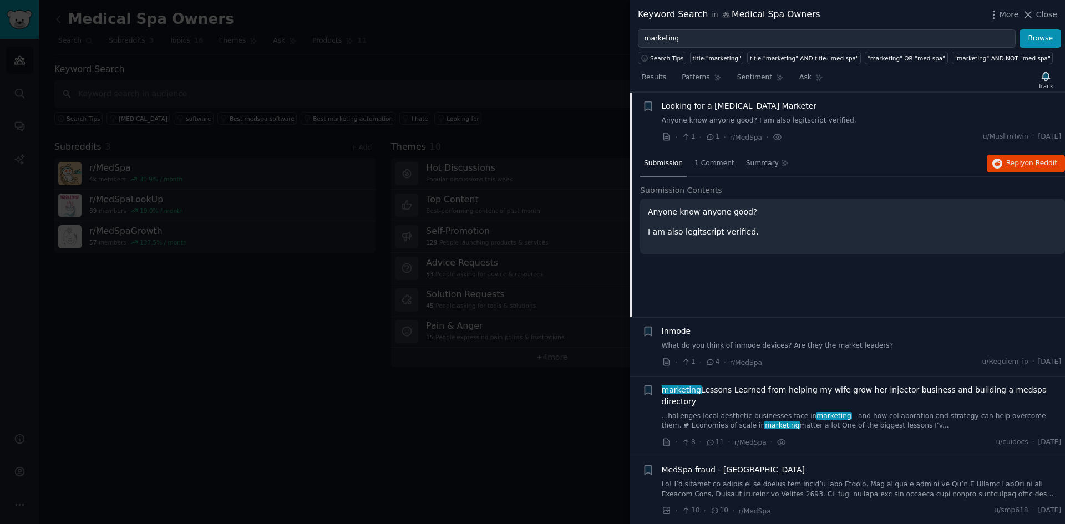
scroll to position [1368, 0]
click at [696, 160] on span "1 Comment" at bounding box center [714, 163] width 40 height 10
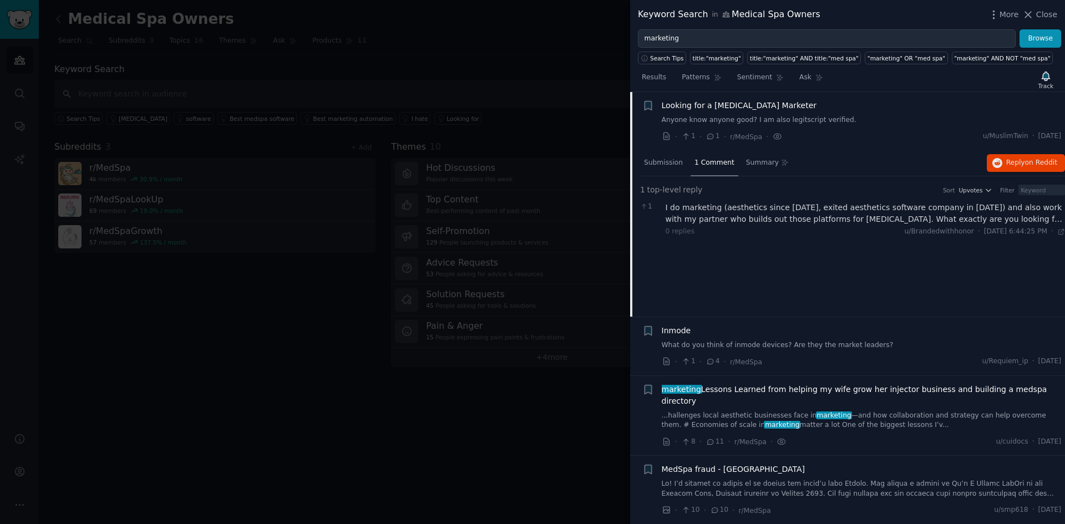
scroll to position [1498, 0]
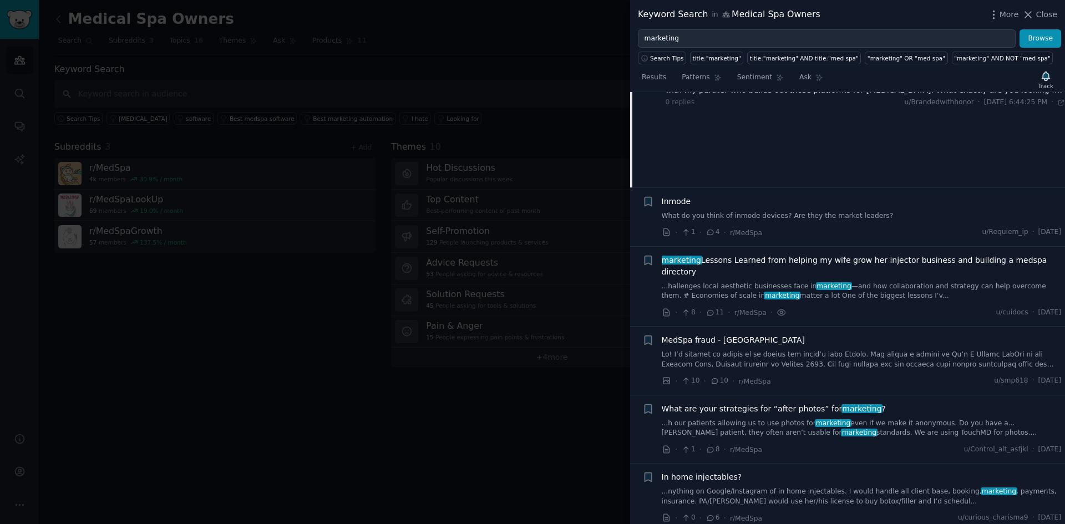
click at [781, 282] on link "...hallenges local aesthetic businesses face in marketing —and how collaboratio…" at bounding box center [862, 291] width 400 height 19
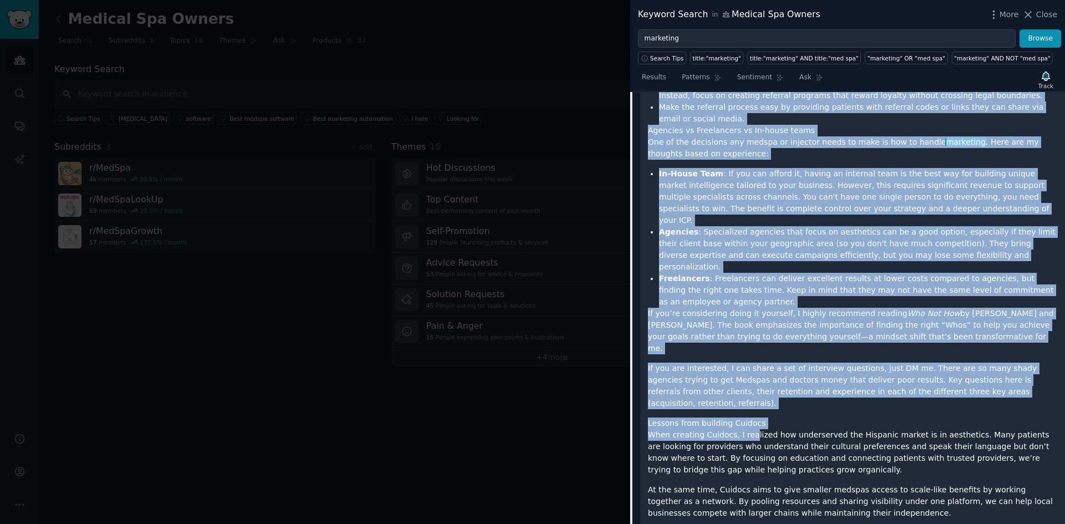
scroll to position [2262, 0]
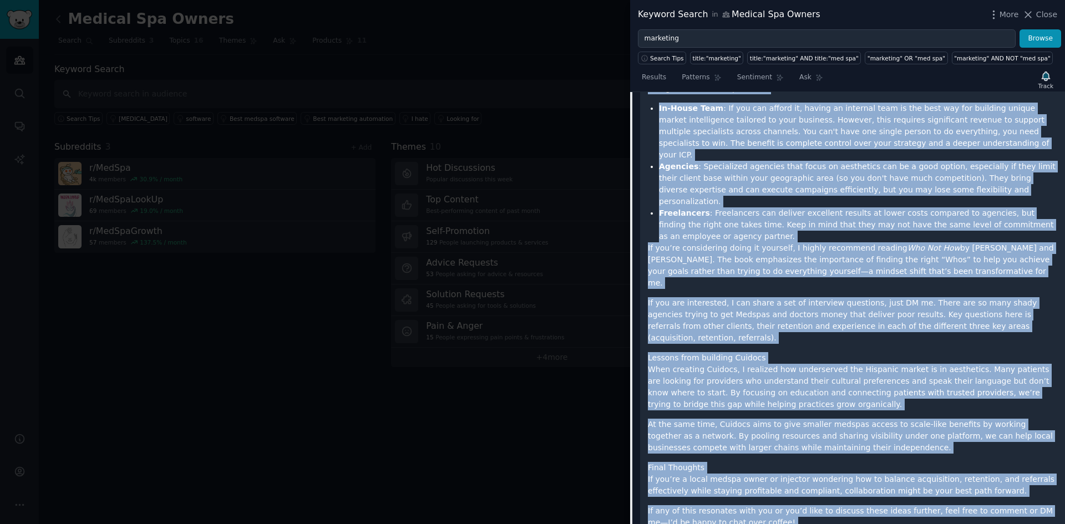
drag, startPoint x: 647, startPoint y: 186, endPoint x: 743, endPoint y: 439, distance: 269.8
copy div "Loremipsu do sitam co adipiscin elitse d eiu Tem in utl etdolor magnaal E’ad mi…"
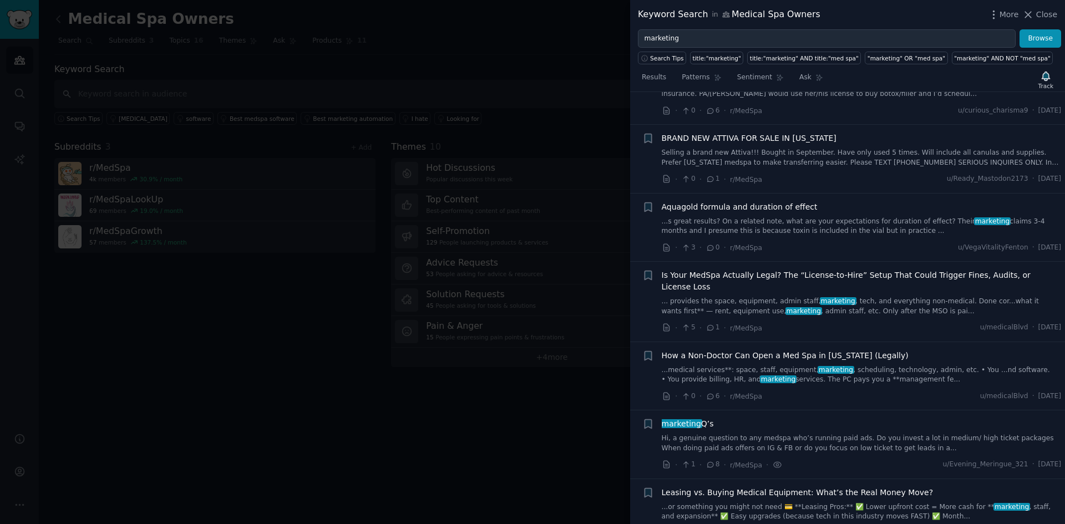
scroll to position [3039, 0]
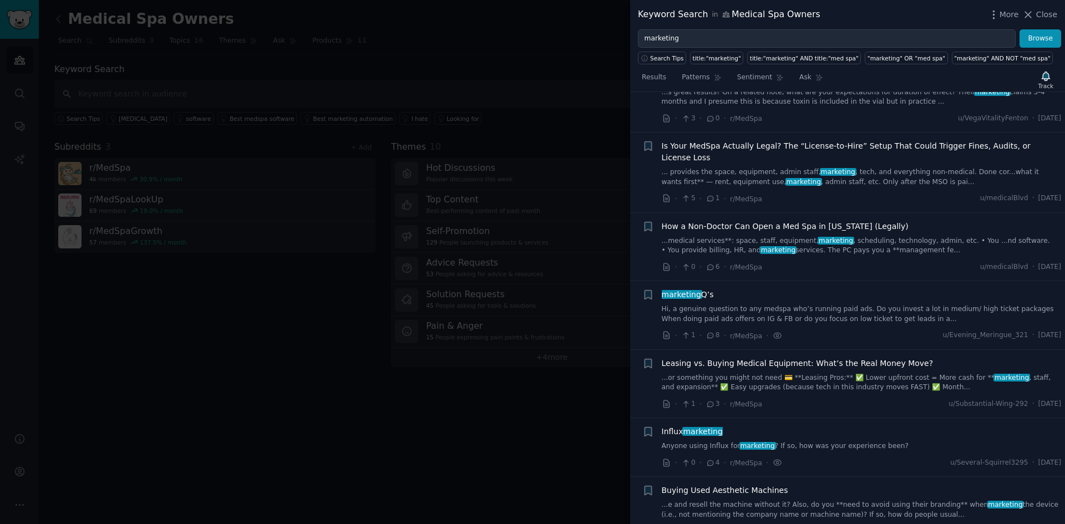
click at [826, 305] on link "Hi, a genuine question to any medspa who’s running paid ads. Do you invest a lo…" at bounding box center [862, 314] width 400 height 19
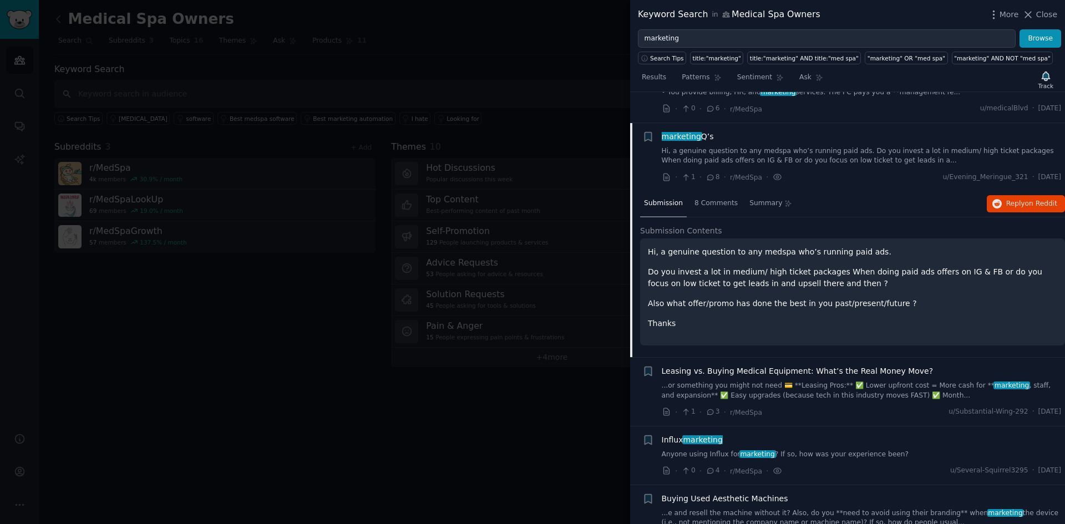
scroll to position [2034, 0]
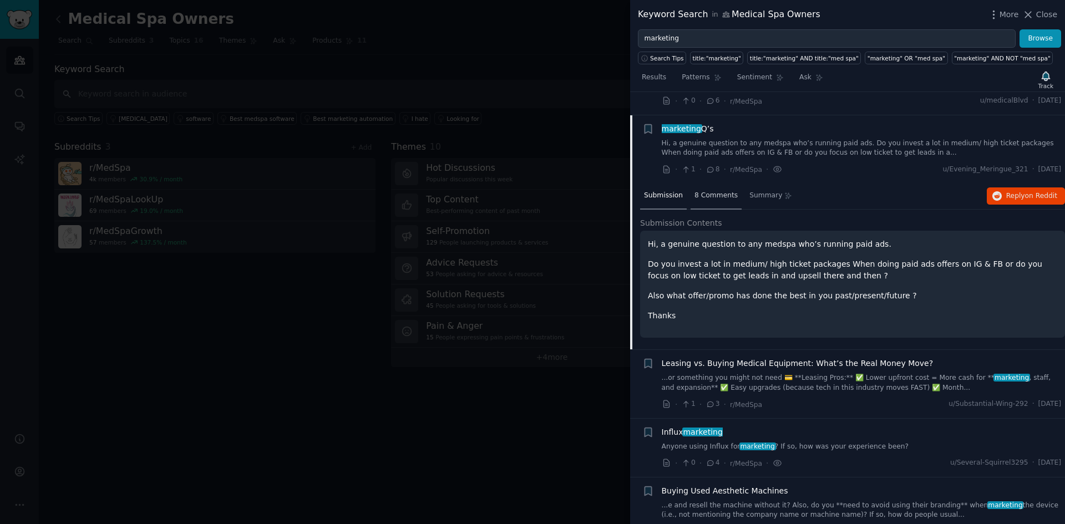
click at [709, 191] on span "8 Comments" at bounding box center [715, 196] width 43 height 10
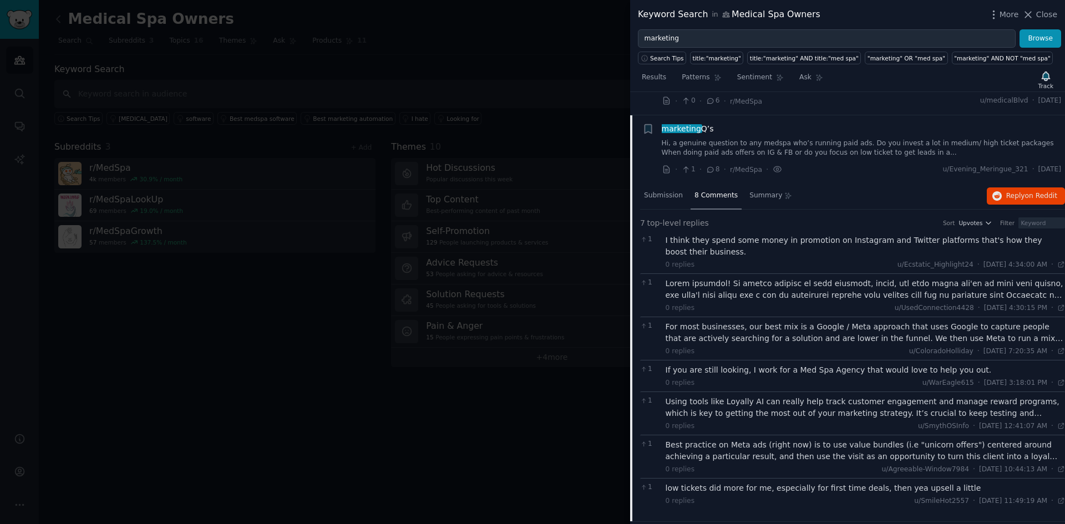
click at [727, 278] on div at bounding box center [866, 289] width 400 height 23
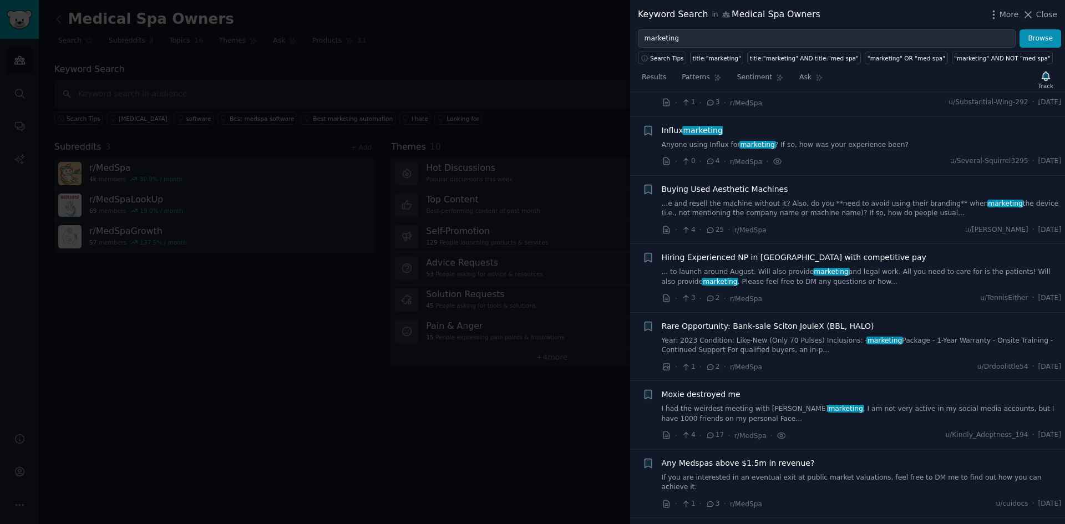
scroll to position [2940, 0]
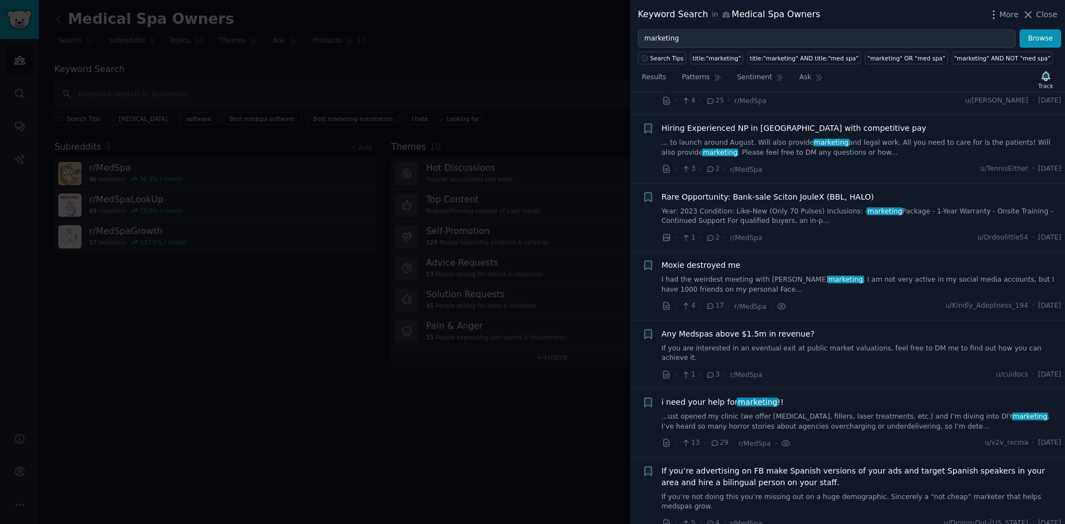
click at [712, 412] on link "...ust opened my clinic (we offer [MEDICAL_DATA], fillers, laser treatments, et…" at bounding box center [862, 421] width 400 height 19
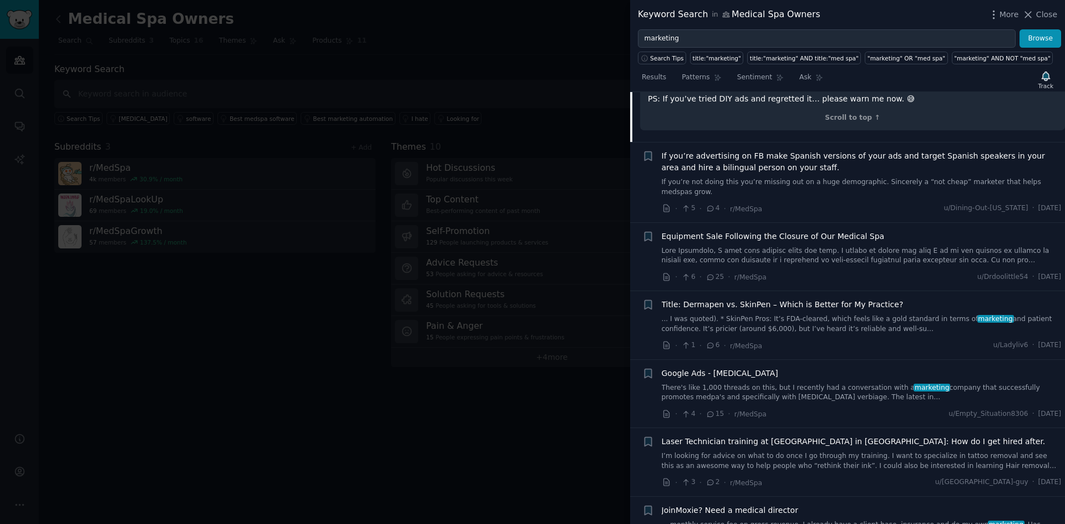
scroll to position [3080, 0]
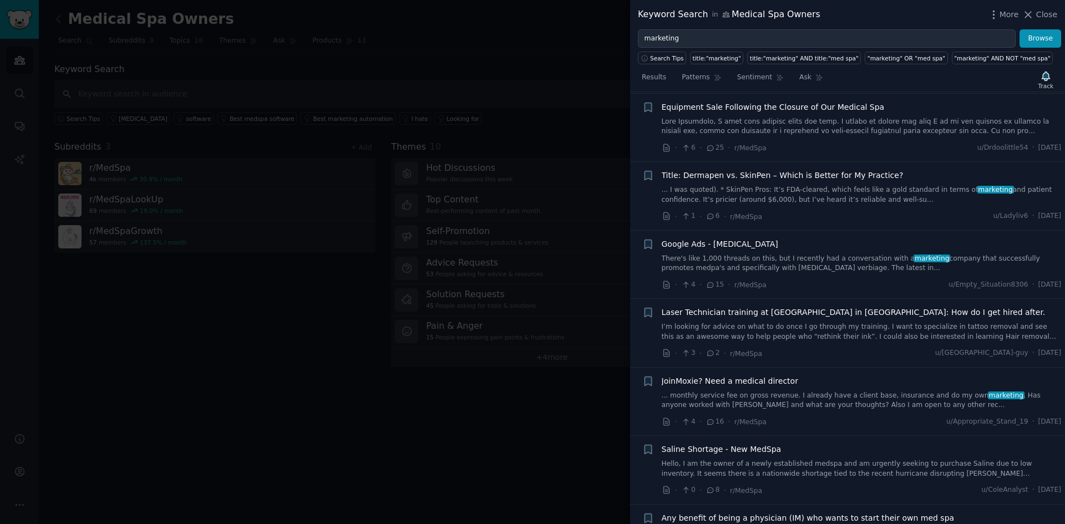
click at [757, 254] on link "There's like 1,000 threads on this, but I recently had a conversation with a ma…" at bounding box center [862, 263] width 400 height 19
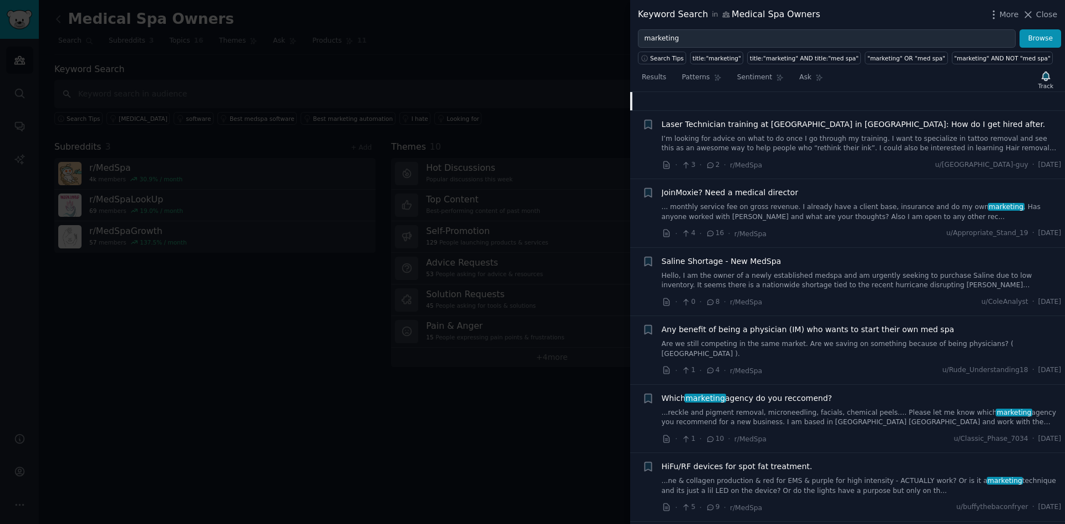
scroll to position [3226, 0]
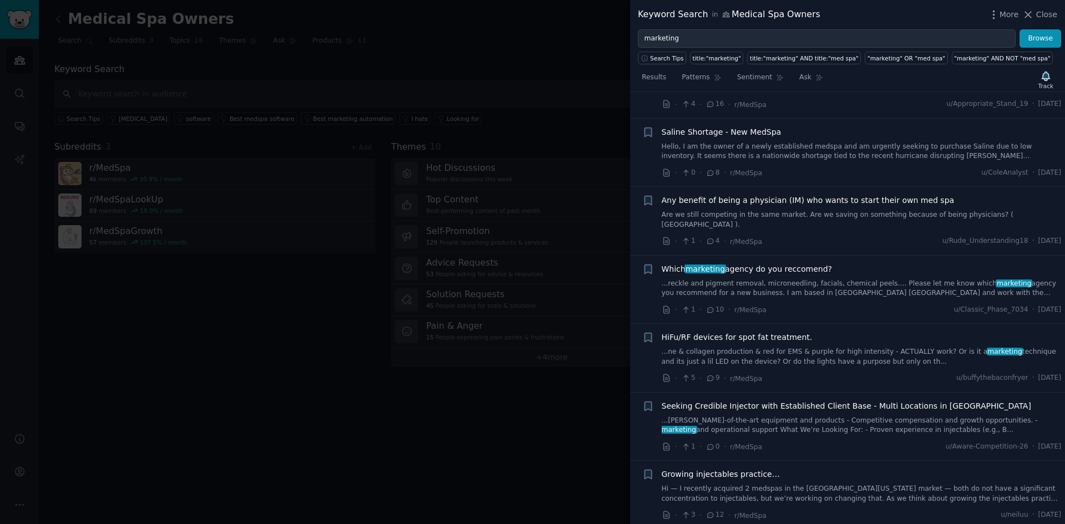
click at [731, 279] on link "...reckle and pigment removal, microneedling, facials, chemical peels…. Please …" at bounding box center [862, 288] width 400 height 19
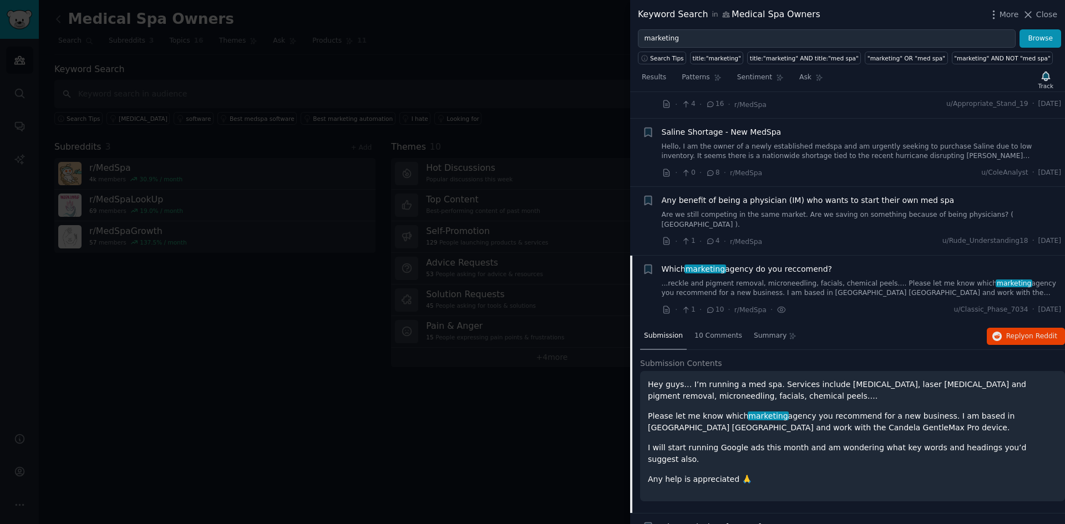
scroll to position [3171, 0]
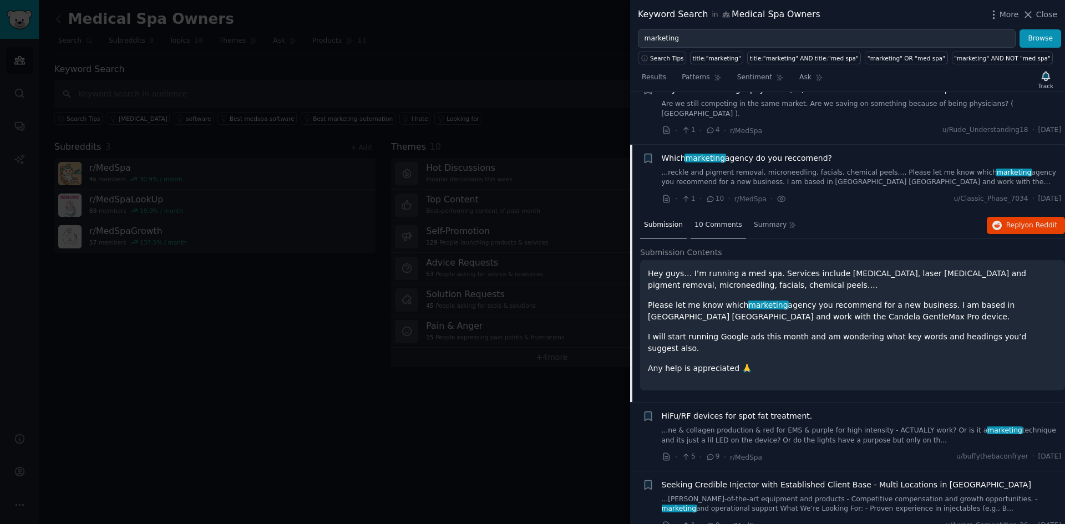
click at [713, 220] on span "10 Comments" at bounding box center [718, 225] width 48 height 10
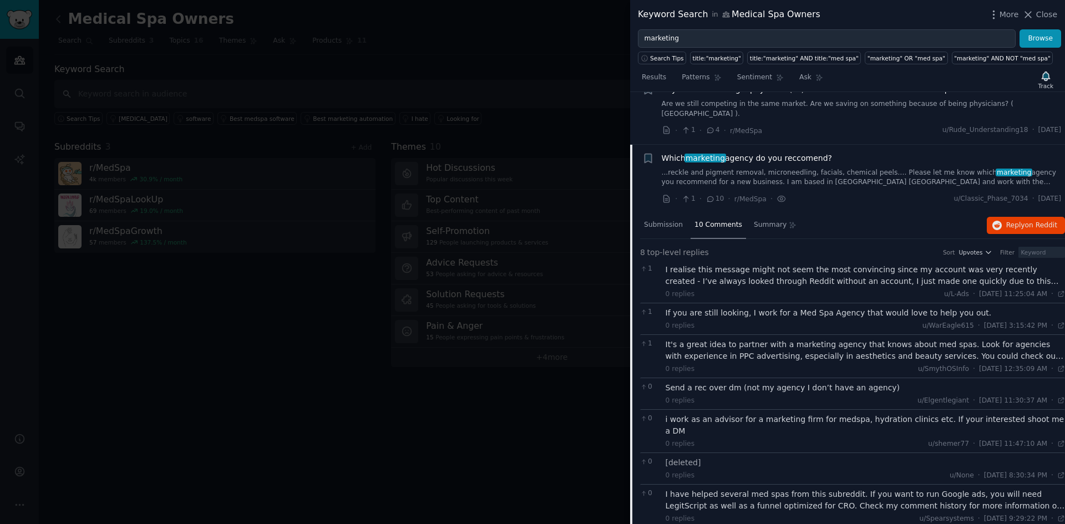
click at [811, 264] on div "I realise this message might not seem the most convincing since my account was …" at bounding box center [866, 275] width 400 height 23
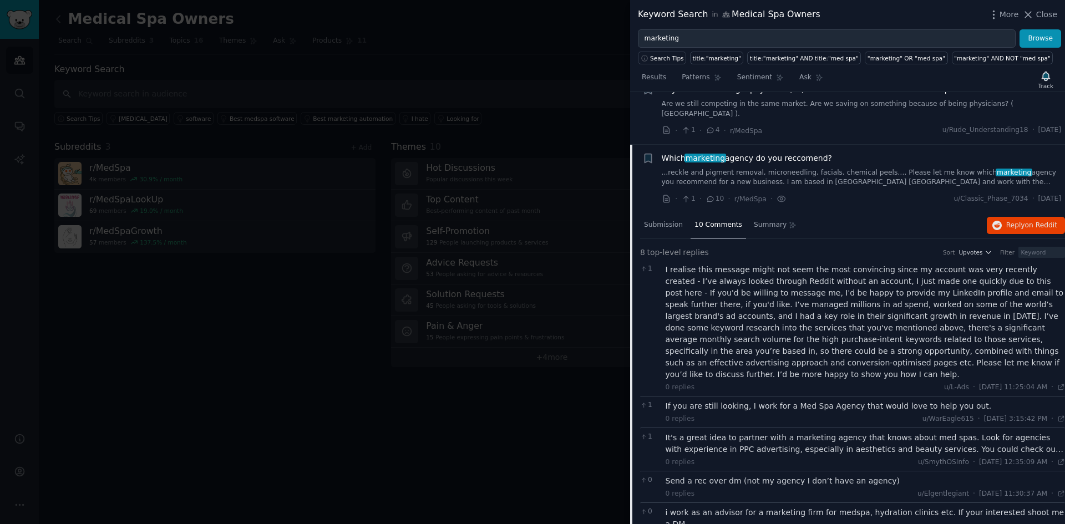
click at [719, 432] on div "It's a great idea to partner with a marketing agency that knows about med spas.…" at bounding box center [866, 443] width 400 height 23
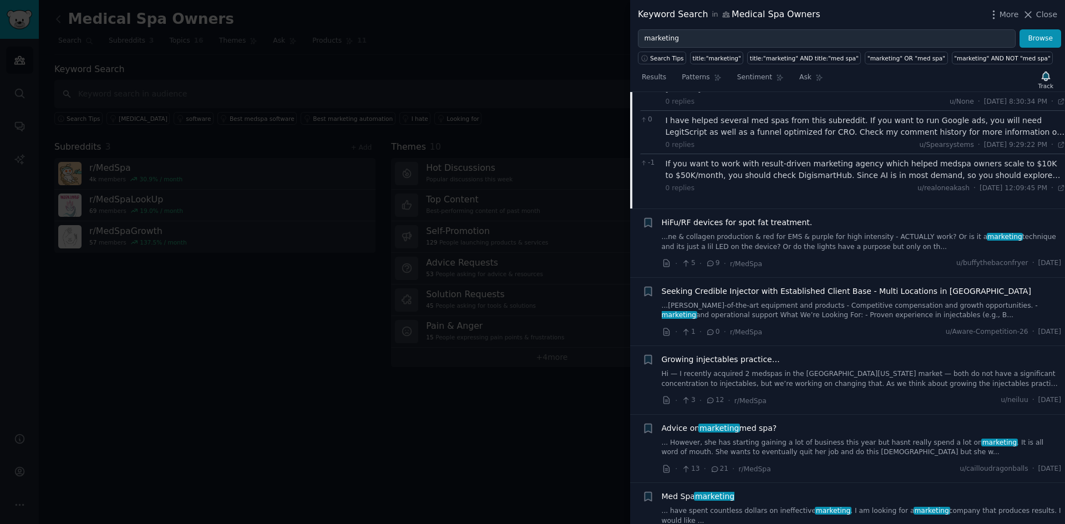
scroll to position [3688, 0]
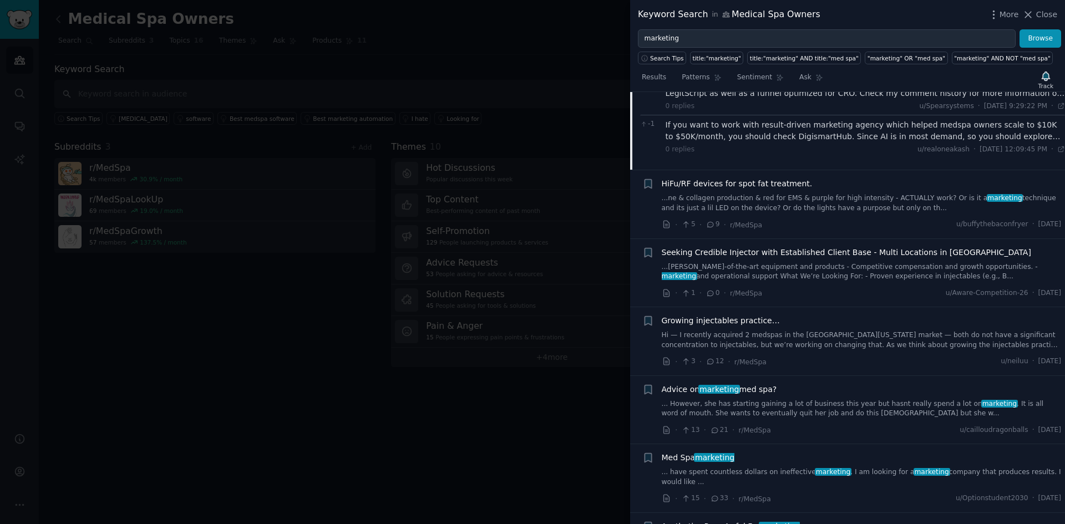
click at [795, 399] on link "... However, she has starting gaining a lot of business this year but hasnt rea…" at bounding box center [862, 408] width 400 height 19
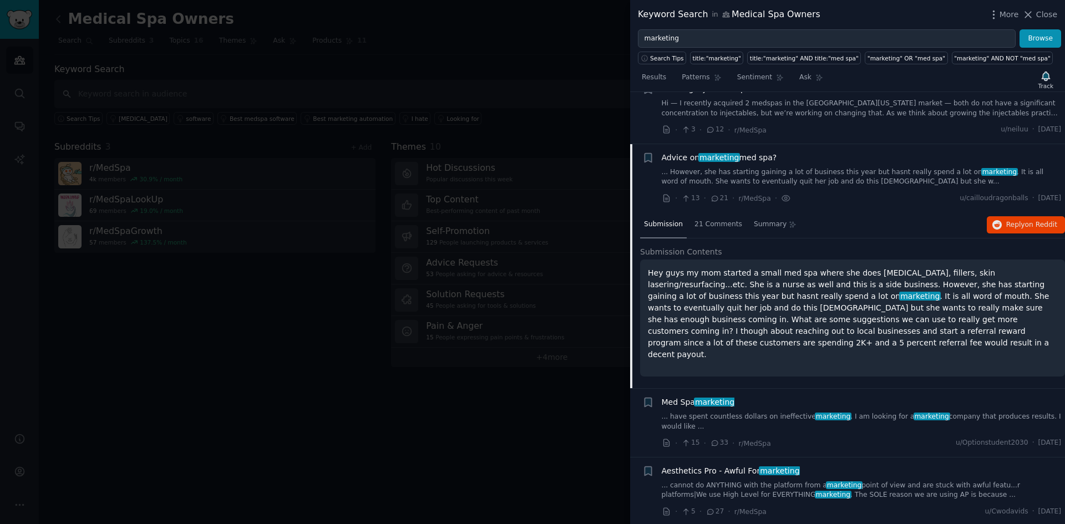
scroll to position [3445, 0]
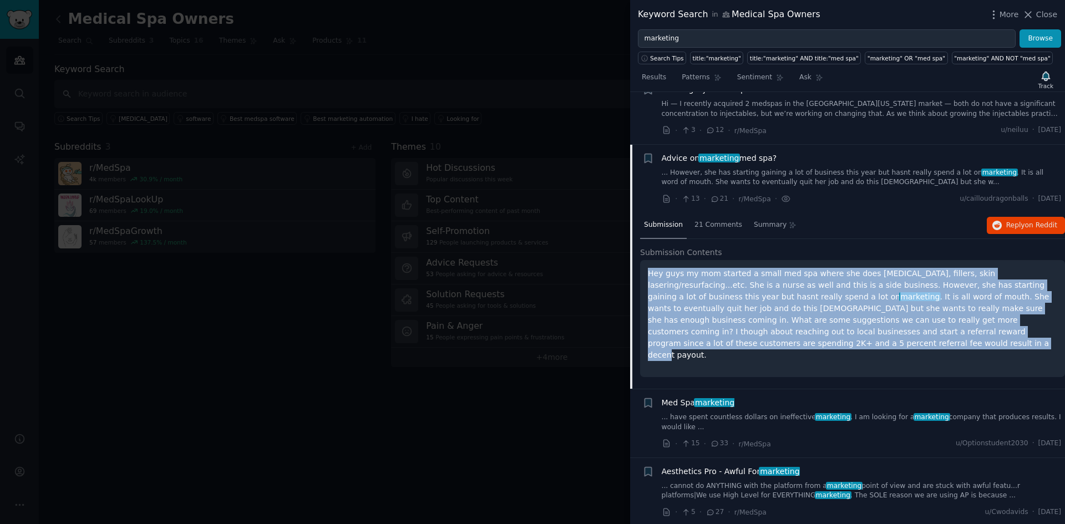
drag, startPoint x: 646, startPoint y: 223, endPoint x: 1007, endPoint y: 286, distance: 366.5
click at [861, 286] on div "Hey guys my mom started a small med spa where she does [MEDICAL_DATA], fillers,…" at bounding box center [852, 318] width 425 height 117
copy p "Hey guys my mom started a small med spa where she does [MEDICAL_DATA], fillers,…"
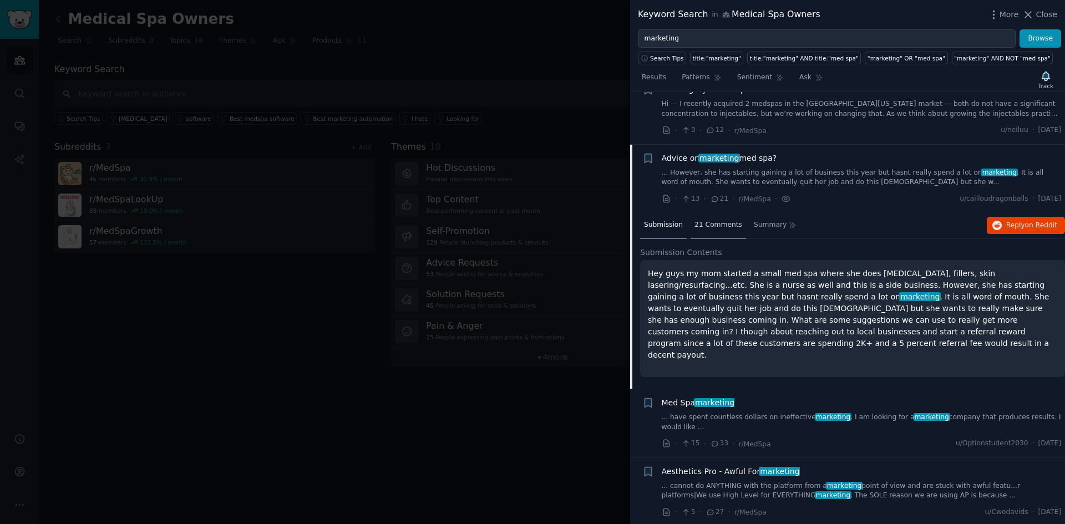
click at [719, 220] on span "21 Comments" at bounding box center [718, 225] width 48 height 10
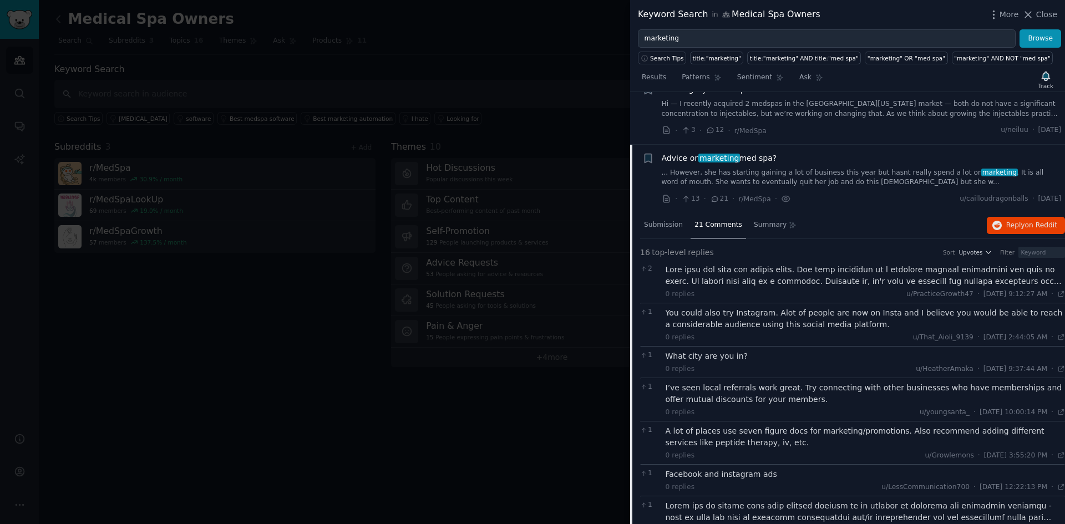
click at [761, 264] on div at bounding box center [866, 275] width 400 height 23
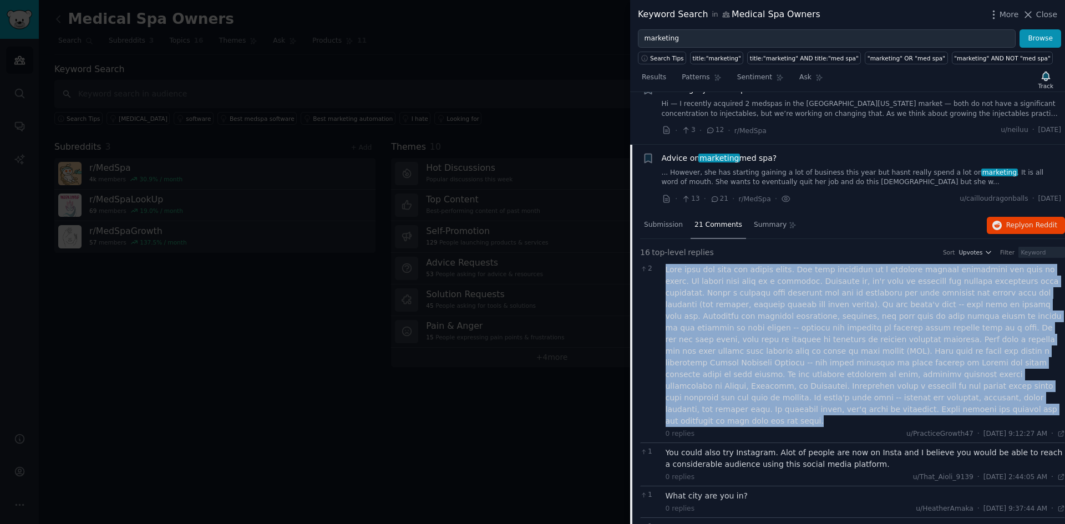
drag, startPoint x: 666, startPoint y: 216, endPoint x: 950, endPoint y: 346, distance: 311.7
click at [861, 346] on div at bounding box center [866, 345] width 400 height 163
copy div "Make sure she gets the basics right. The most important is a positive patient e…"
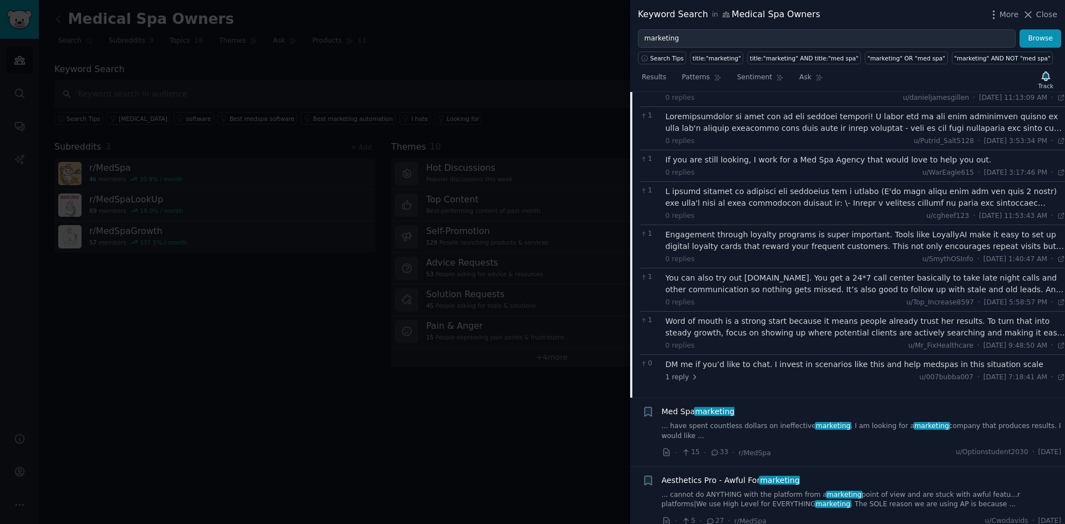
scroll to position [4222, 0]
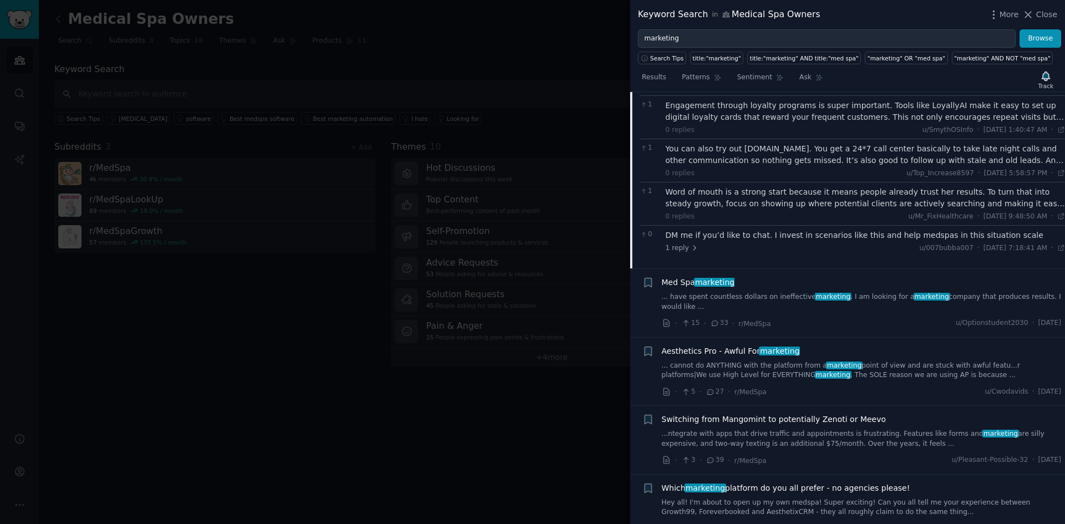
click at [759, 292] on link "... have spent countless dollars on ineffective marketing . I am looking for a …" at bounding box center [862, 301] width 400 height 19
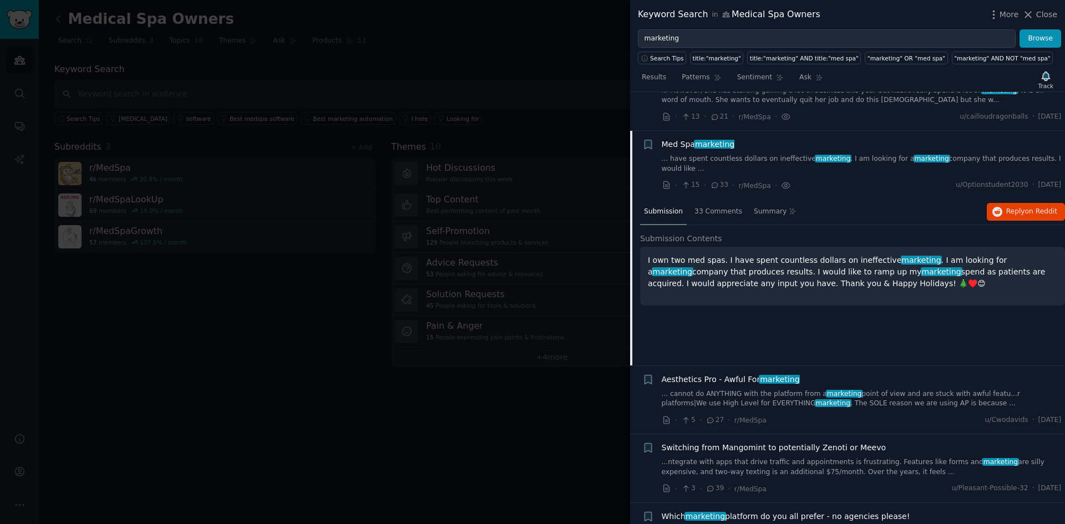
scroll to position [3514, 0]
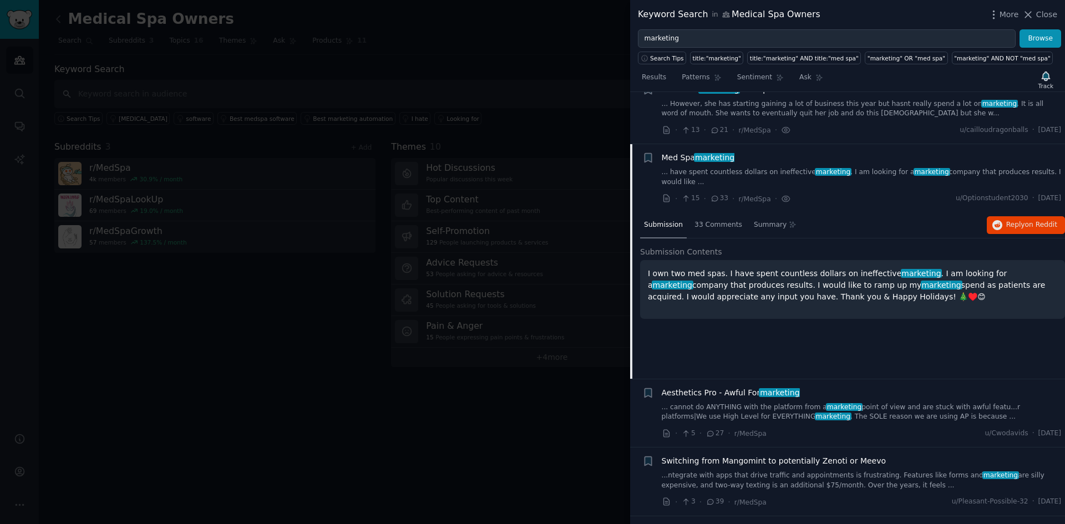
drag, startPoint x: 645, startPoint y: 210, endPoint x: 896, endPoint y: 245, distance: 253.1
click at [861, 260] on div "I own two med spas. I have spent countless dollars on ineffective marketing . I…" at bounding box center [852, 289] width 425 height 59
copy p "I own two med spas. I have spent countless dollars on ineffective marketing . I…"
click at [713, 212] on div "33 Comments" at bounding box center [718, 225] width 55 height 27
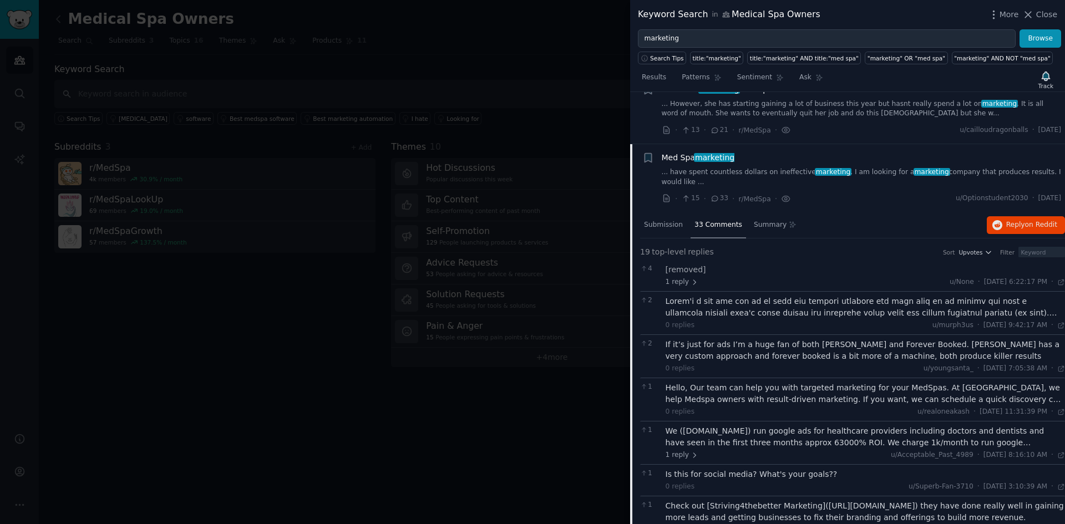
click at [778, 296] on div at bounding box center [866, 307] width 400 height 23
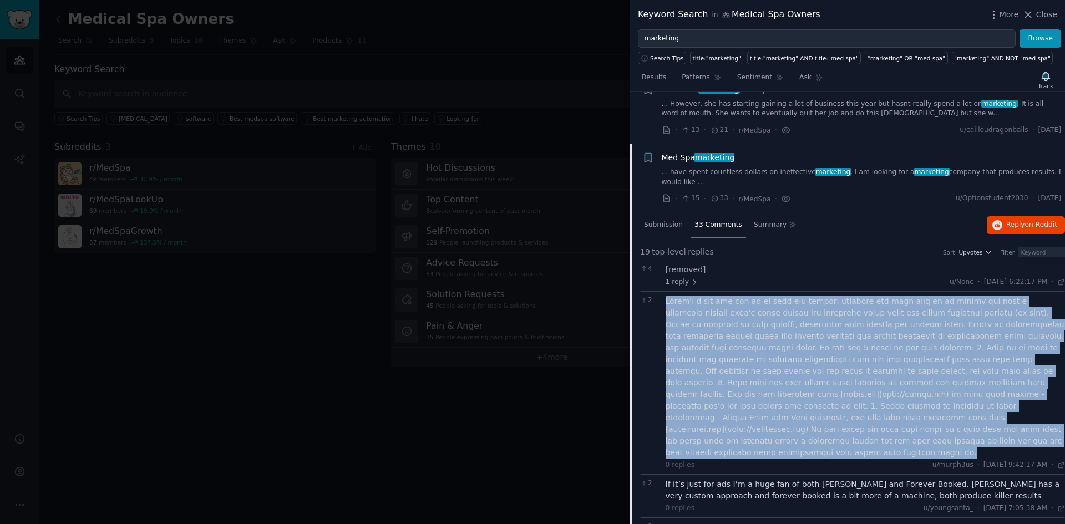
drag, startPoint x: 666, startPoint y: 239, endPoint x: 1025, endPoint y: 369, distance: 382.0
click at [861, 369] on div at bounding box center [866, 377] width 400 height 163
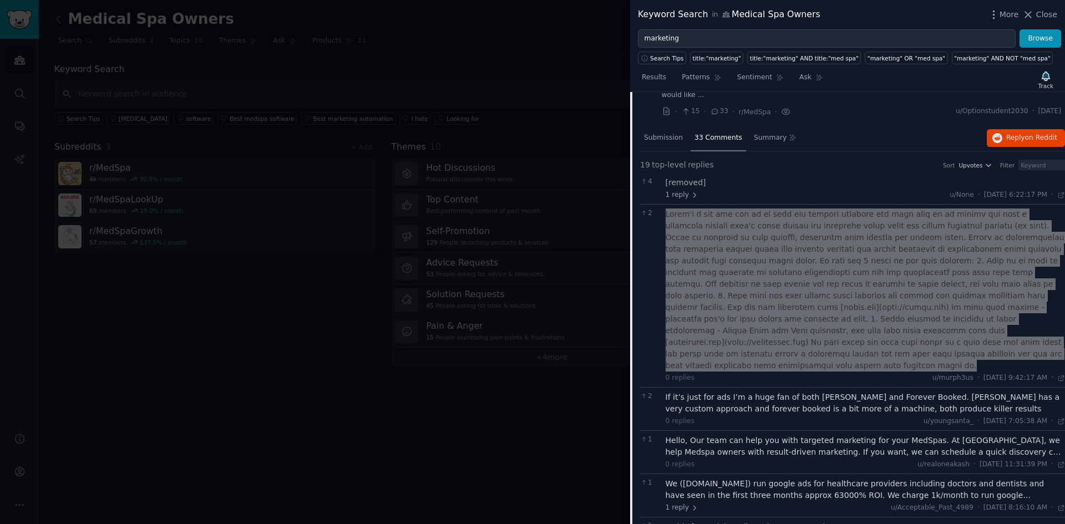
scroll to position [3643, 0]
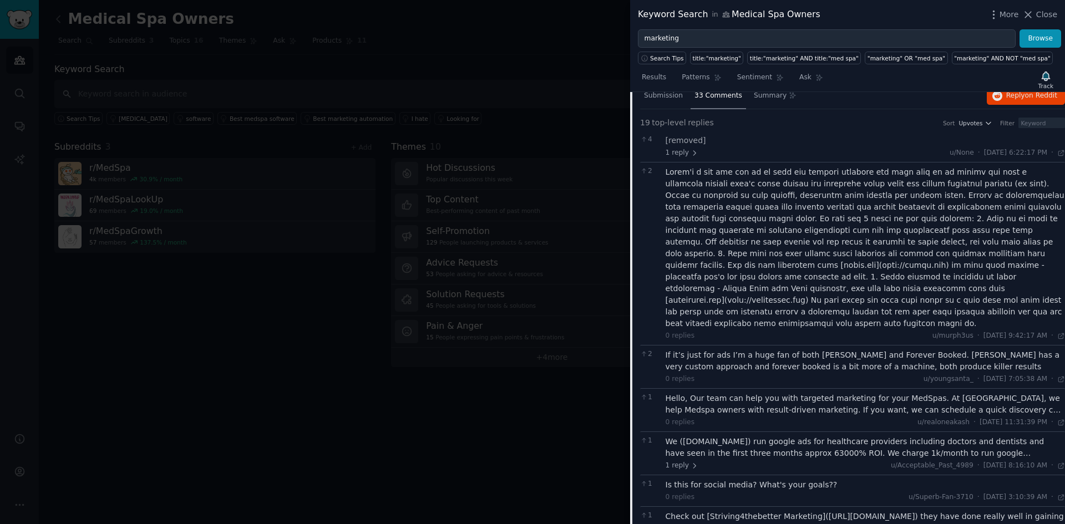
click at [796, 349] on div "If it’s just for ads I’m a huge fan of both [PERSON_NAME] and Forever Booked. […" at bounding box center [866, 360] width 400 height 23
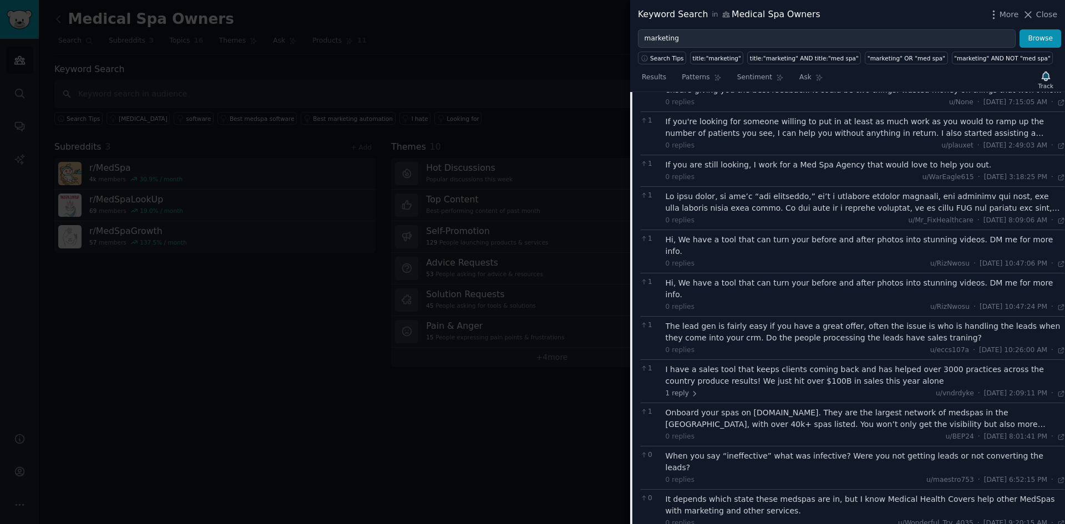
scroll to position [4161, 0]
